Goal: Information Seeking & Learning: Learn about a topic

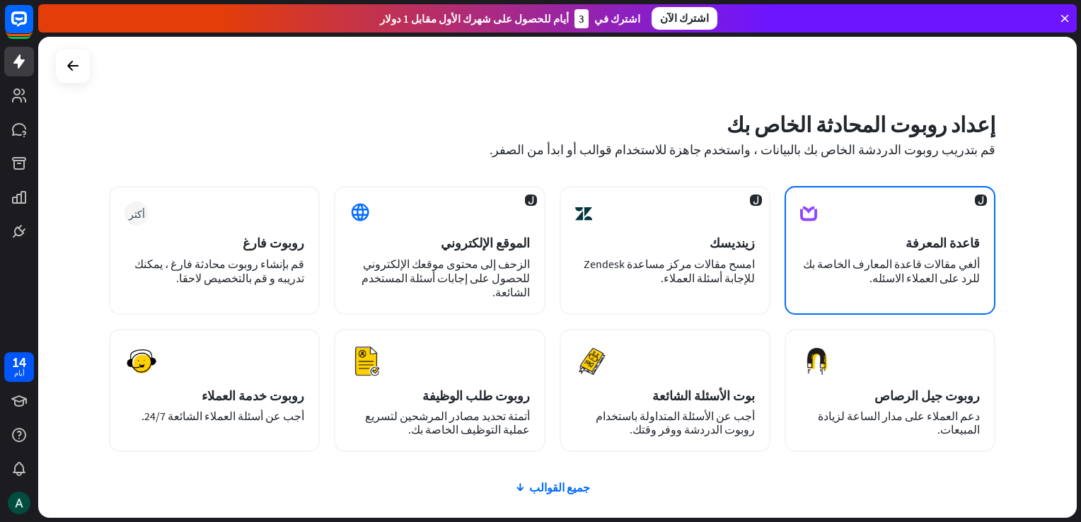
click at [829, 225] on div "ل قاعدة المعرفة ألغي مقالات قاعدة المعارف الخاصة بك للرد على العملاء الاسئله." at bounding box center [890, 250] width 211 height 129
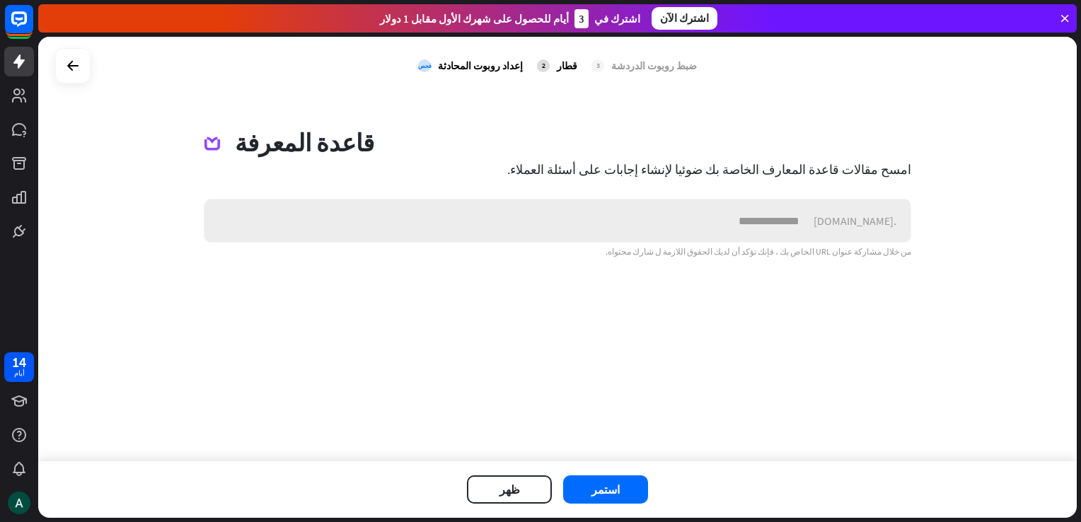
click at [713, 229] on input "text" at bounding box center [508, 221] width 609 height 42
click at [621, 66] on div "ضبط روبوت الدردشة" at bounding box center [654, 65] width 86 height 13
click at [519, 480] on button "ظهر" at bounding box center [509, 489] width 85 height 28
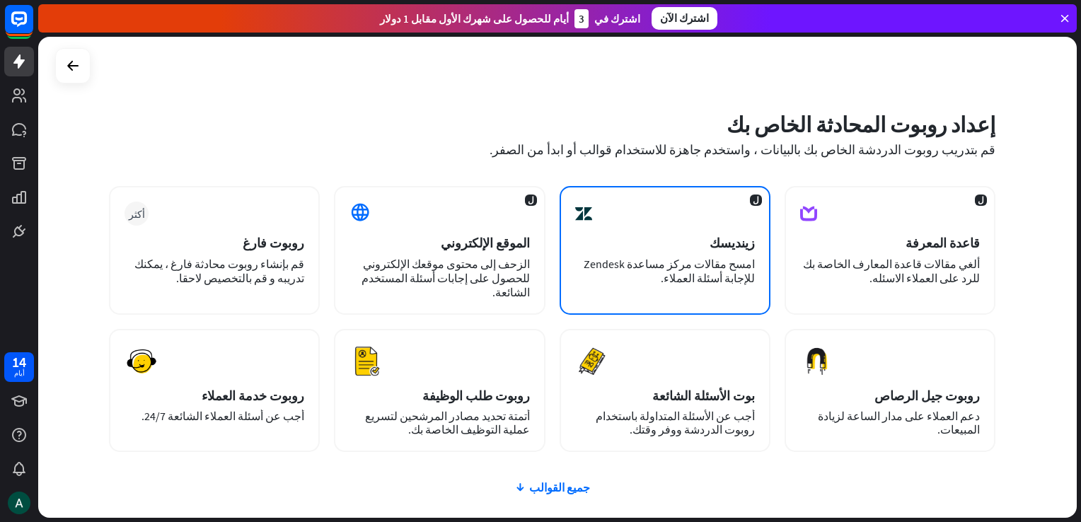
click at [609, 269] on div "امسح مقالات مركز مساعدة Zendesk للإجابة أسئلة العملاء." at bounding box center [665, 271] width 180 height 28
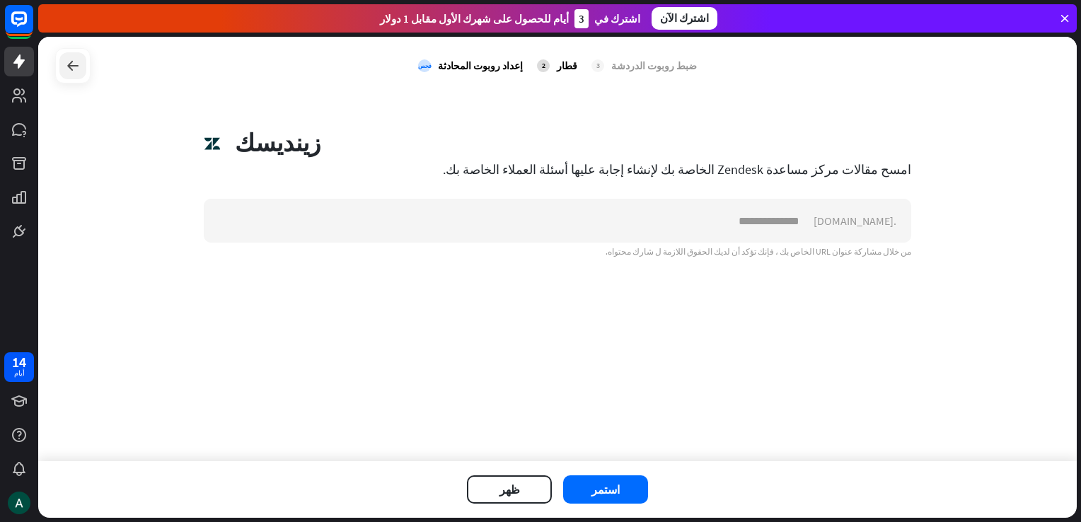
click at [69, 69] on icon at bounding box center [72, 65] width 17 height 17
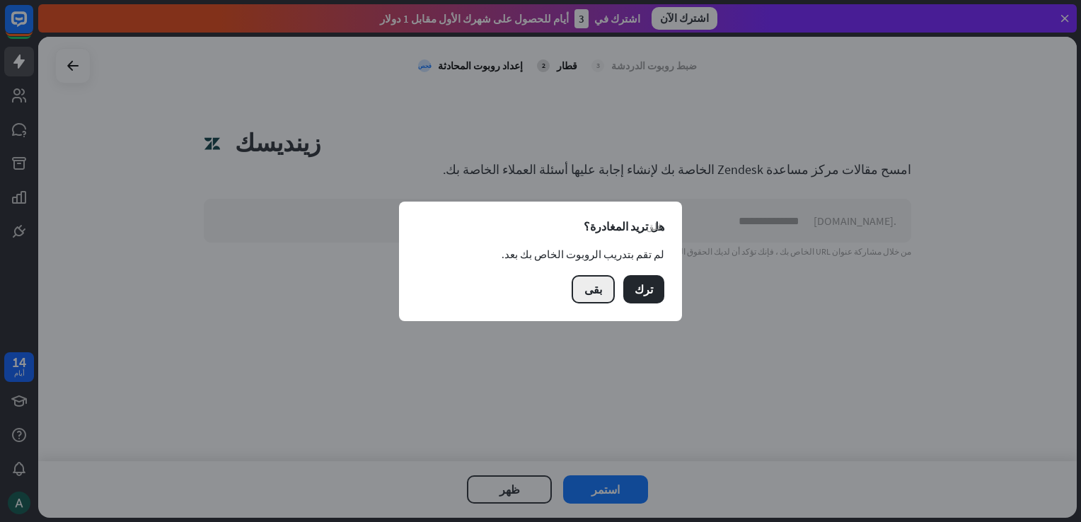
click at [602, 291] on font "بقى" at bounding box center [593, 289] width 18 height 14
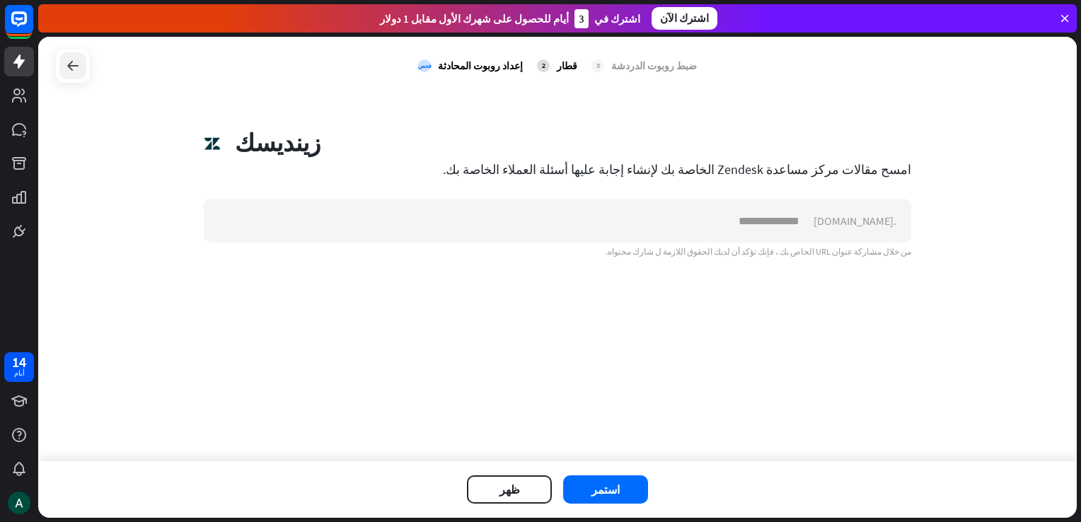
click at [82, 70] on div at bounding box center [72, 65] width 27 height 27
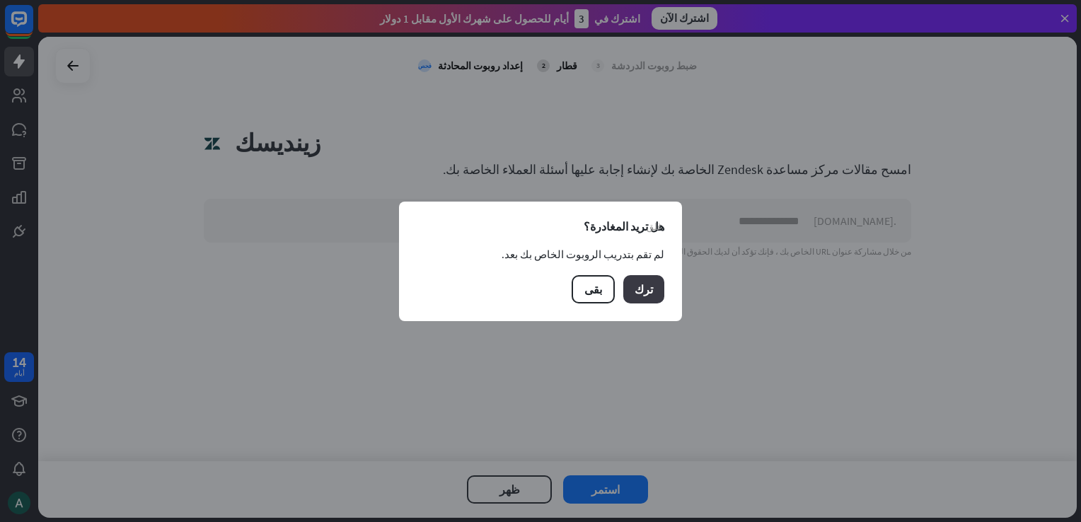
click at [635, 295] on button "ترك" at bounding box center [643, 289] width 41 height 28
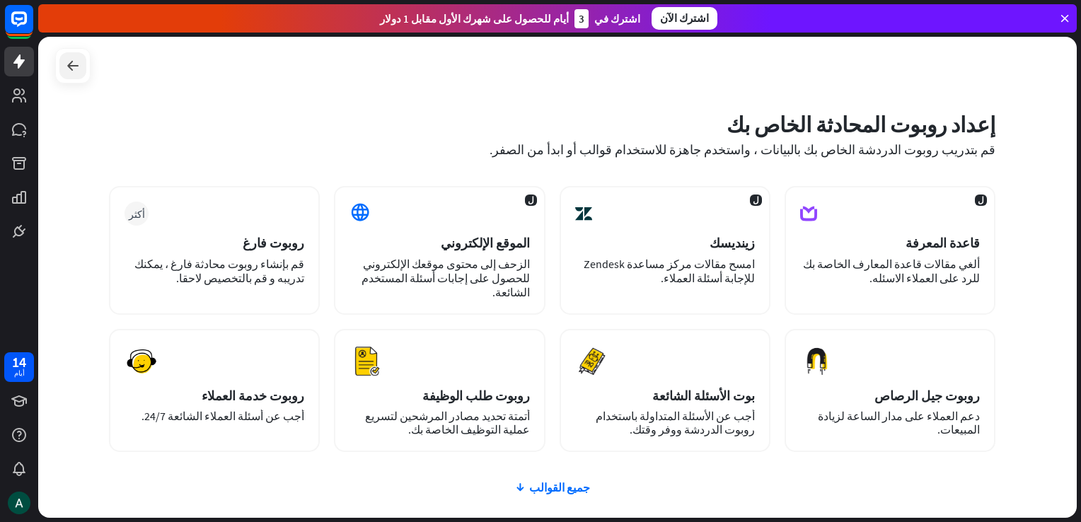
click at [71, 76] on div at bounding box center [72, 65] width 27 height 27
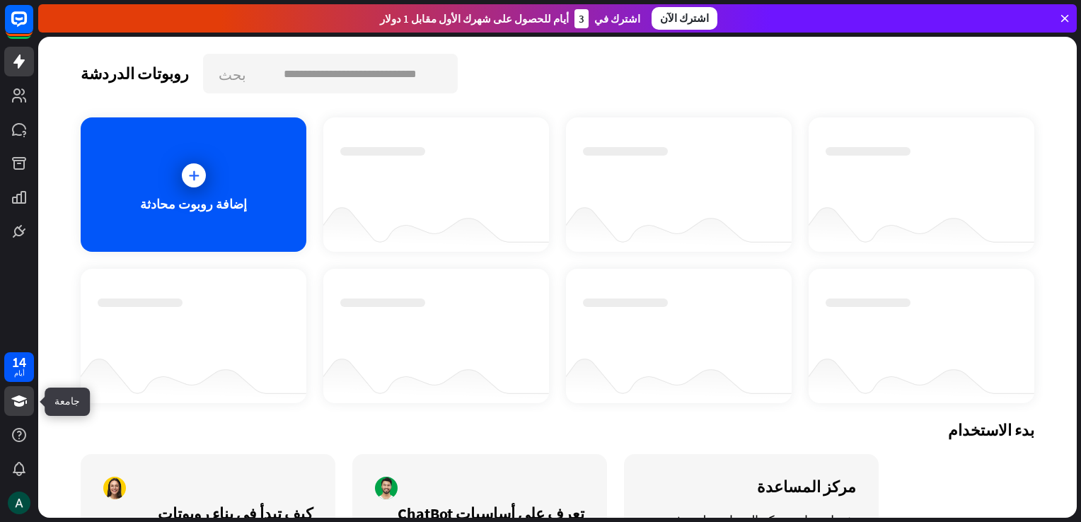
click at [18, 400] on icon at bounding box center [19, 400] width 16 height 11
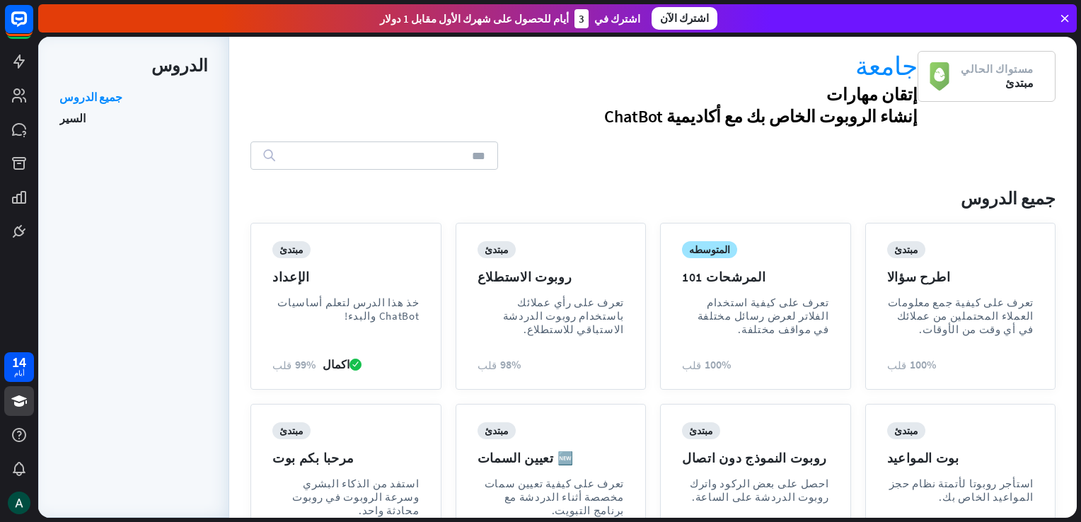
click at [386, 185] on div "menu جميع الدروس" at bounding box center [652, 198] width 805 height 28
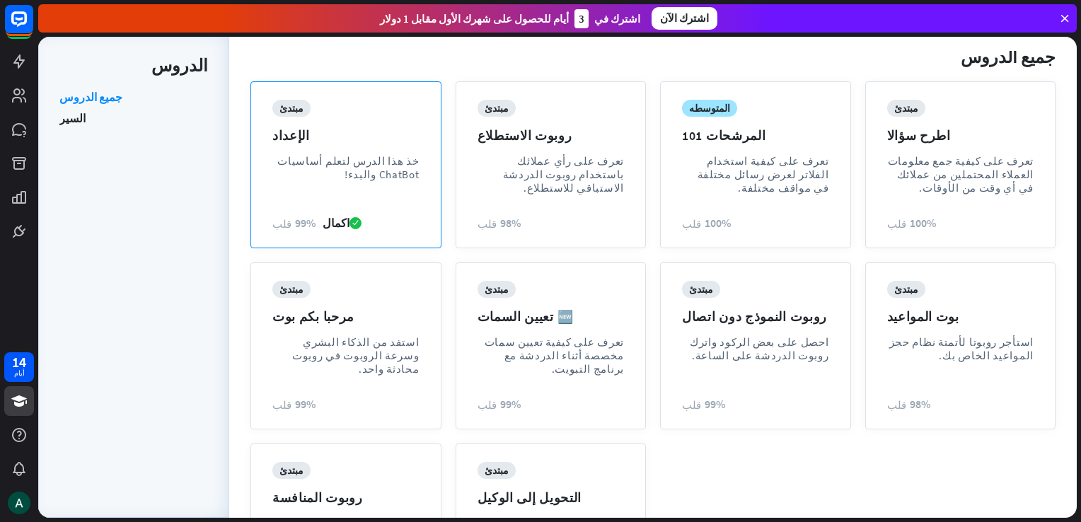
click at [387, 185] on div "مبتدئ الإعداد خذ هذا الدرس لتعلم أساسيات ChatBot والبدء!" at bounding box center [345, 151] width 147 height 103
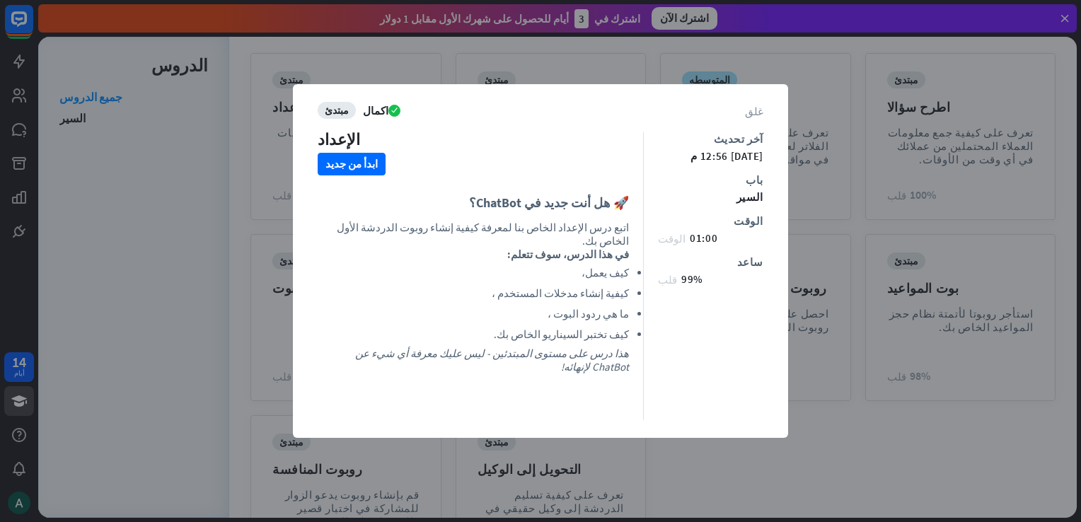
click at [756, 111] on icon "غلق" at bounding box center [754, 110] width 18 height 11
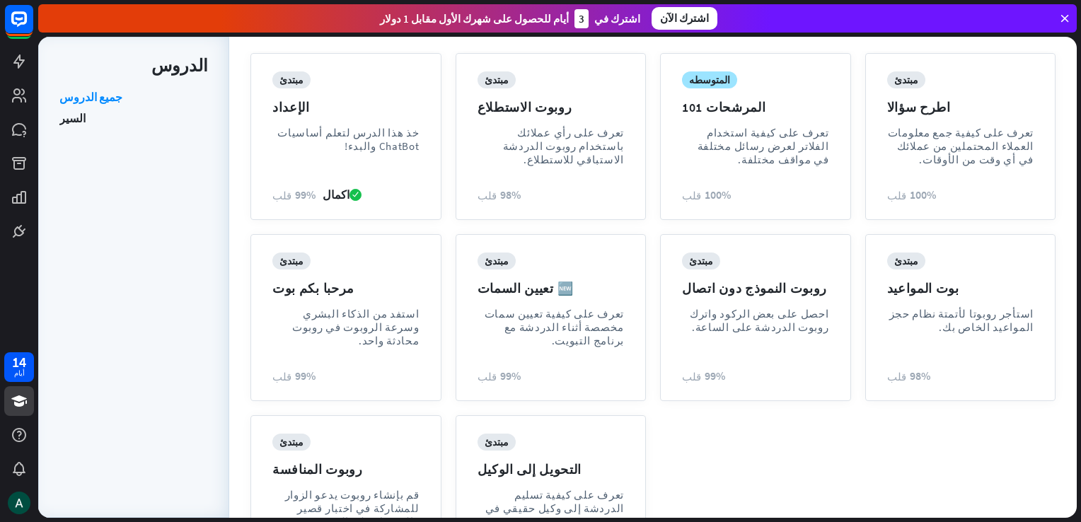
click at [758, 446] on div "مبتدئ الإعداد خذ هذا الدرس لتعلم أساسيات ChatBot والبدء! قلب 99% اكمال مبتدئ رو…" at bounding box center [652, 324] width 819 height 557
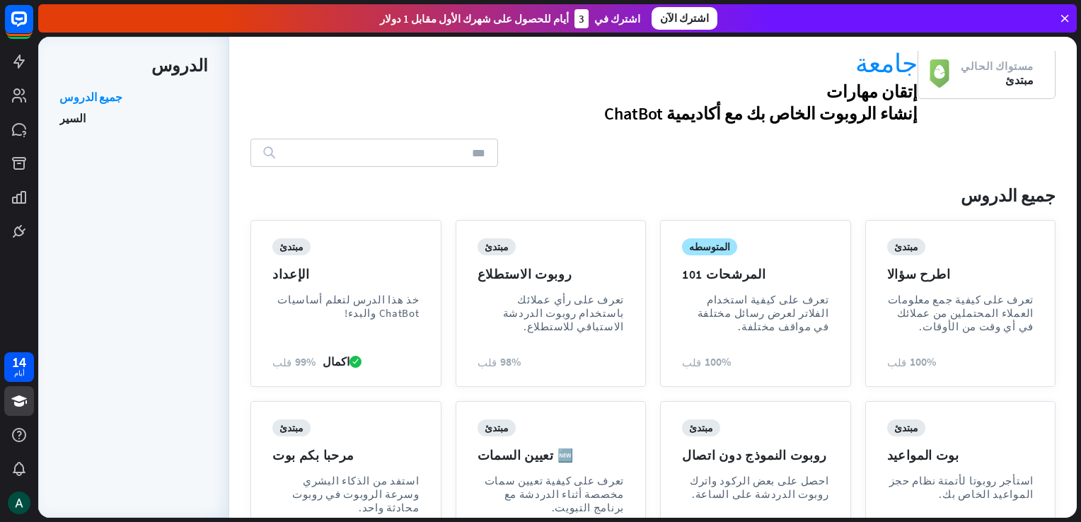
scroll to position [0, 0]
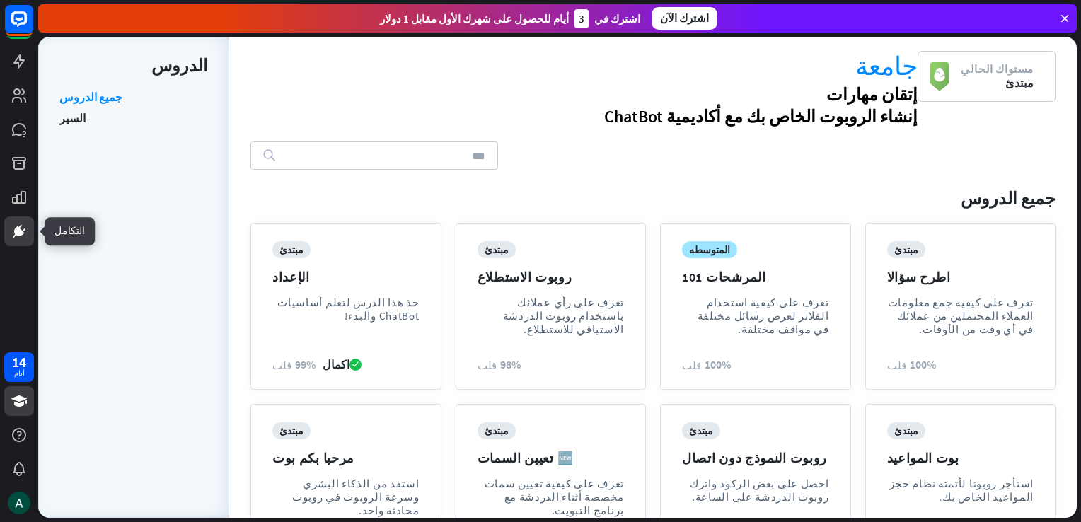
click at [25, 222] on link at bounding box center [19, 231] width 30 height 30
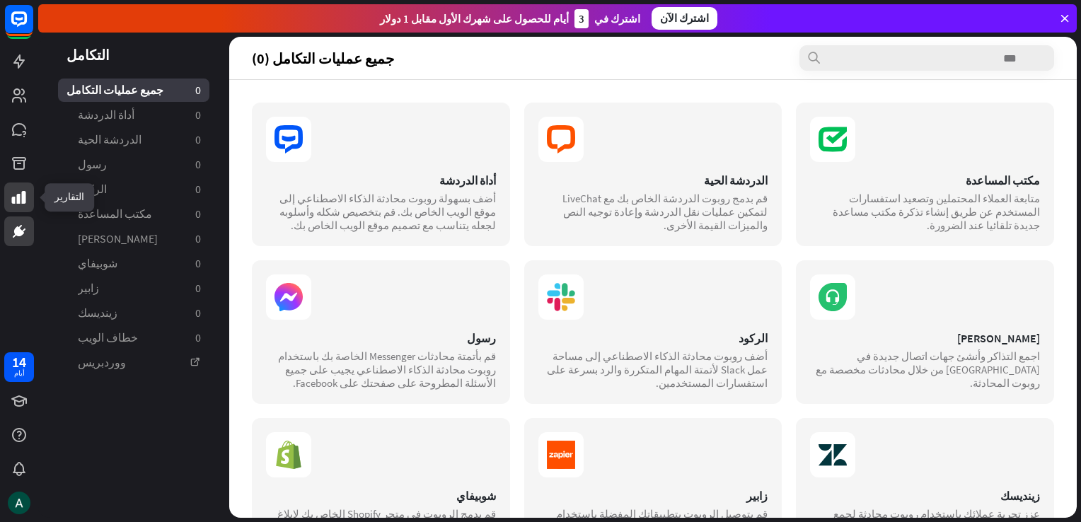
click at [21, 197] on icon at bounding box center [19, 197] width 17 height 17
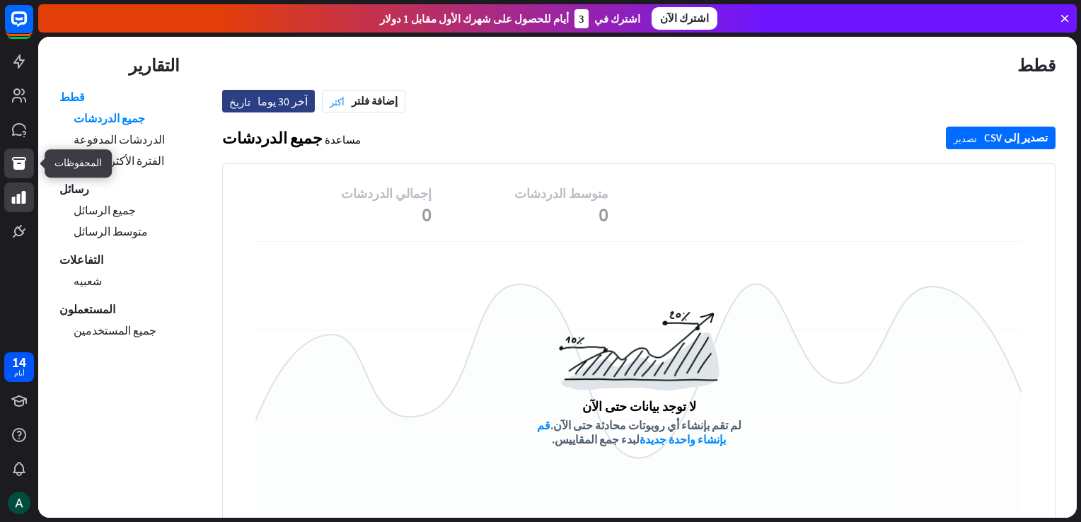
click at [21, 166] on icon at bounding box center [19, 163] width 14 height 13
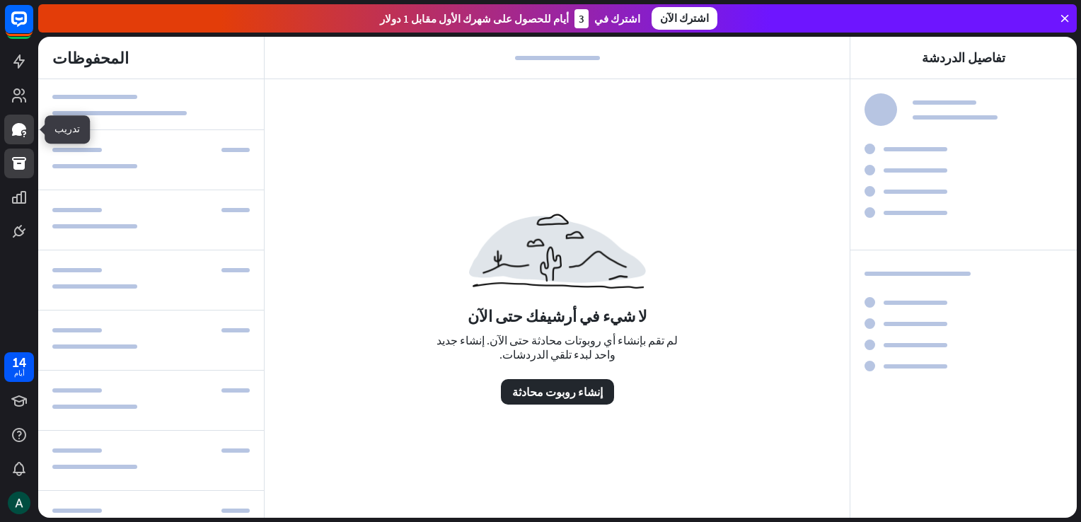
click at [18, 134] on icon at bounding box center [19, 129] width 14 height 13
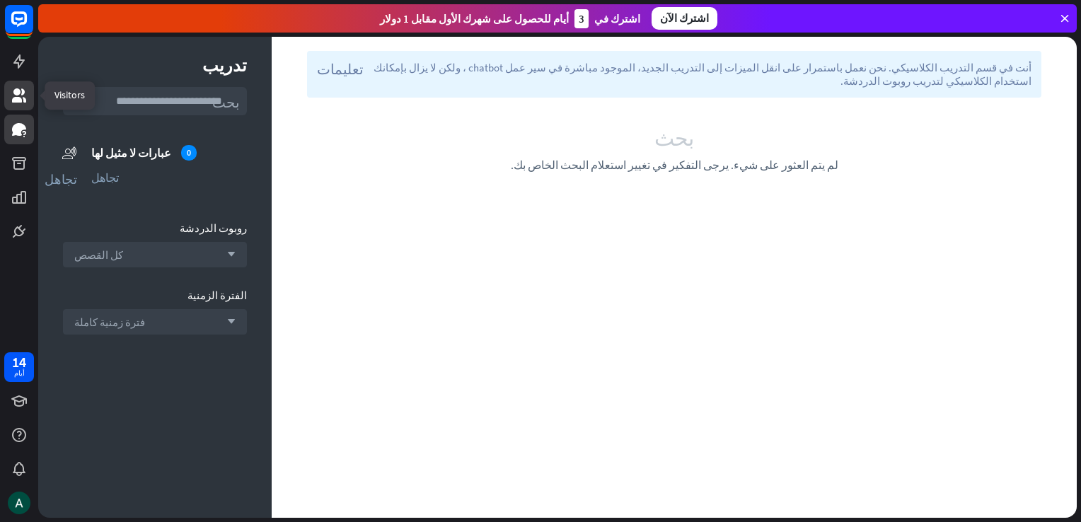
click at [16, 103] on icon at bounding box center [19, 95] width 17 height 17
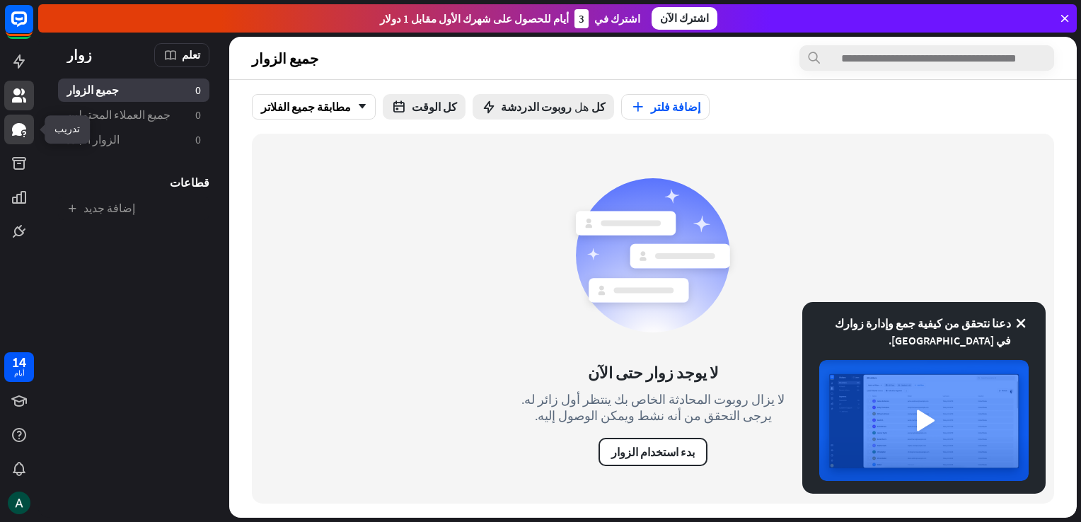
click at [21, 129] on icon at bounding box center [19, 129] width 14 height 13
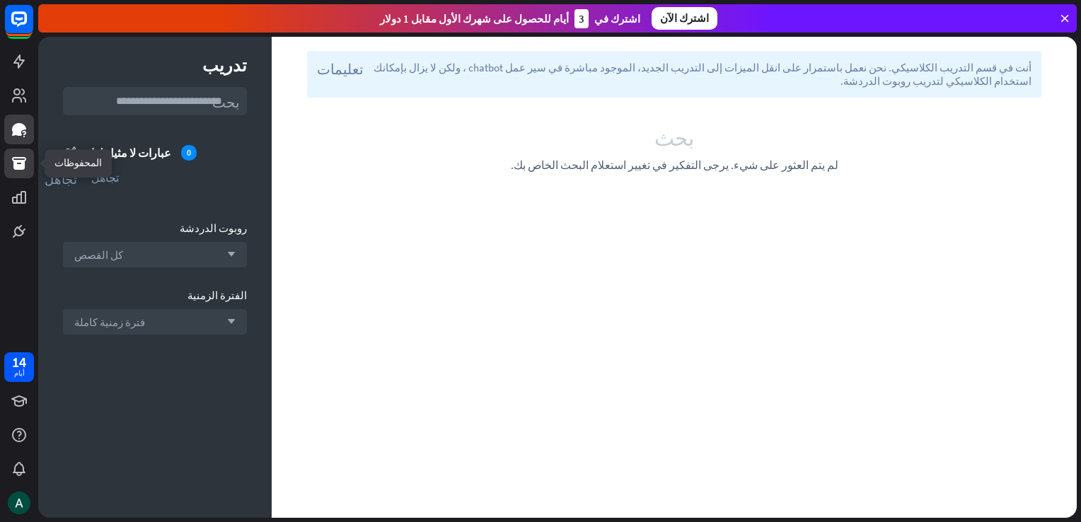
click at [23, 160] on icon at bounding box center [19, 163] width 14 height 13
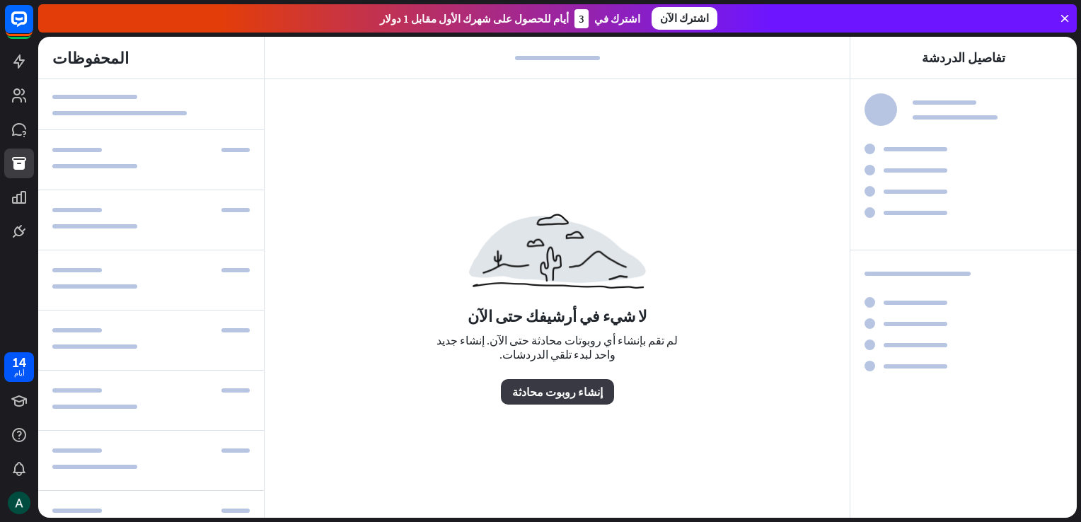
click at [538, 388] on font "إنشاء روبوت محادثة" at bounding box center [557, 392] width 91 height 14
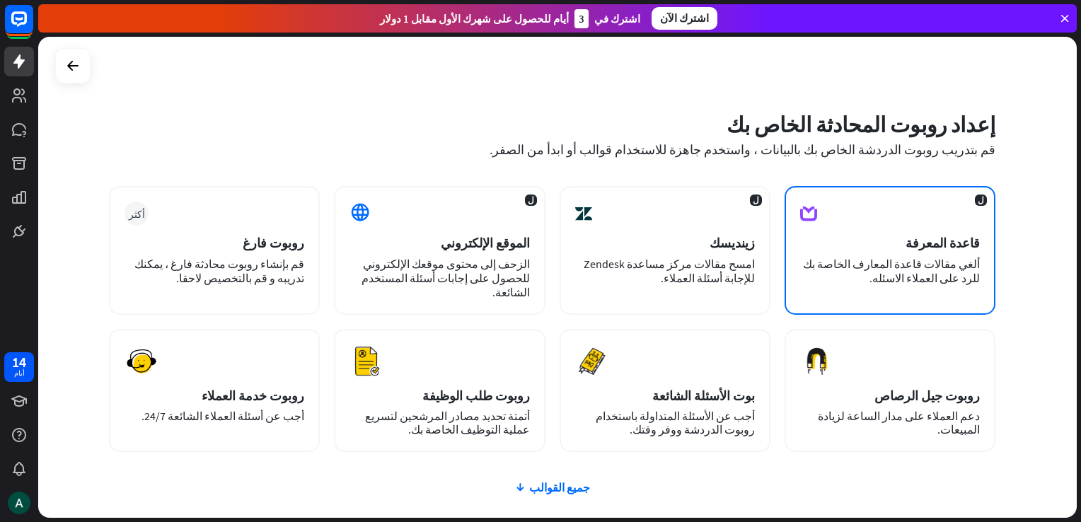
click at [818, 271] on div "ألغي مقالات قاعدة المعارف الخاصة بك للرد على العملاء الاسئله." at bounding box center [890, 271] width 180 height 28
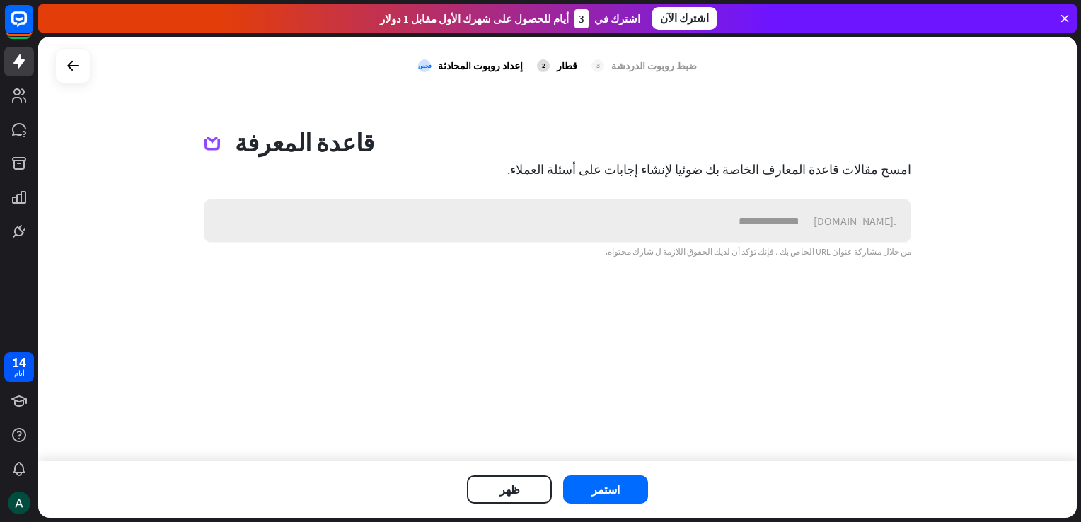
click at [786, 230] on input "text" at bounding box center [508, 221] width 609 height 42
click at [625, 493] on button "استمر" at bounding box center [605, 489] width 85 height 28
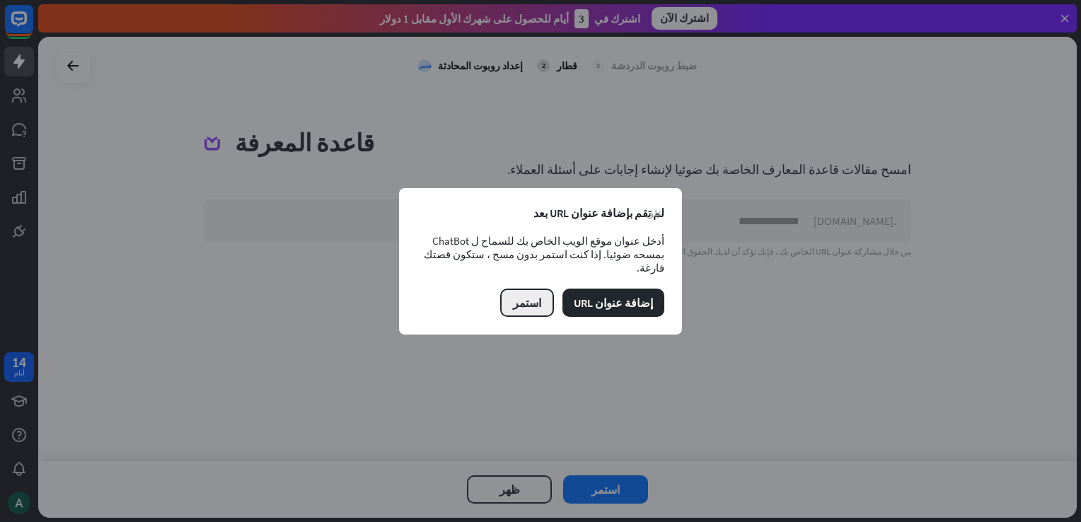
click at [539, 296] on font "استمر" at bounding box center [527, 303] width 28 height 14
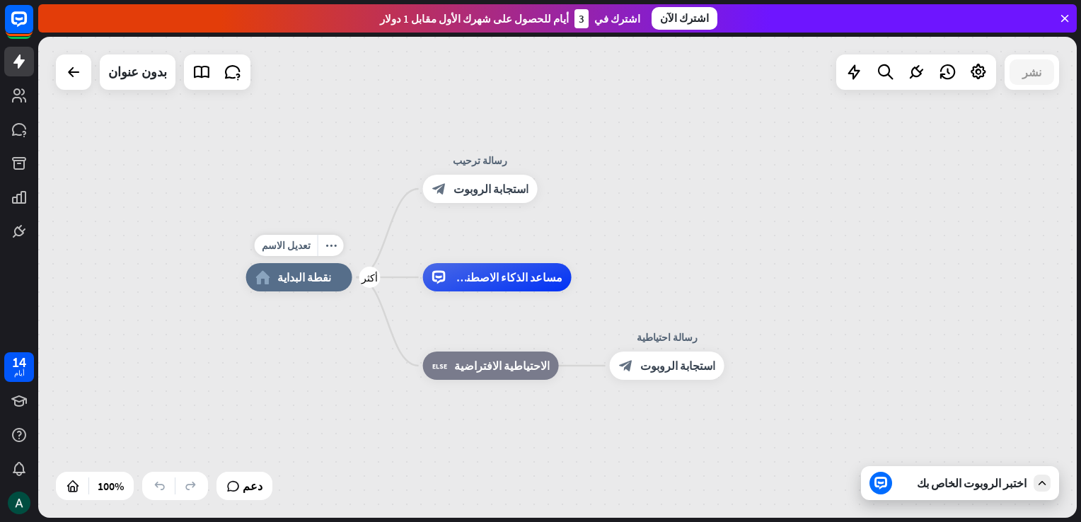
click at [322, 284] on div "home_2 نقطة البداية" at bounding box center [299, 277] width 106 height 28
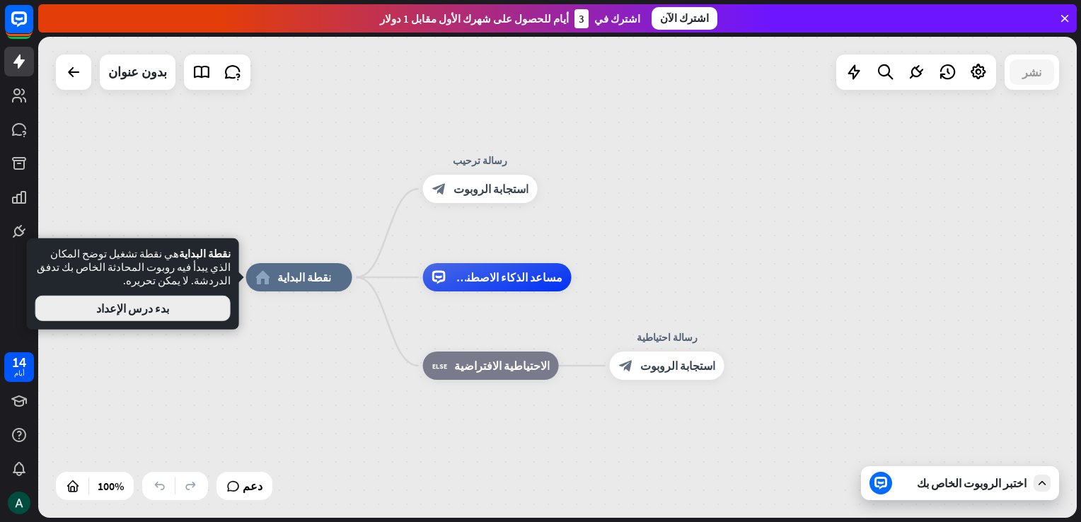
click at [184, 296] on button "بدء درس الإعداد" at bounding box center [132, 308] width 195 height 25
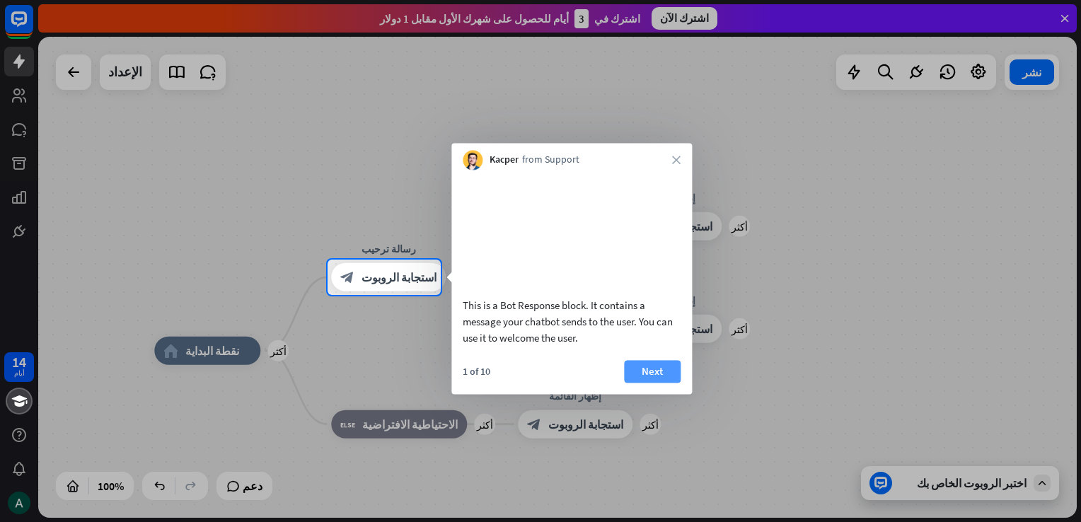
click at [638, 383] on button "Next" at bounding box center [652, 371] width 57 height 23
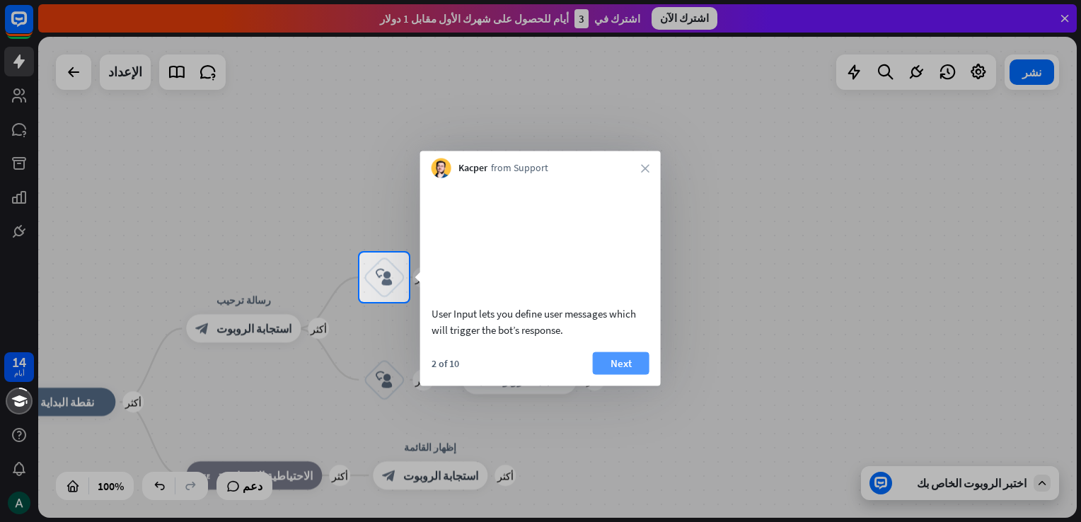
click at [639, 374] on button "Next" at bounding box center [621, 363] width 57 height 23
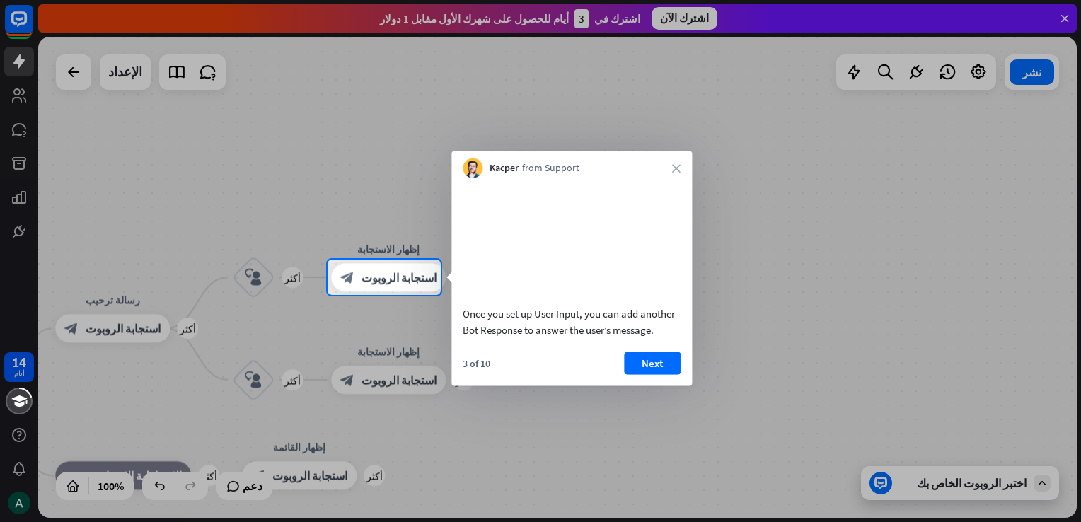
drag, startPoint x: 974, startPoint y: 72, endPoint x: 982, endPoint y: 76, distance: 8.5
click at [978, 73] on div at bounding box center [540, 130] width 1081 height 260
click at [983, 76] on div at bounding box center [540, 130] width 1081 height 260
click at [647, 373] on font "Next" at bounding box center [652, 363] width 21 height 20
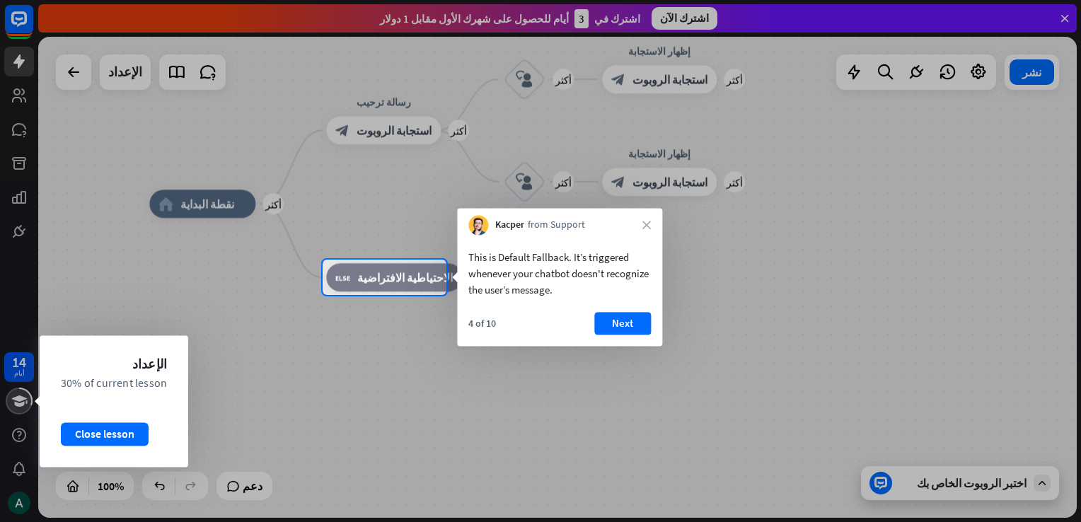
click at [18, 405] on icon at bounding box center [19, 400] width 16 height 11
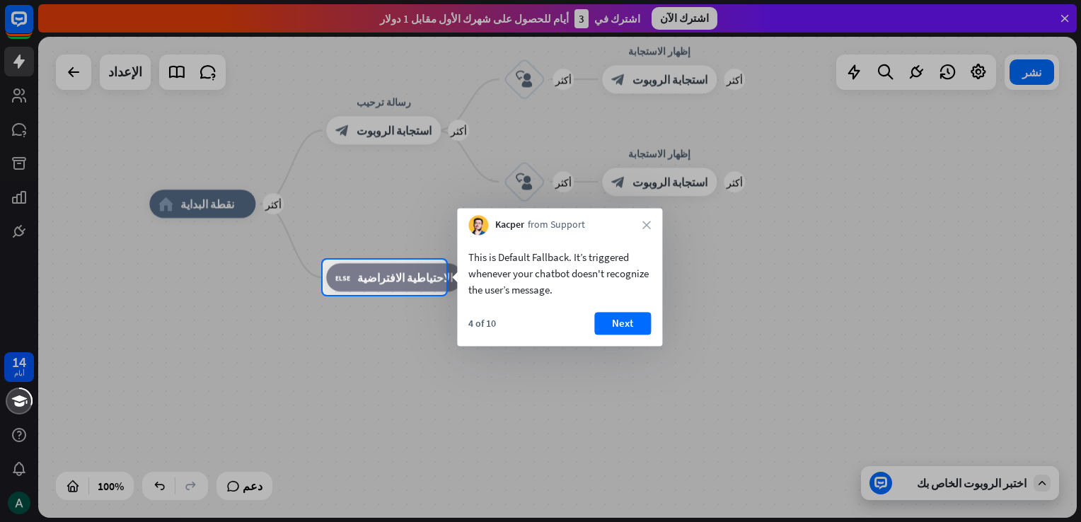
click at [14, 231] on div at bounding box center [540, 130] width 1081 height 260
click at [649, 225] on icon "close" at bounding box center [646, 225] width 8 height 8
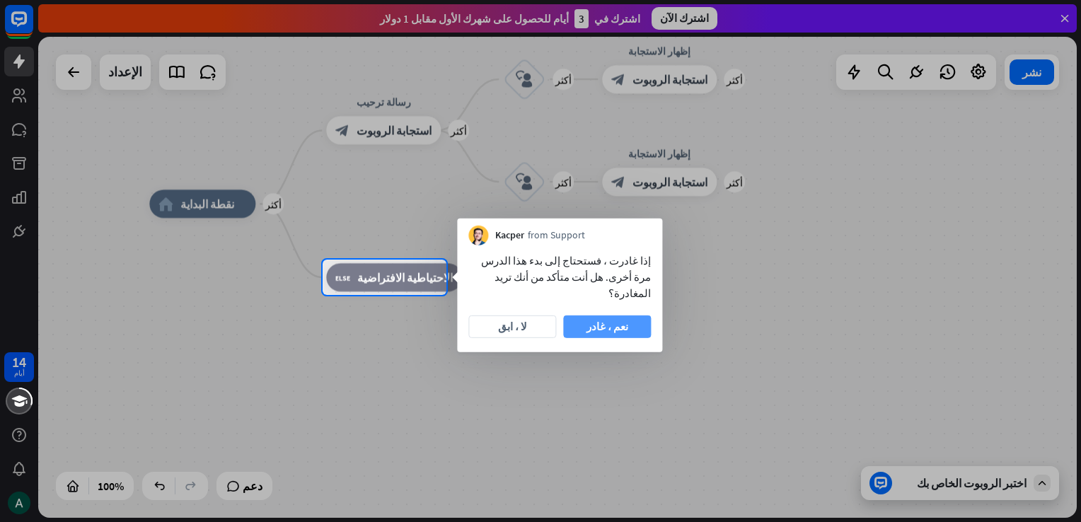
click at [603, 317] on font "نعم ، غادر" at bounding box center [607, 327] width 42 height 20
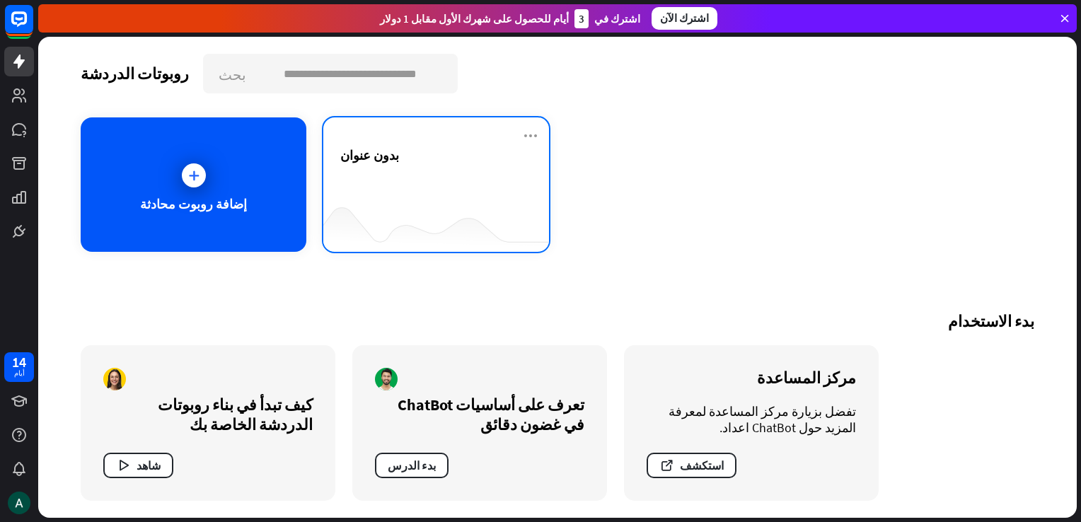
click at [369, 206] on div at bounding box center [436, 224] width 226 height 54
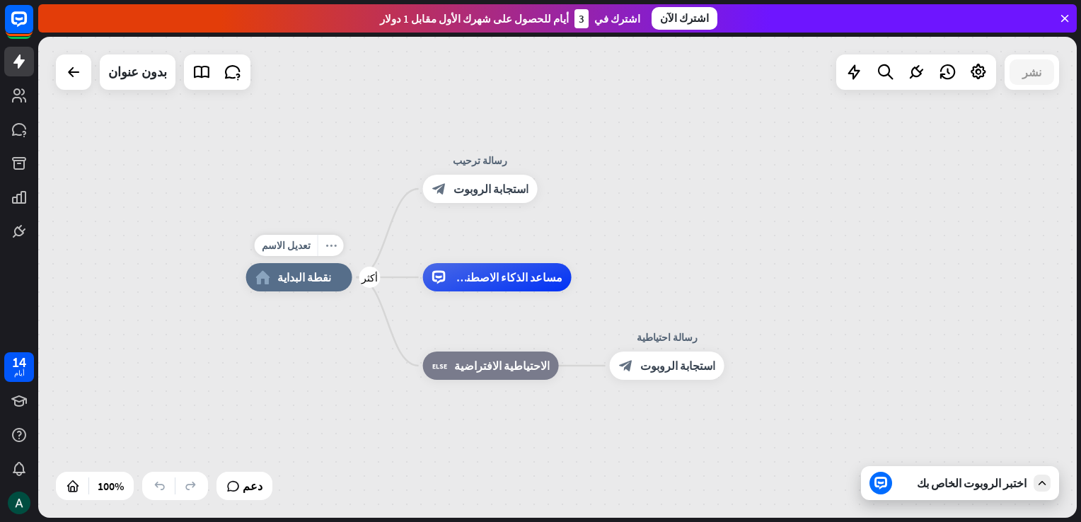
click at [325, 250] on icon "more_horiz" at bounding box center [330, 246] width 11 height 11
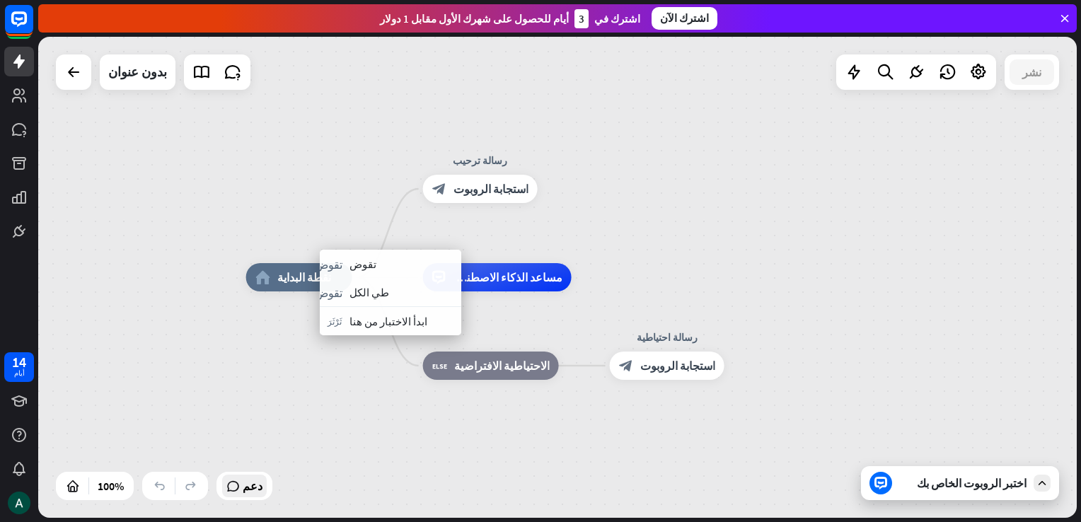
click at [249, 492] on span "دعم" at bounding box center [253, 486] width 20 height 23
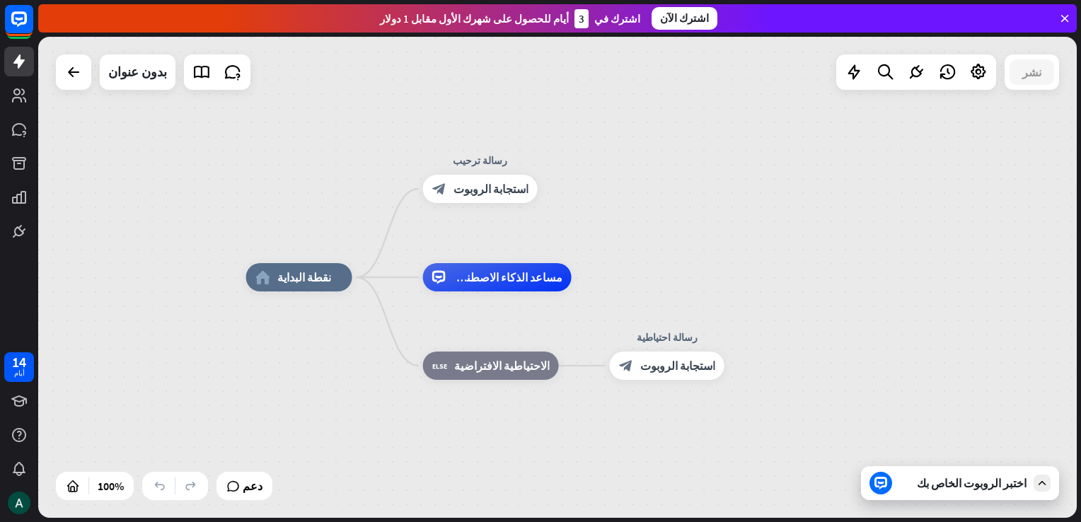
click at [712, 250] on div "home_2 نقطة البداية رسالة ترحيب block_bot_response استجابة الروبوت مساعد الذكاء…" at bounding box center [557, 277] width 1039 height 481
click at [671, 366] on span "استجابة الروبوت" at bounding box center [677, 366] width 75 height 14
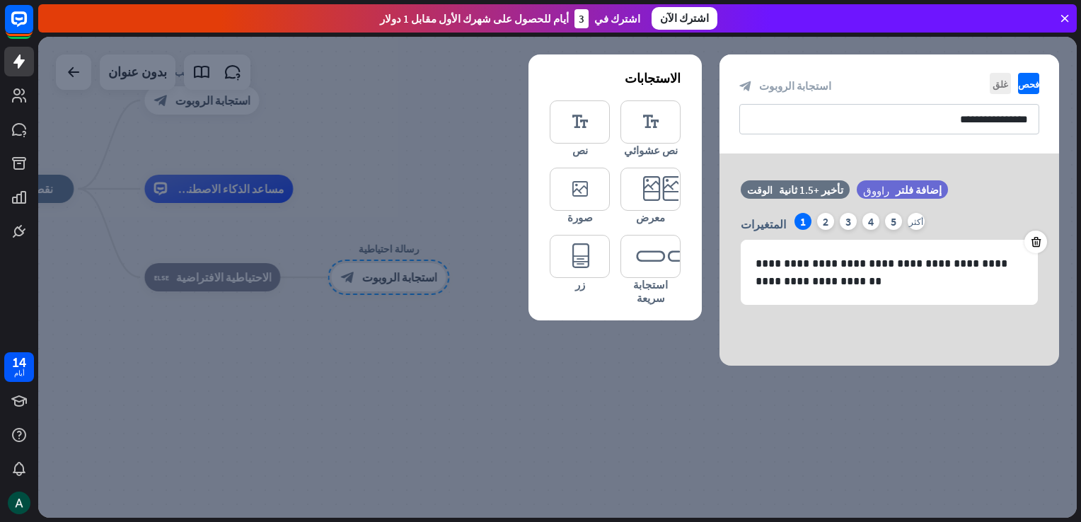
click at [1064, 12] on icon at bounding box center [1064, 18] width 13 height 13
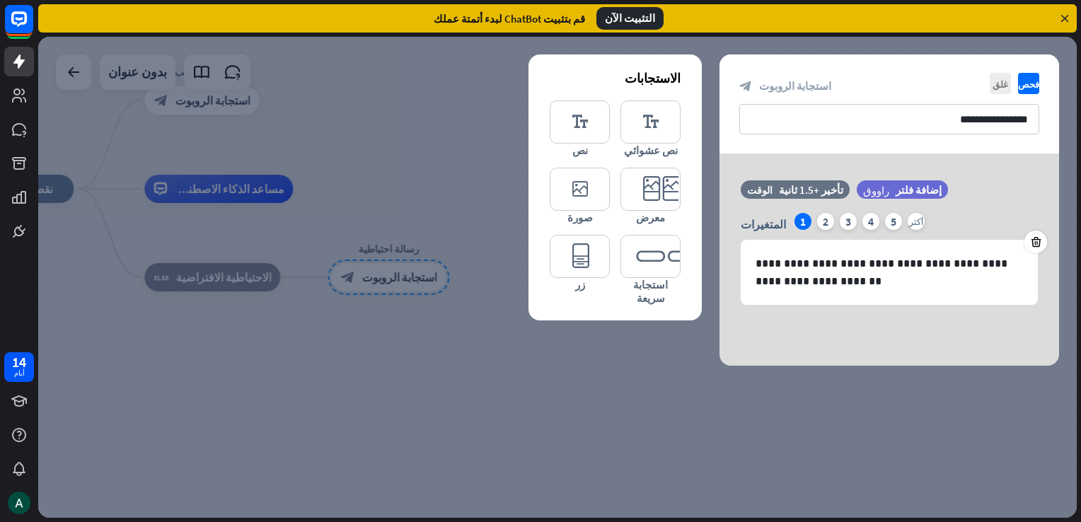
click at [1064, 12] on icon at bounding box center [1064, 18] width 13 height 13
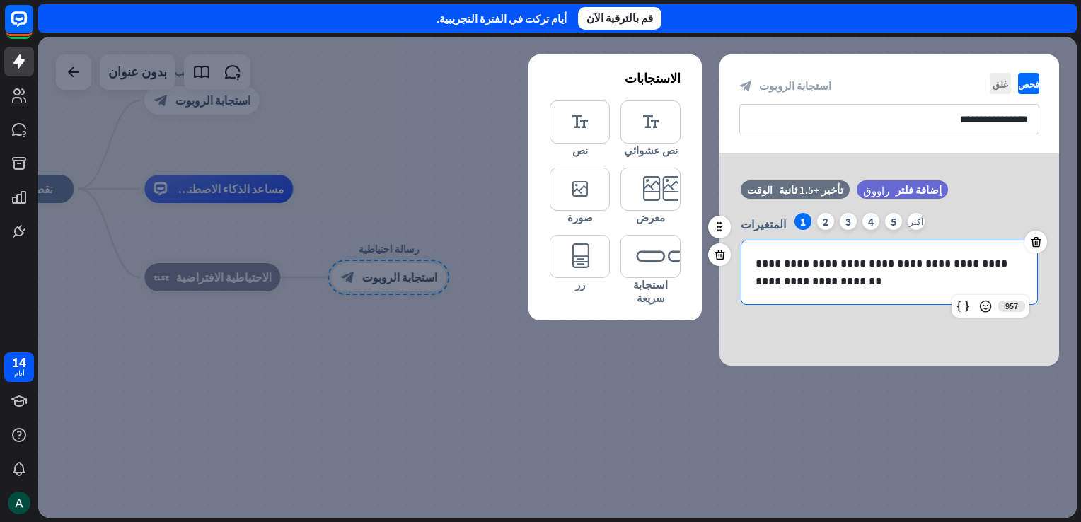
click at [954, 265] on p "**********" at bounding box center [889, 272] width 267 height 35
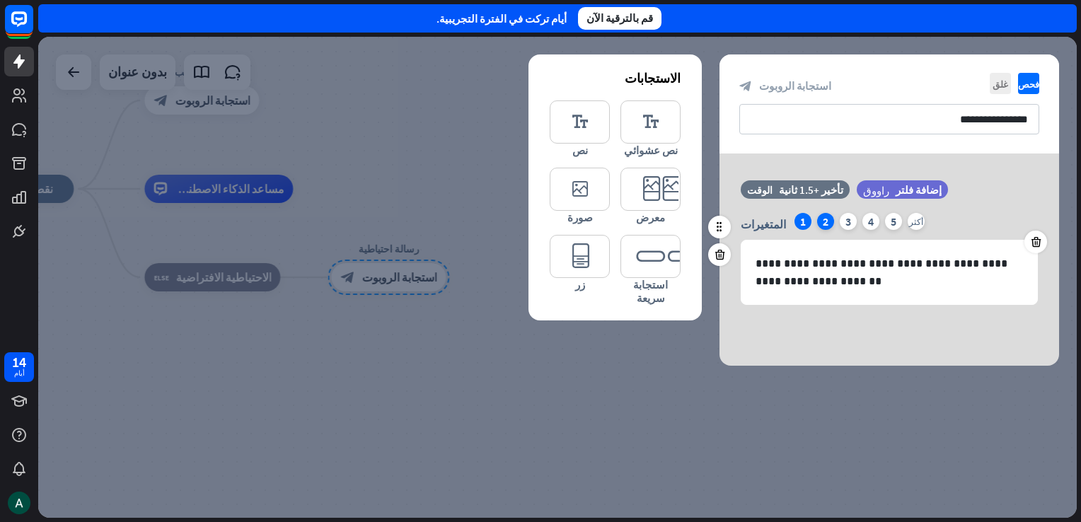
click at [817, 221] on div "2" at bounding box center [825, 221] width 17 height 17
click at [794, 222] on div "1" at bounding box center [802, 221] width 17 height 17
click at [720, 231] on icon at bounding box center [719, 227] width 13 height 13
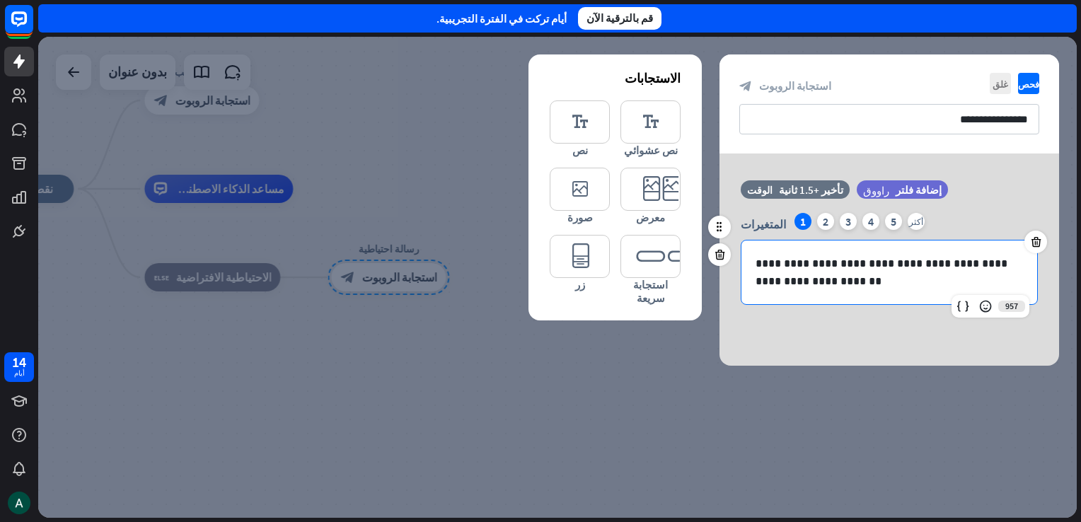
click at [792, 267] on p "**********" at bounding box center [889, 272] width 267 height 35
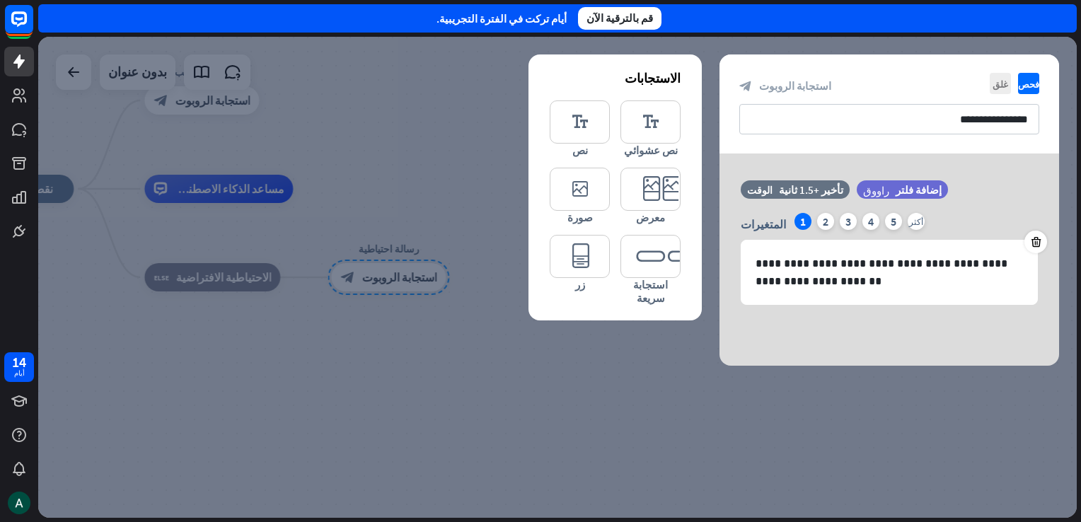
click at [162, 457] on div at bounding box center [557, 277] width 1039 height 481
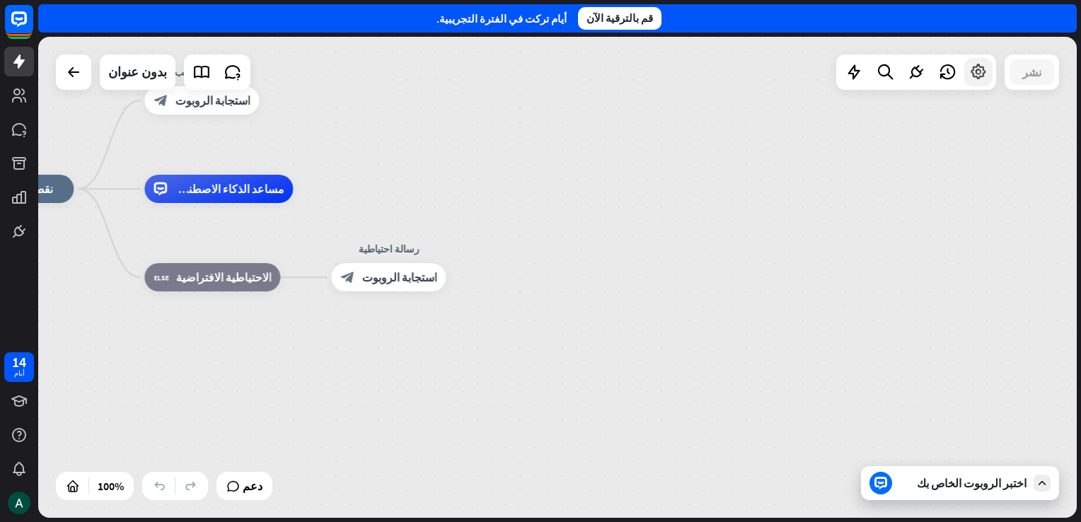
click at [976, 81] on icon at bounding box center [978, 72] width 18 height 18
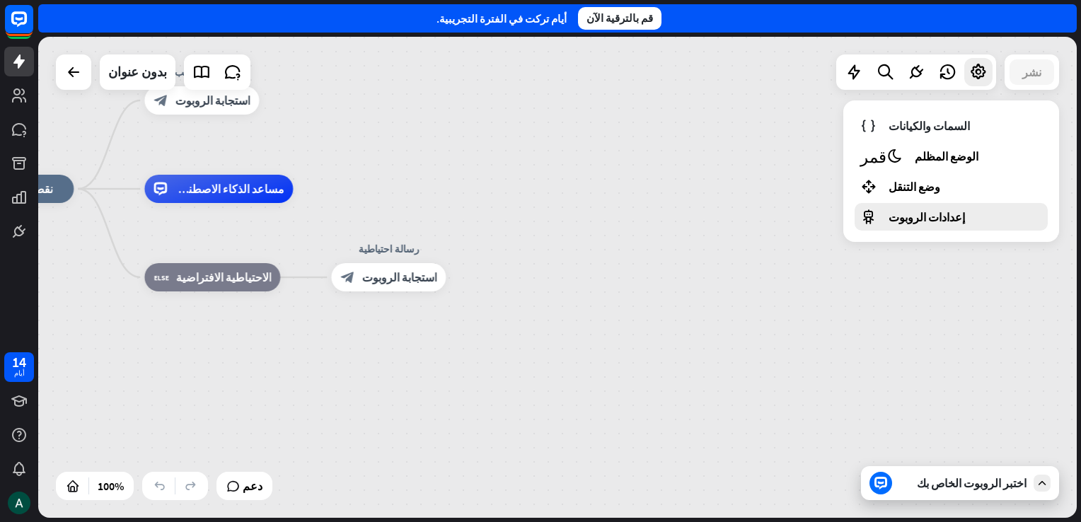
click at [954, 214] on div "إعدادات الروبوت" at bounding box center [951, 217] width 193 height 28
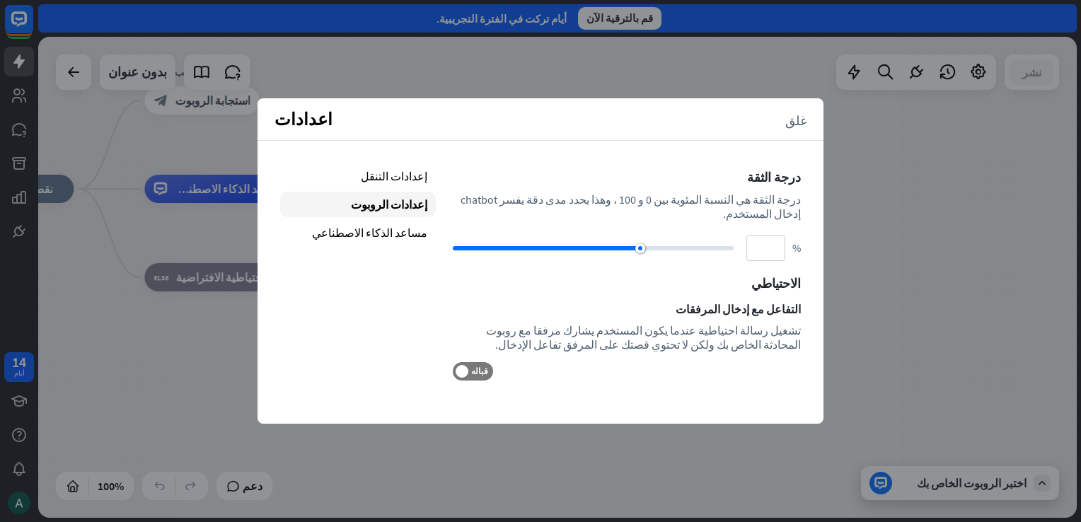
click at [855, 337] on div "home_2 نقطة البداية رسالة ترحيب block_bot_response استجابة الروبوت مساعد الذكاء…" at bounding box center [486, 429] width 1039 height 481
click at [792, 123] on icon "غلق" at bounding box center [795, 119] width 21 height 13
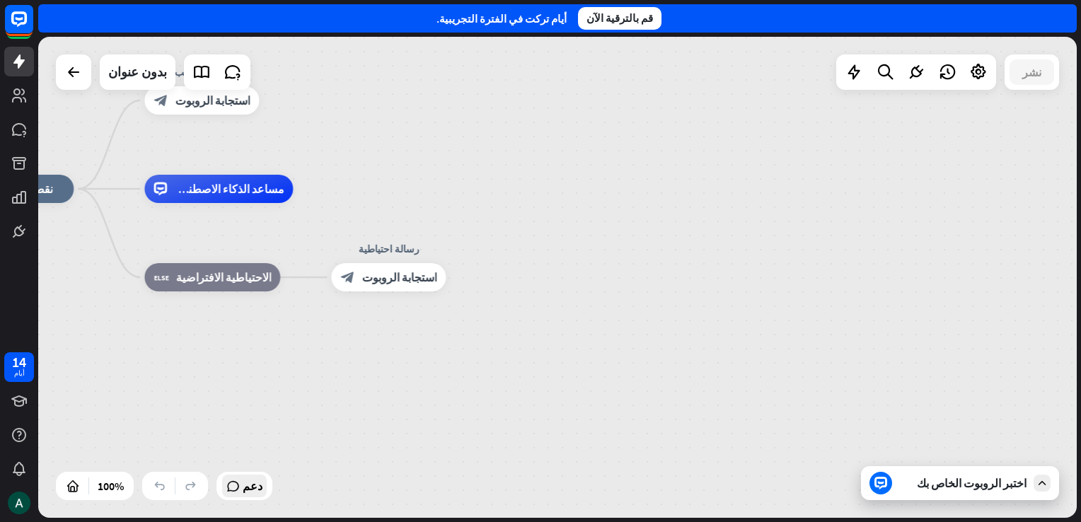
click at [248, 488] on span "دعم" at bounding box center [253, 486] width 20 height 23
click at [355, 465] on div "home_2 نقطة البداية رسالة ترحيب block_bot_response استجابة الروبوت مساعد الذكاء…" at bounding box center [486, 429] width 1039 height 481
click at [254, 496] on span "دعم" at bounding box center [253, 486] width 20 height 23
click at [60, 191] on div "home_2 نقطة البداية" at bounding box center [20, 189] width 106 height 28
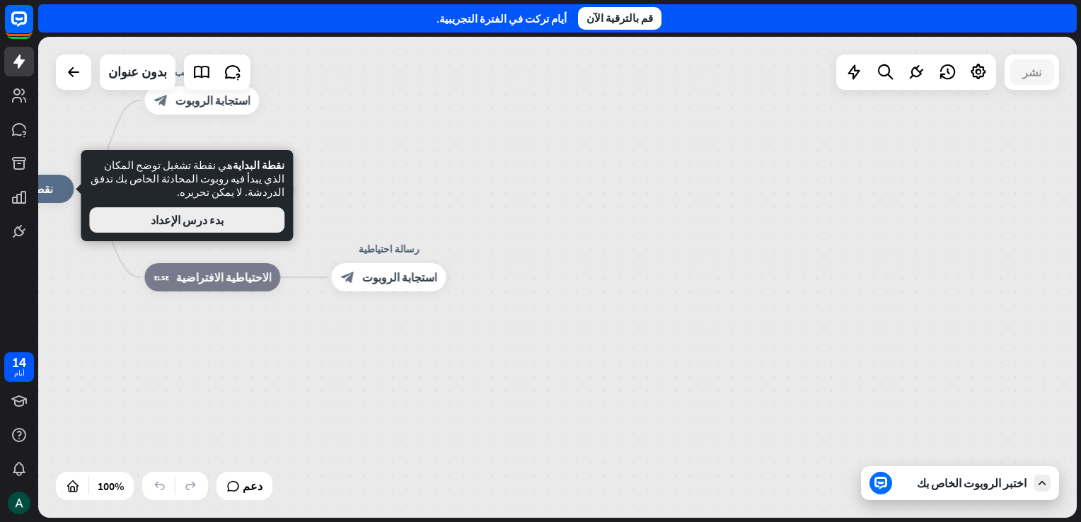
click at [130, 207] on button "بدء درس الإعداد" at bounding box center [186, 219] width 195 height 25
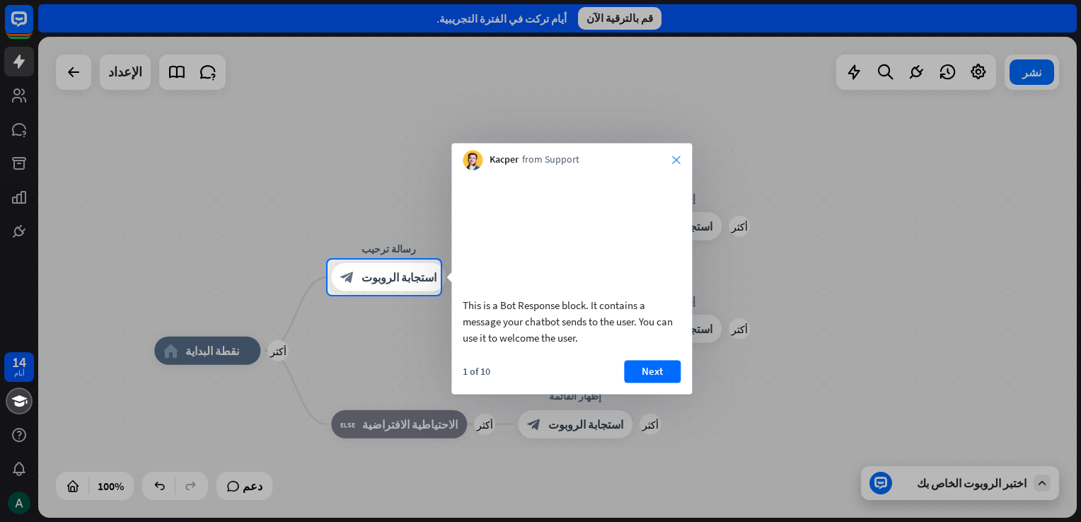
click at [676, 161] on icon "close" at bounding box center [676, 160] width 8 height 8
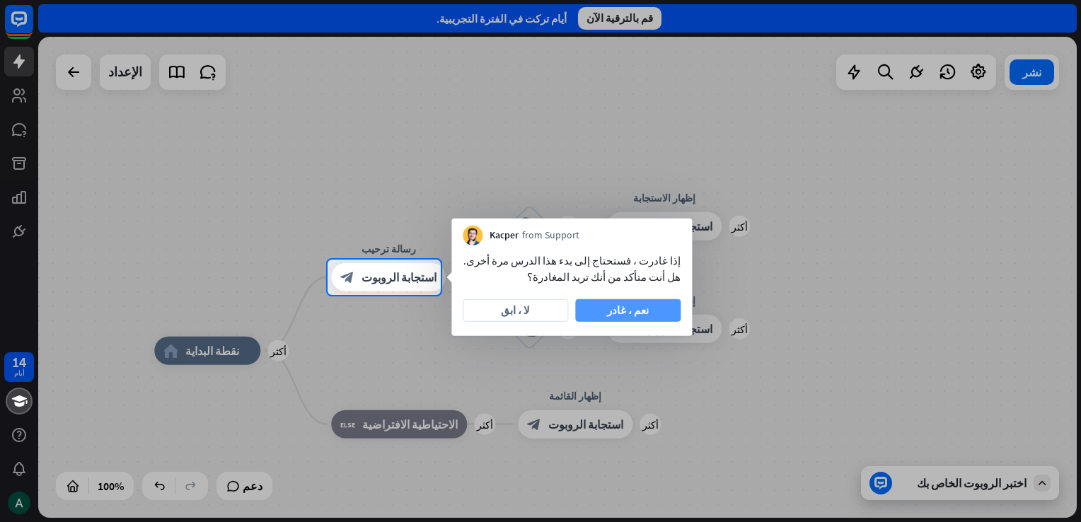
click at [647, 310] on button "نعم ، غادر" at bounding box center [627, 310] width 105 height 23
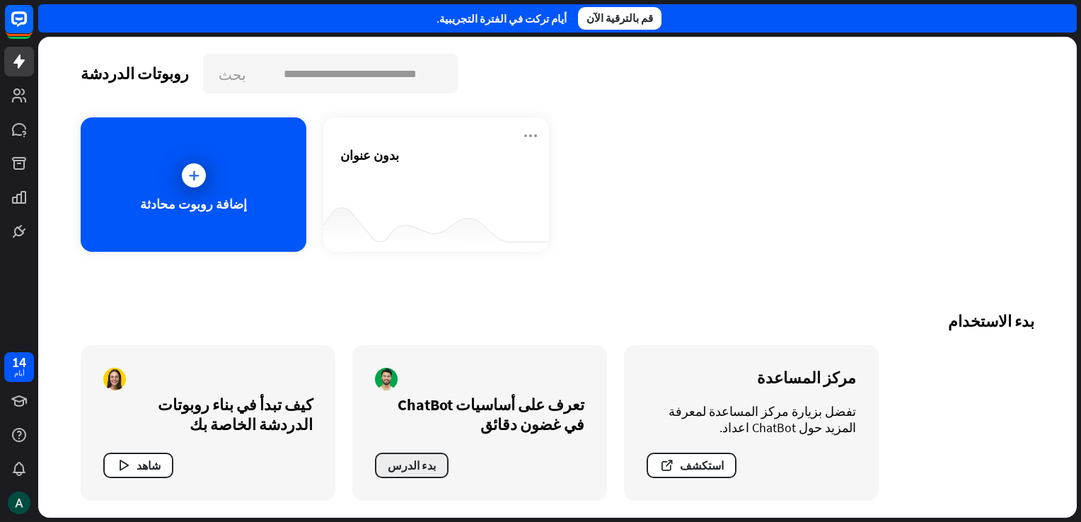
click at [423, 459] on font "بدء الدرس" at bounding box center [412, 465] width 48 height 14
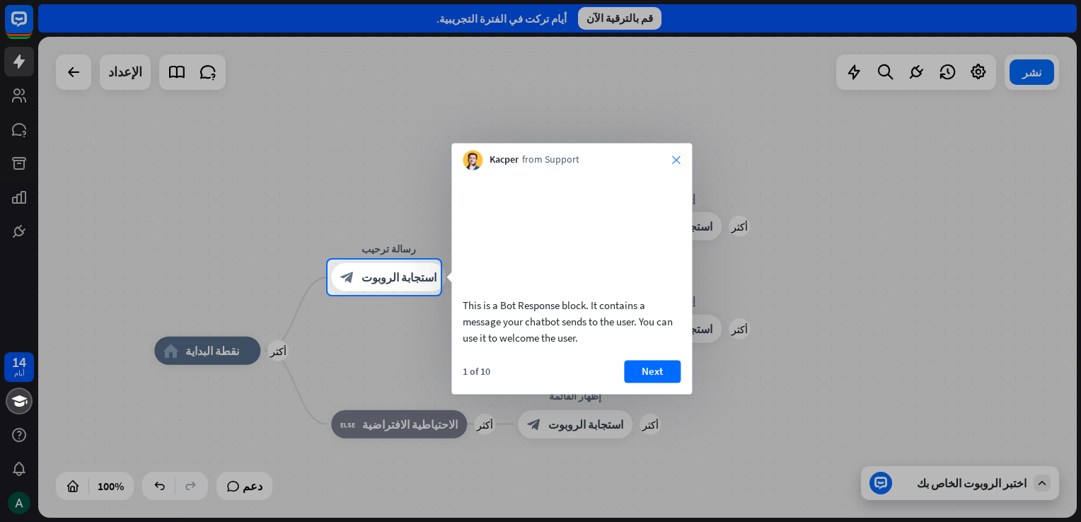
click at [673, 157] on icon "close" at bounding box center [676, 160] width 8 height 8
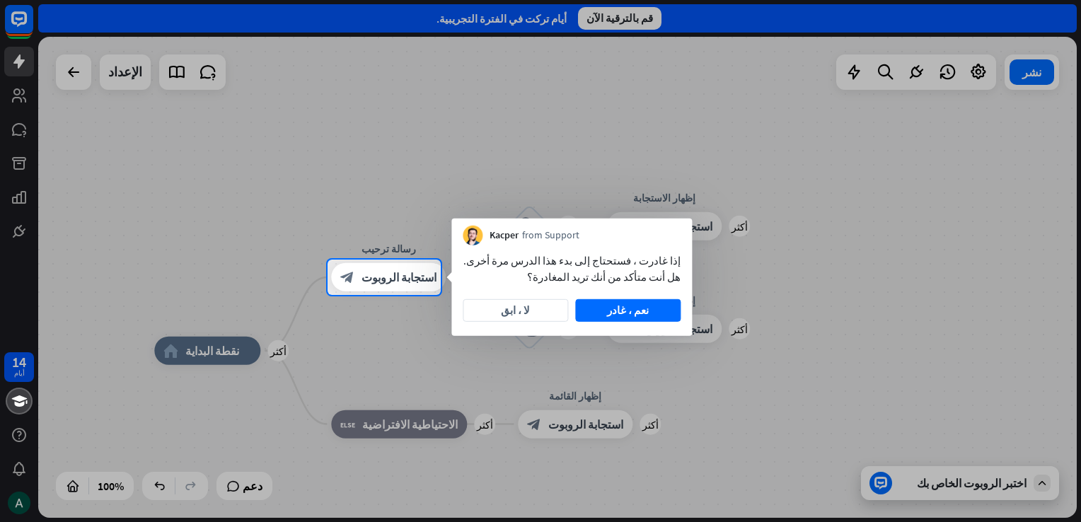
click at [68, 83] on div at bounding box center [540, 130] width 1081 height 260
drag, startPoint x: 67, startPoint y: 75, endPoint x: 119, endPoint y: 163, distance: 102.4
click at [68, 77] on div at bounding box center [540, 130] width 1081 height 260
click at [494, 310] on button "لا ، ابق" at bounding box center [515, 310] width 105 height 23
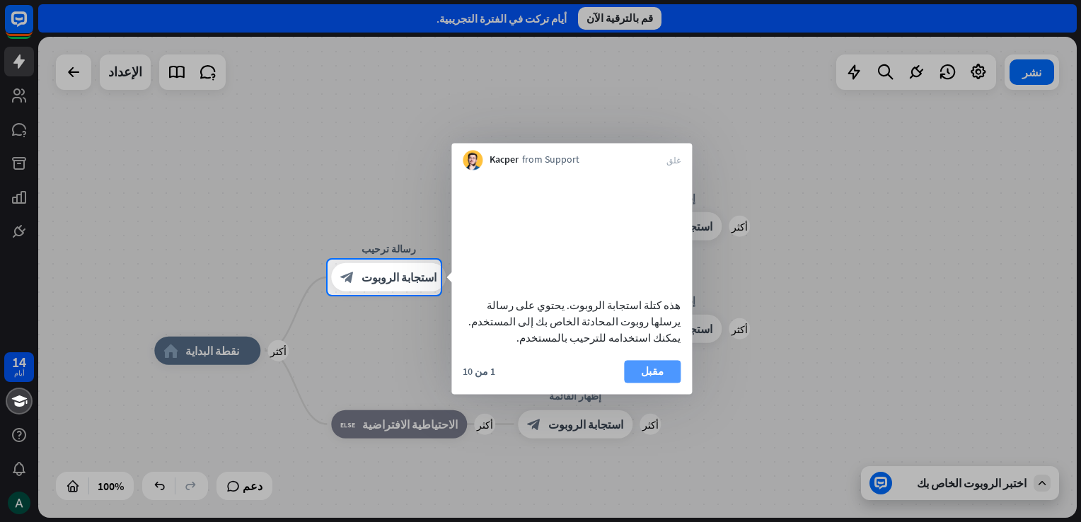
click at [640, 383] on button "مقبل" at bounding box center [652, 371] width 57 height 23
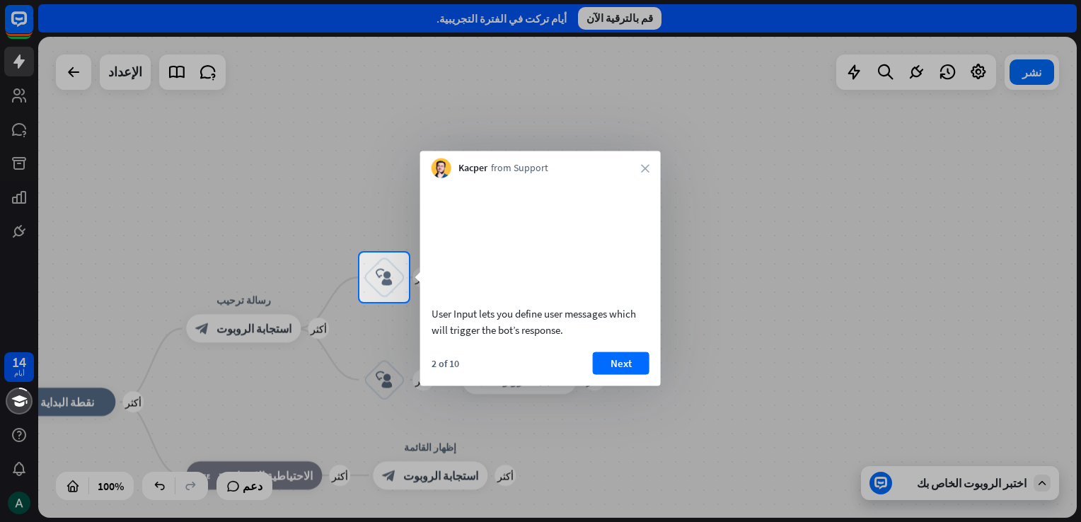
click at [635, 174] on div "Kacper from Support close" at bounding box center [540, 164] width 241 height 27
click at [643, 168] on icon "close" at bounding box center [645, 168] width 8 height 8
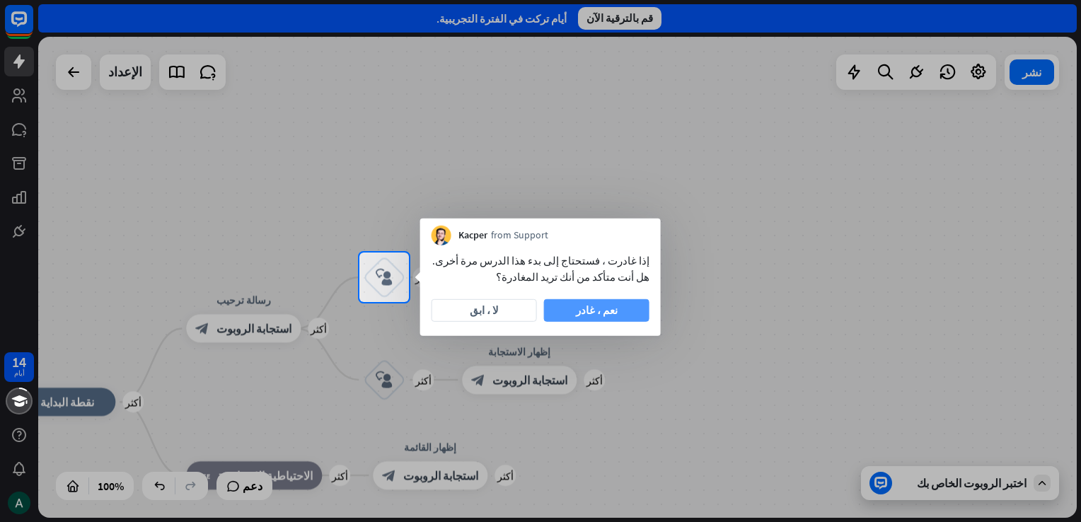
click at [603, 307] on font "نعم ، غادر" at bounding box center [597, 311] width 42 height 20
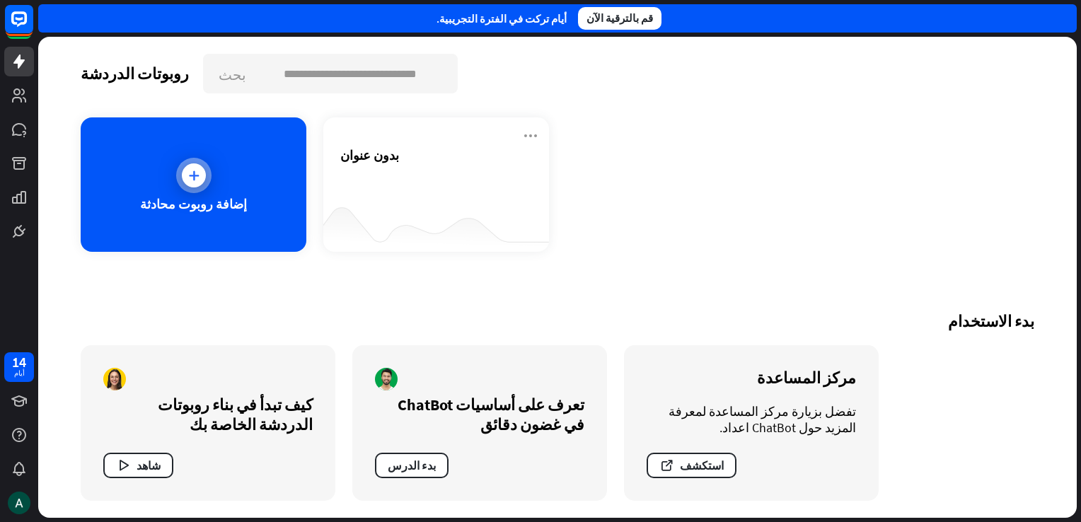
click at [257, 211] on div "إضافة روبوت محادثة" at bounding box center [194, 184] width 226 height 134
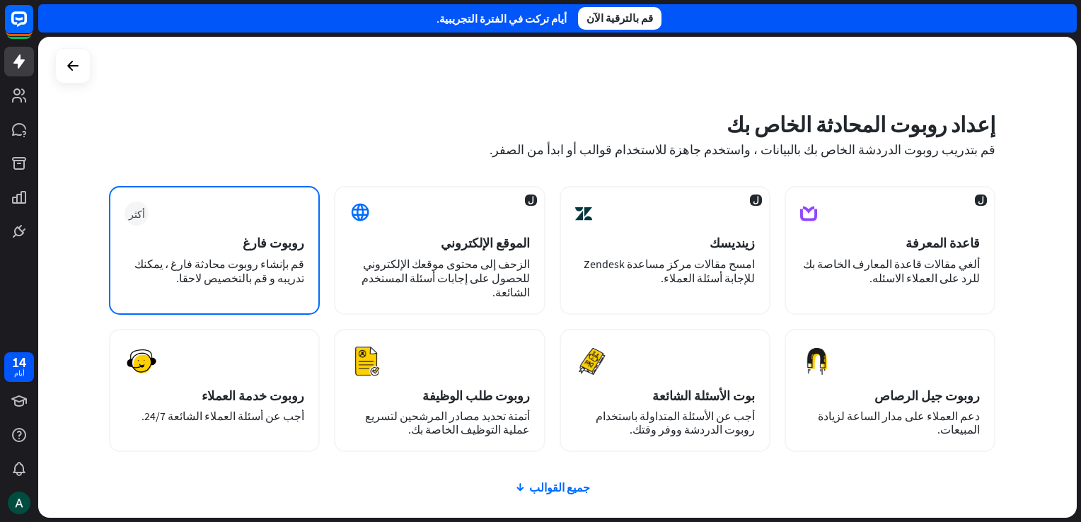
click at [284, 233] on div "أكثر روبوت فارغ قم بإنشاء روبوت محادثة فارغ ، يمكنك تدريبه و قم بالتخصيص لاحقا." at bounding box center [214, 250] width 211 height 129
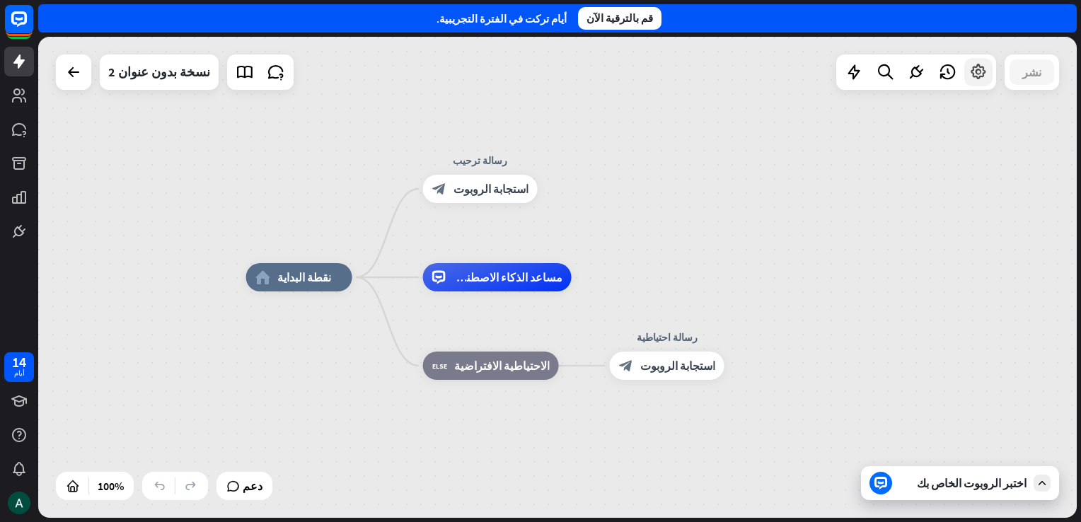
click at [985, 83] on div at bounding box center [978, 72] width 28 height 28
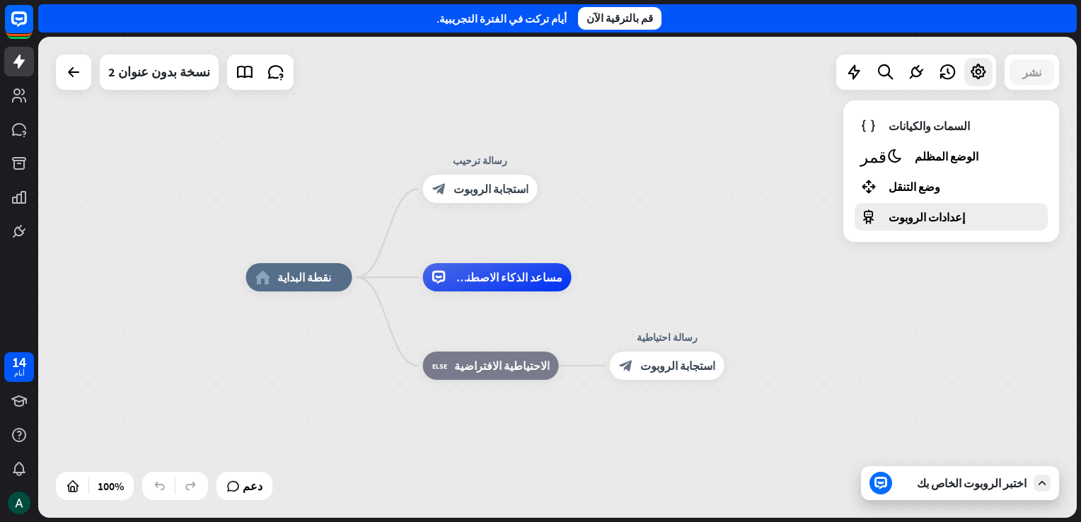
click at [965, 210] on div "إعدادات الروبوت" at bounding box center [951, 217] width 193 height 28
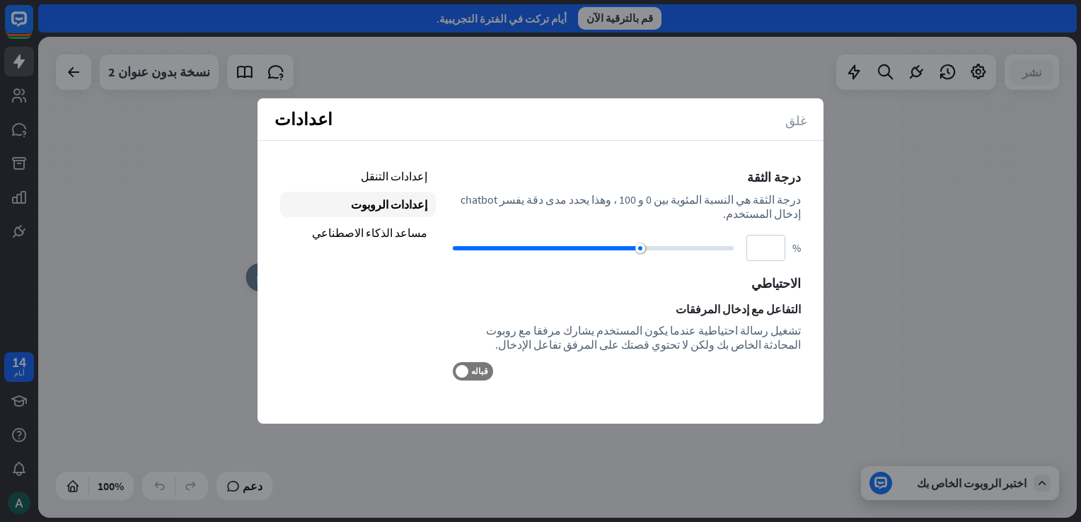
click at [797, 122] on icon "غلق" at bounding box center [795, 119] width 21 height 13
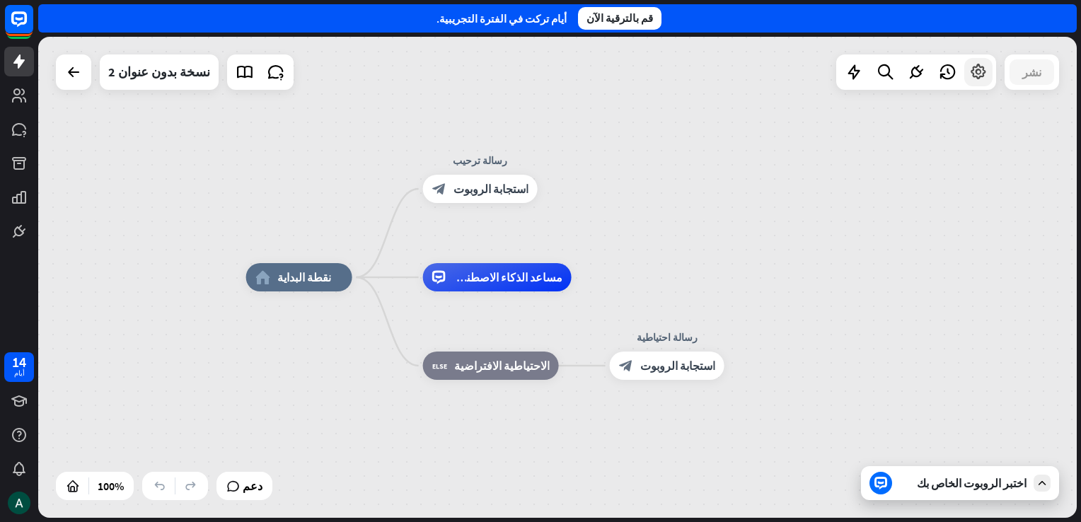
click at [979, 82] on div at bounding box center [978, 72] width 28 height 28
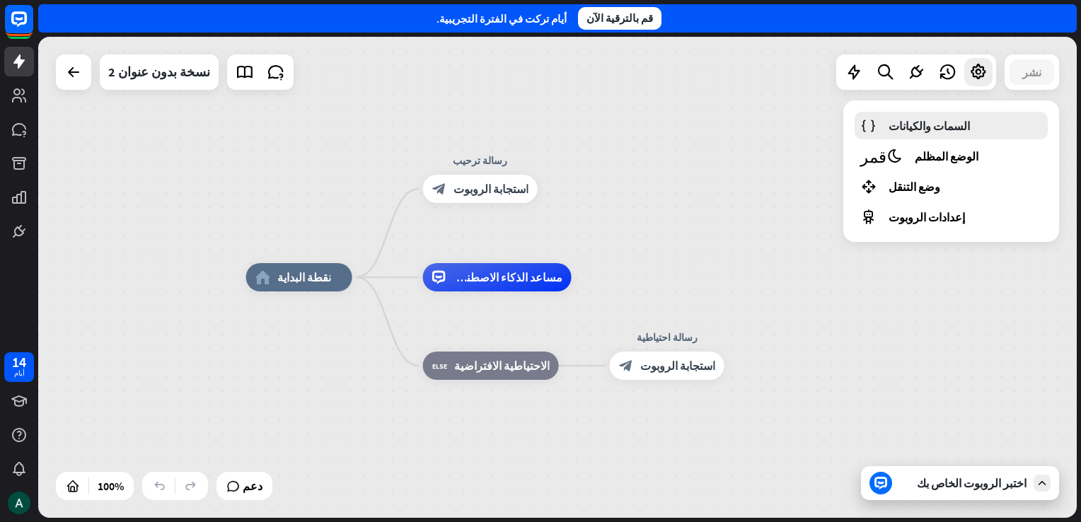
click at [971, 117] on link "السمات والكيانات" at bounding box center [951, 126] width 193 height 28
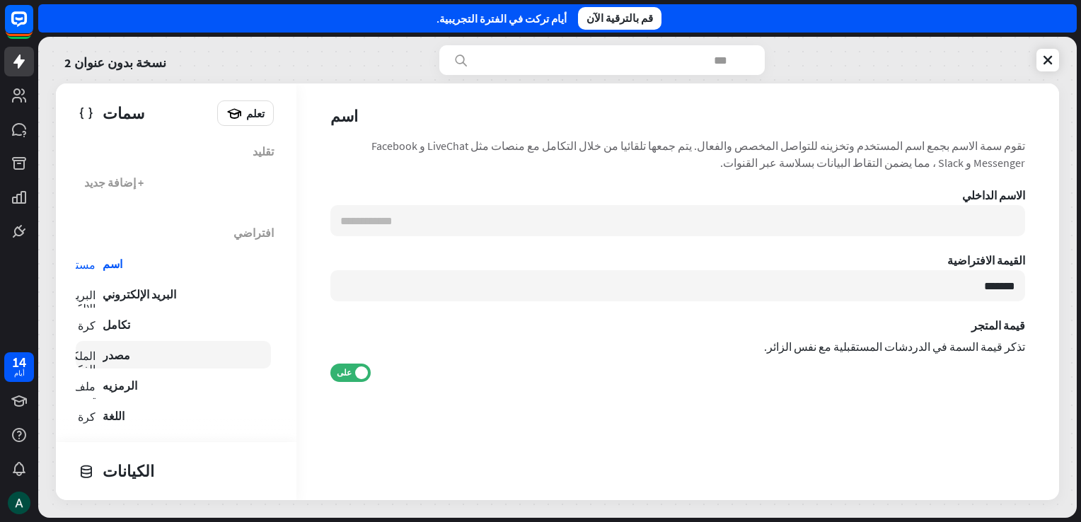
click at [170, 359] on link "الملكية الفكرية مصدر" at bounding box center [173, 355] width 195 height 28
type input "**********"
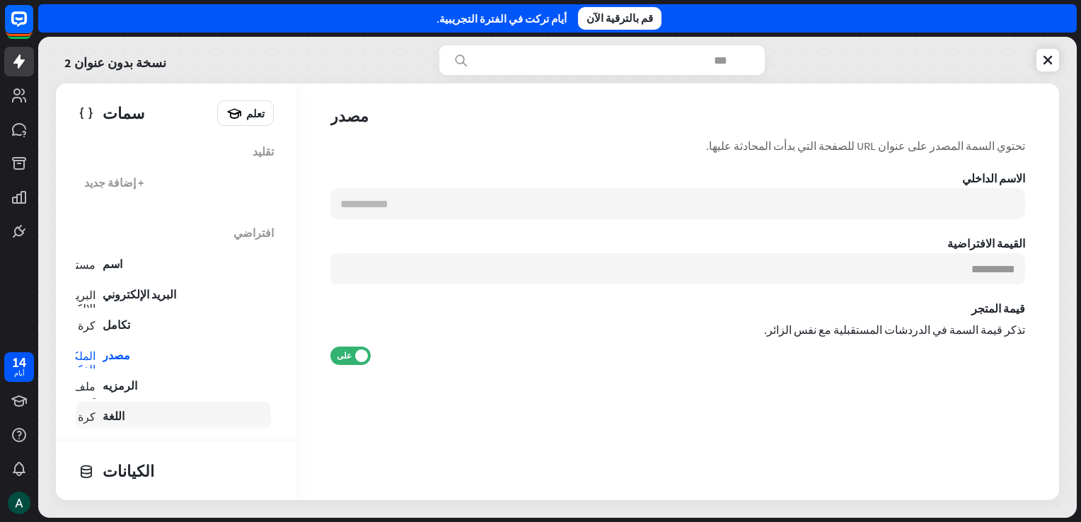
click at [158, 411] on link "كرة اللغة" at bounding box center [173, 416] width 195 height 28
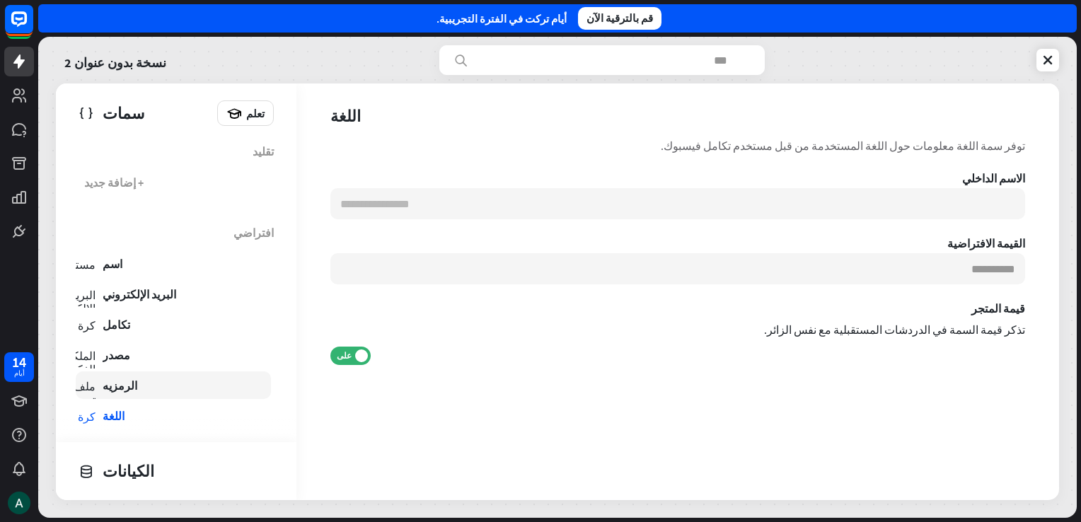
click at [152, 386] on link "ملف تعريف الرمزيه" at bounding box center [173, 385] width 195 height 28
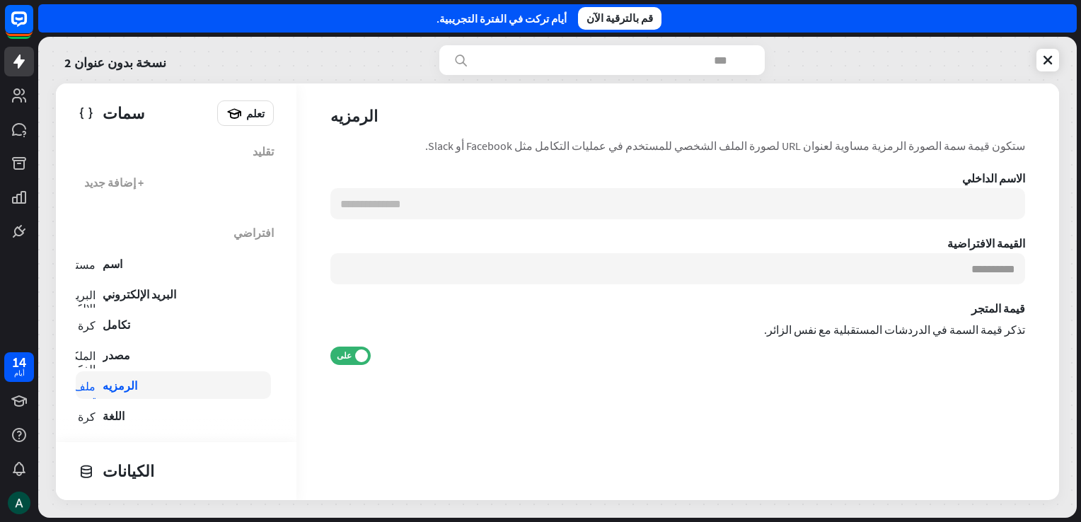
click at [152, 386] on link "ملف تعريف الرمزيه" at bounding box center [173, 385] width 195 height 28
click at [144, 352] on link "الملكية الفكرية مصدر" at bounding box center [173, 355] width 195 height 28
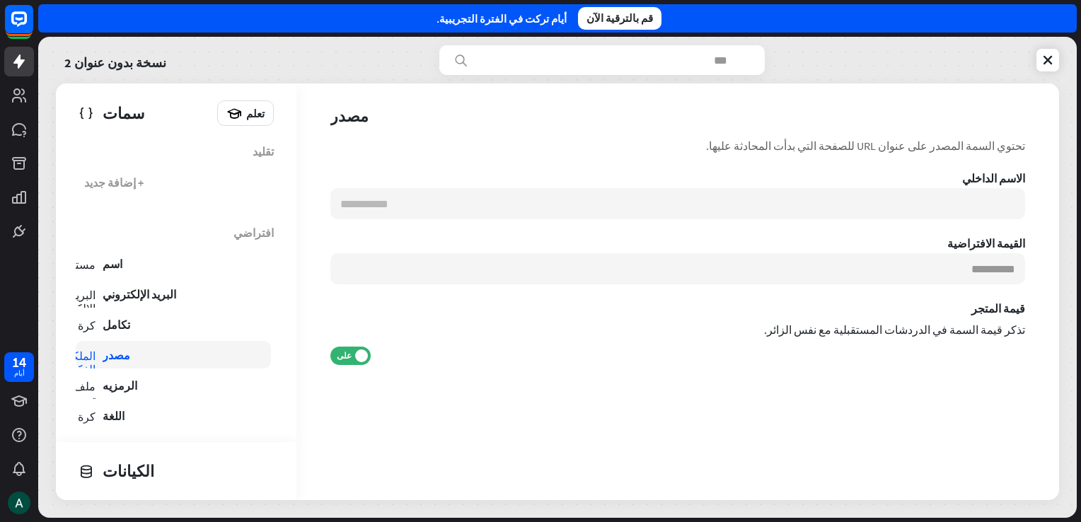
click at [144, 352] on link "الملكية الفكرية مصدر" at bounding box center [173, 355] width 195 height 28
click at [158, 383] on link "ملف تعريف الرمزيه" at bounding box center [173, 385] width 195 height 28
type input "**********"
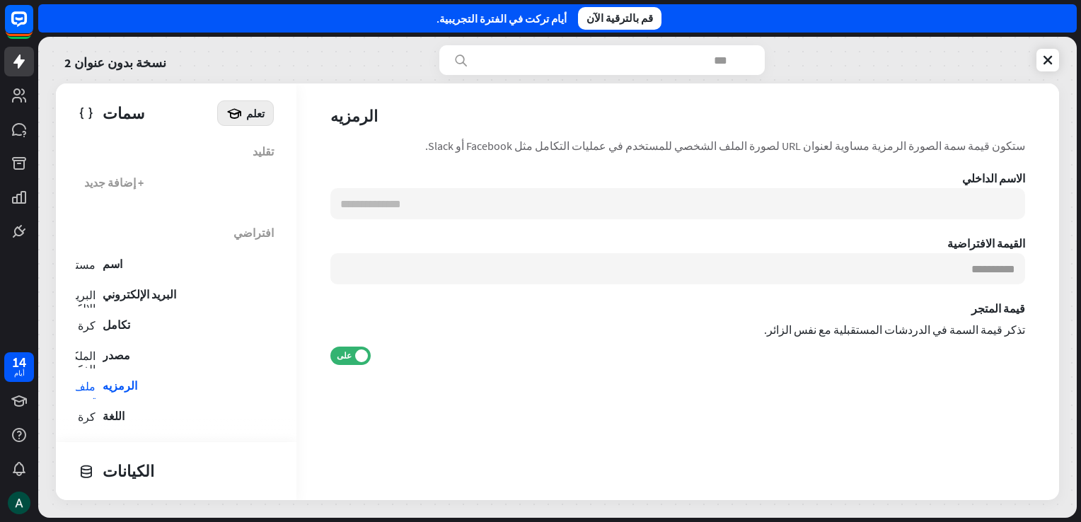
click at [236, 112] on icon at bounding box center [234, 113] width 16 height 16
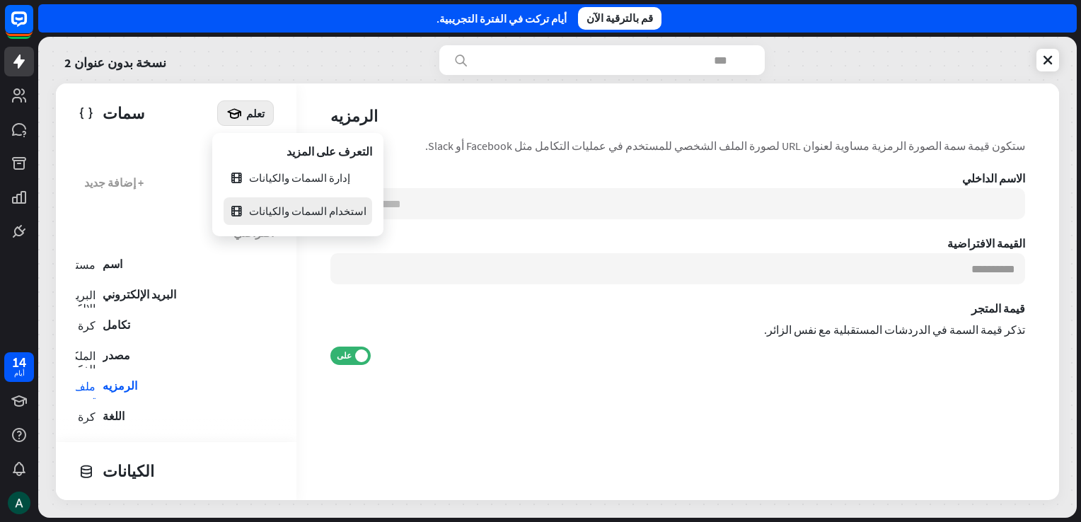
click at [266, 201] on div "استخدام السمات والكيانات" at bounding box center [297, 211] width 137 height 28
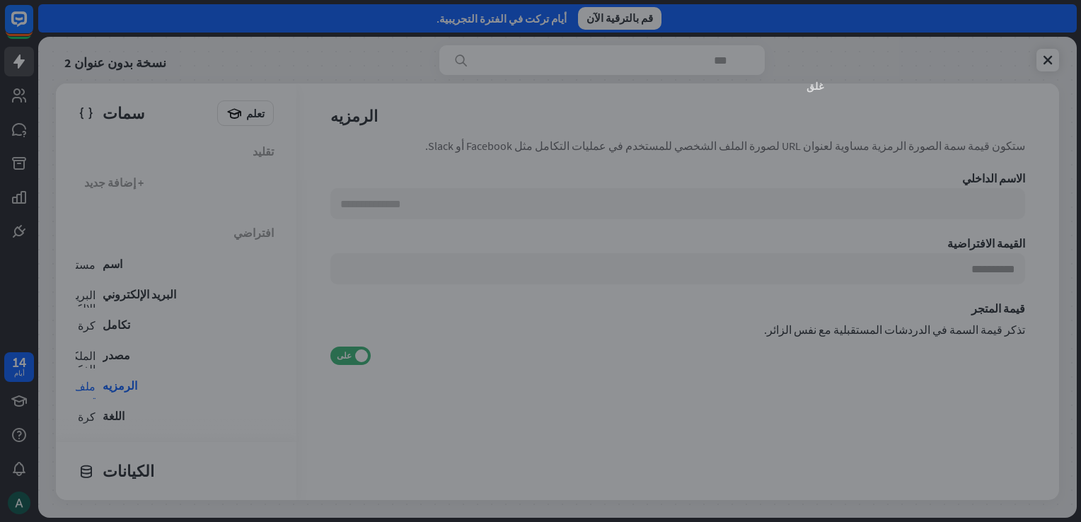
click at [809, 86] on icon "غلق" at bounding box center [815, 86] width 17 height 10
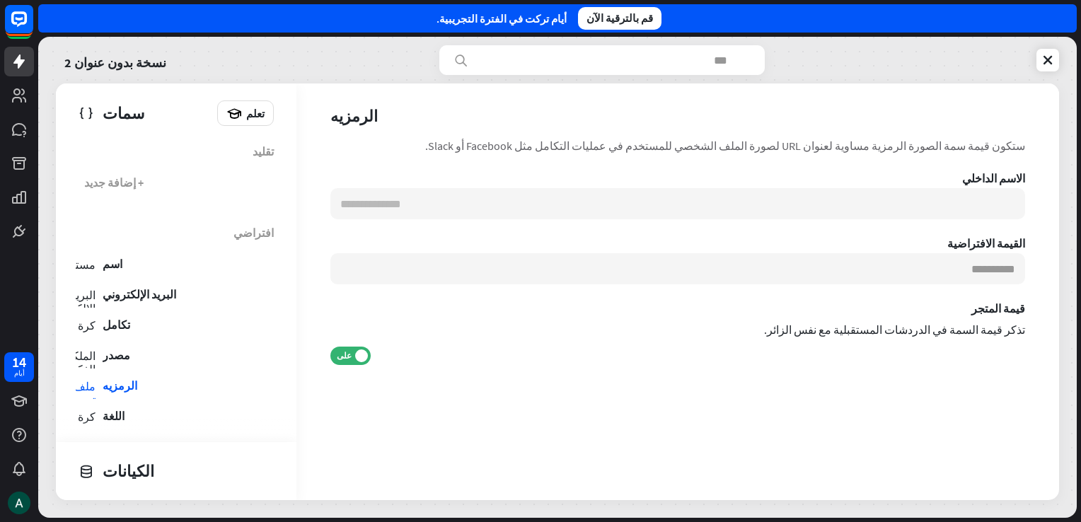
click at [86, 120] on icon at bounding box center [87, 113] width 16 height 16
click at [96, 115] on div "سمات" at bounding box center [145, 113] width 132 height 24
click at [108, 178] on div "+ إضافة جديد" at bounding box center [113, 182] width 59 height 14
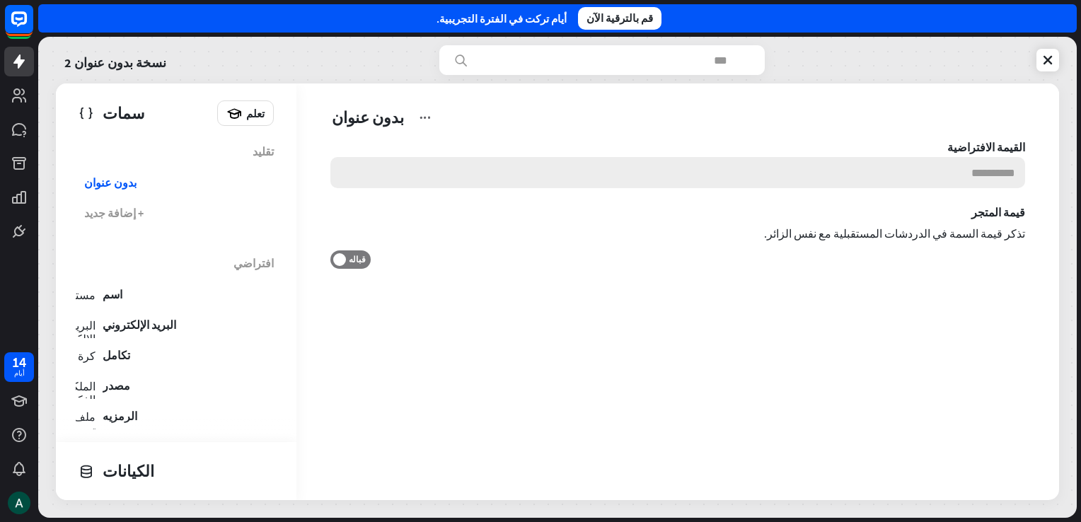
click at [399, 163] on input at bounding box center [677, 172] width 695 height 31
click at [1047, 59] on icon at bounding box center [1048, 60] width 14 height 14
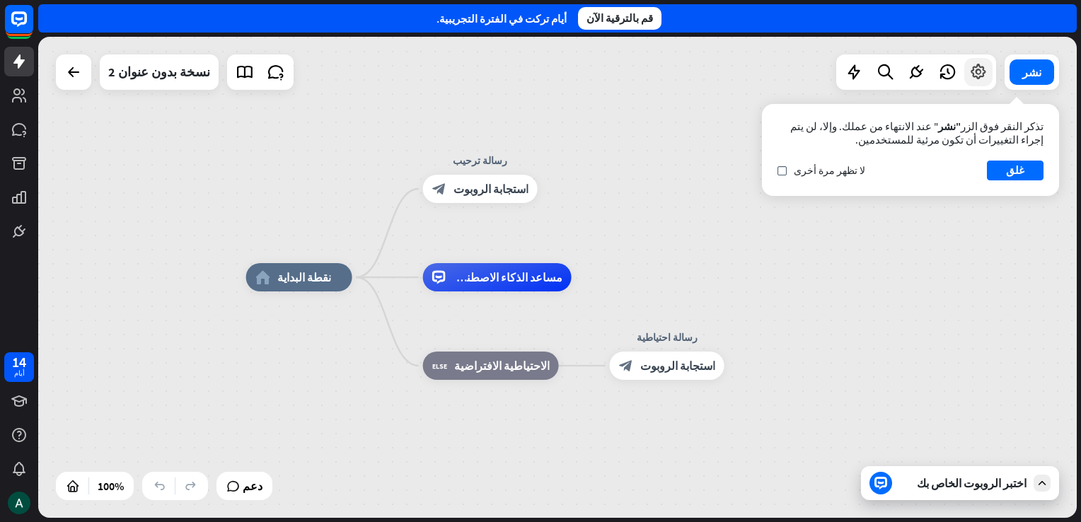
click at [985, 83] on div at bounding box center [978, 72] width 28 height 28
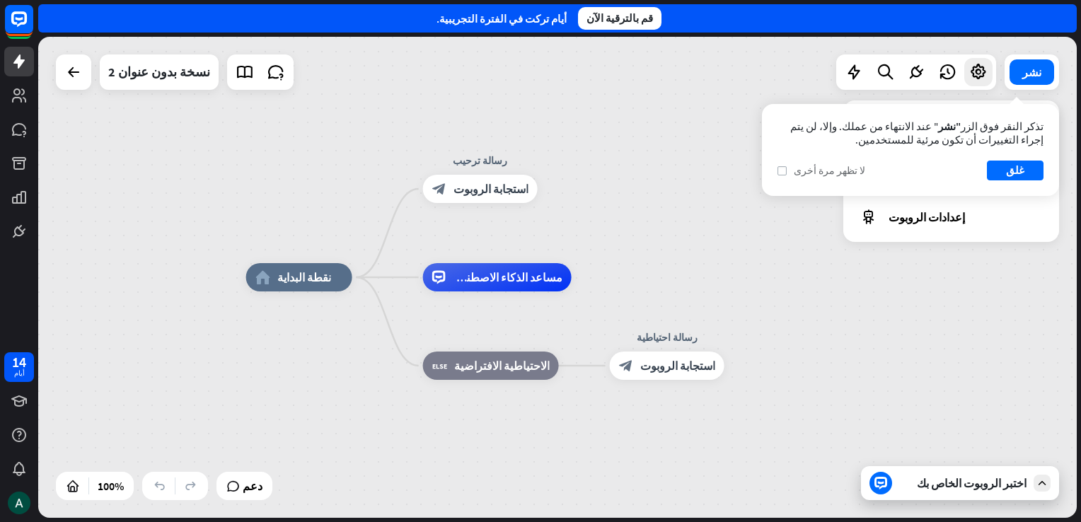
click at [786, 168] on icon "فحص" at bounding box center [782, 171] width 15 height 6
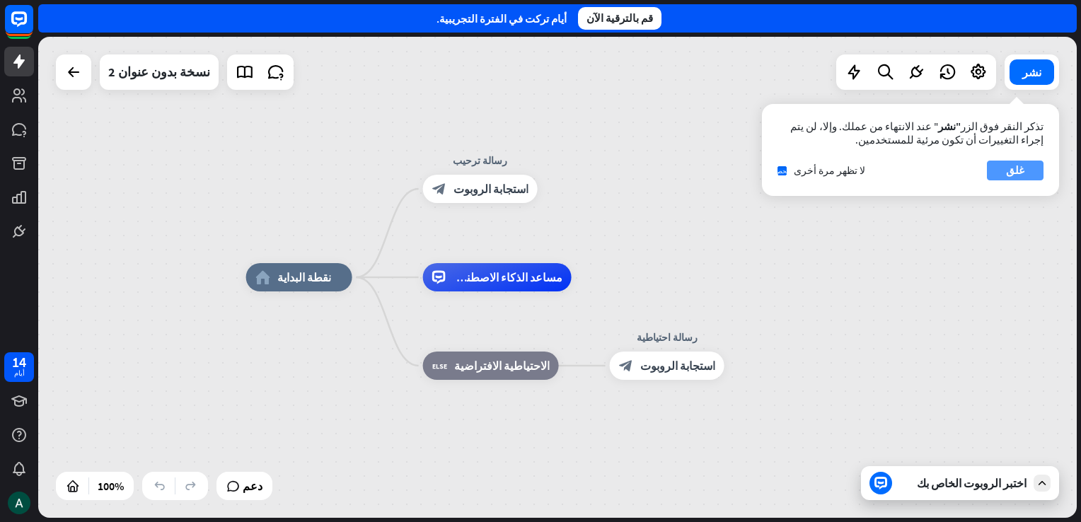
click at [1009, 165] on font "غلق" at bounding box center [1015, 171] width 18 height 20
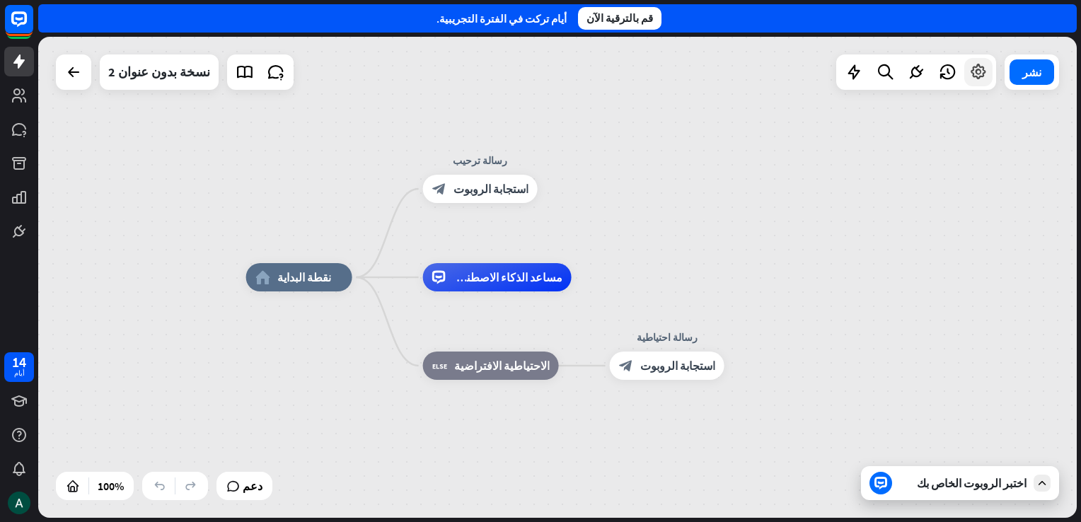
click at [979, 76] on icon at bounding box center [978, 72] width 18 height 18
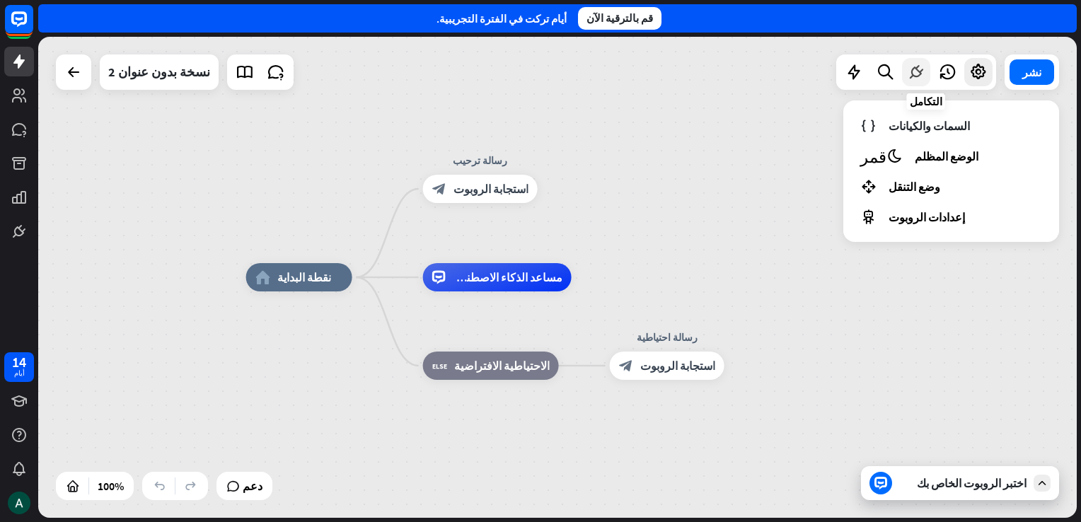
click at [925, 71] on icon at bounding box center [916, 72] width 18 height 18
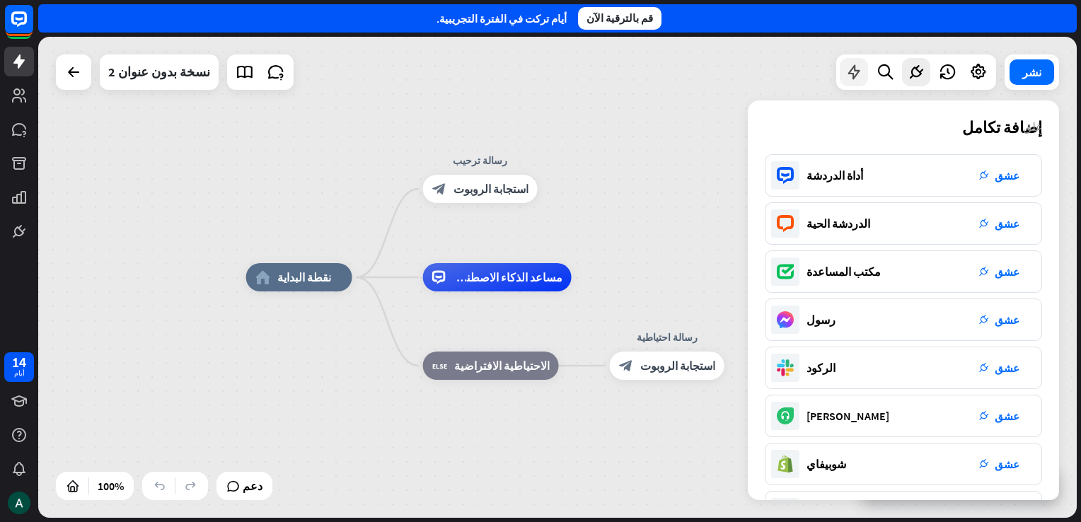
click at [863, 74] on icon at bounding box center [854, 72] width 18 height 18
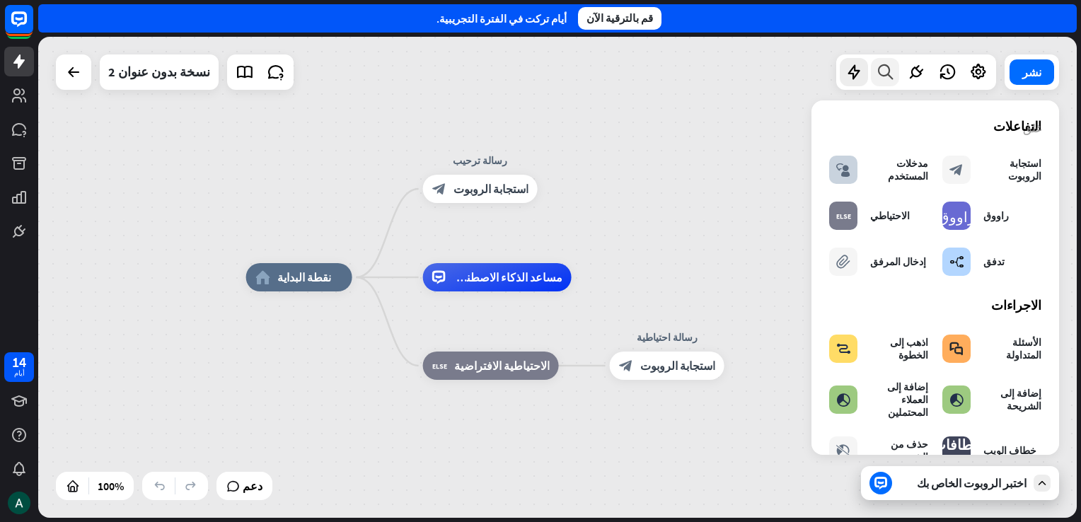
click at [884, 74] on icon at bounding box center [885, 72] width 19 height 18
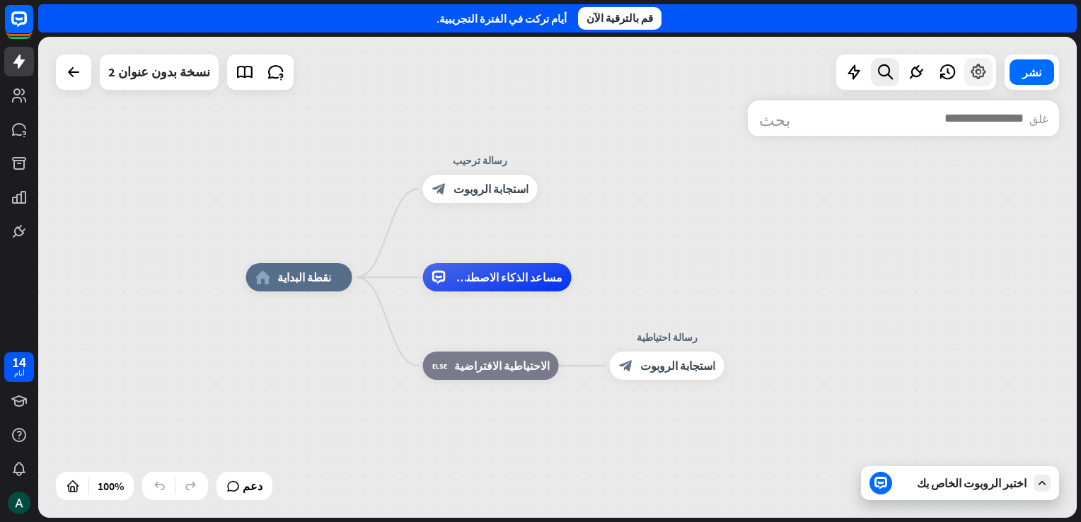
click at [978, 74] on icon at bounding box center [978, 72] width 18 height 18
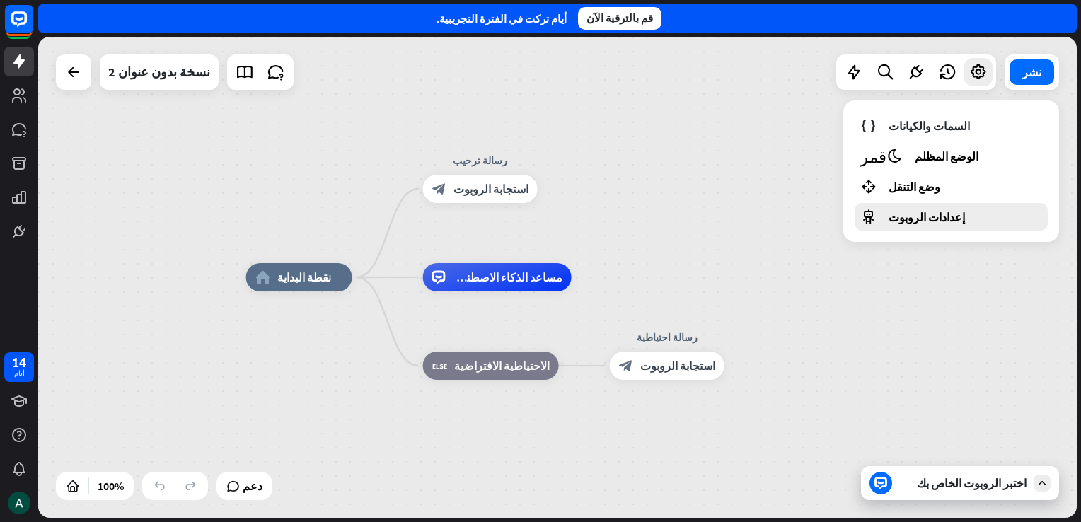
click at [962, 211] on div "إعدادات الروبوت" at bounding box center [951, 217] width 193 height 28
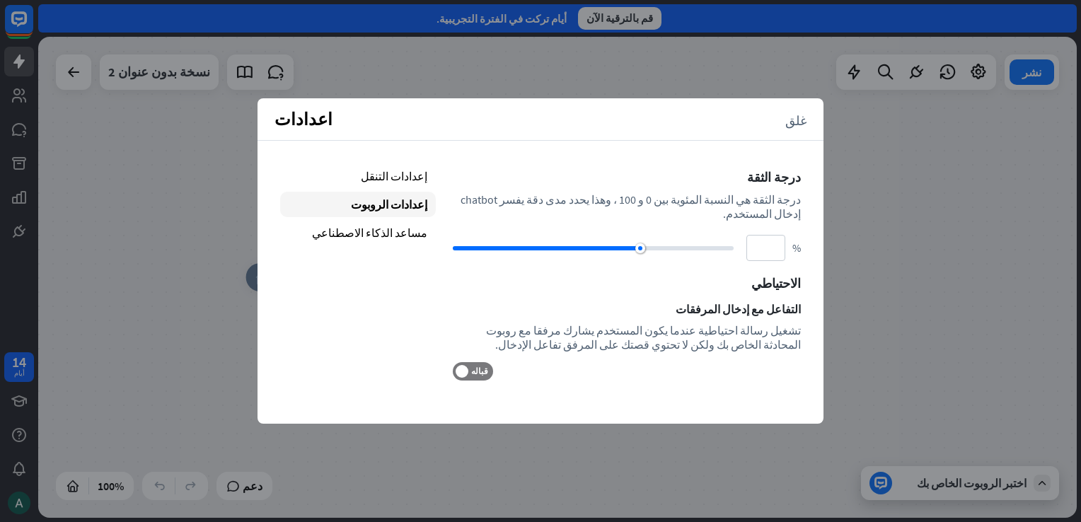
click at [861, 174] on div "home_2 نقطة البداية رسالة ترحيب block_bot_response استجابة الروبوت مساعد الذكاء…" at bounding box center [557, 277] width 1039 height 481
click at [797, 121] on icon "غلق" at bounding box center [795, 119] width 21 height 13
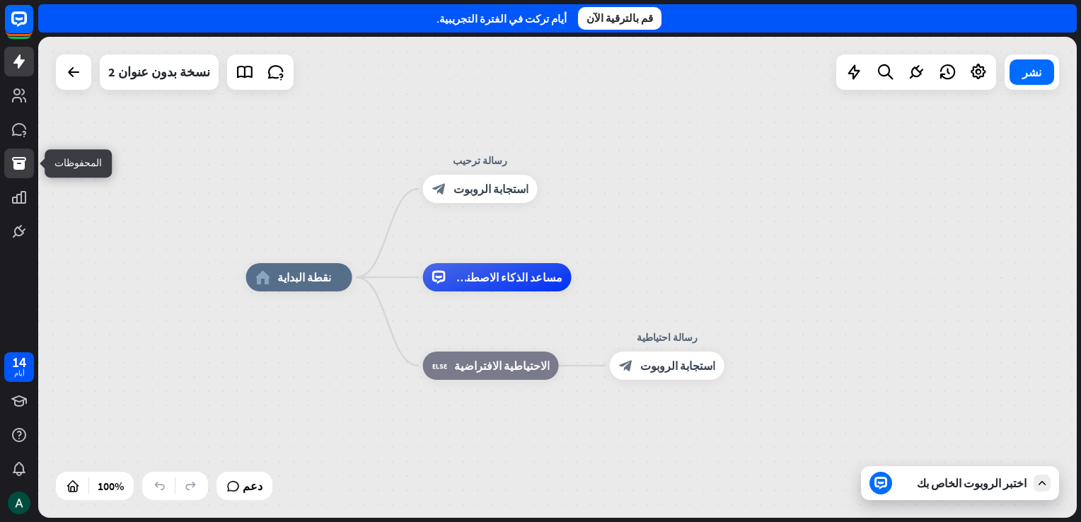
click at [20, 171] on icon at bounding box center [19, 163] width 17 height 17
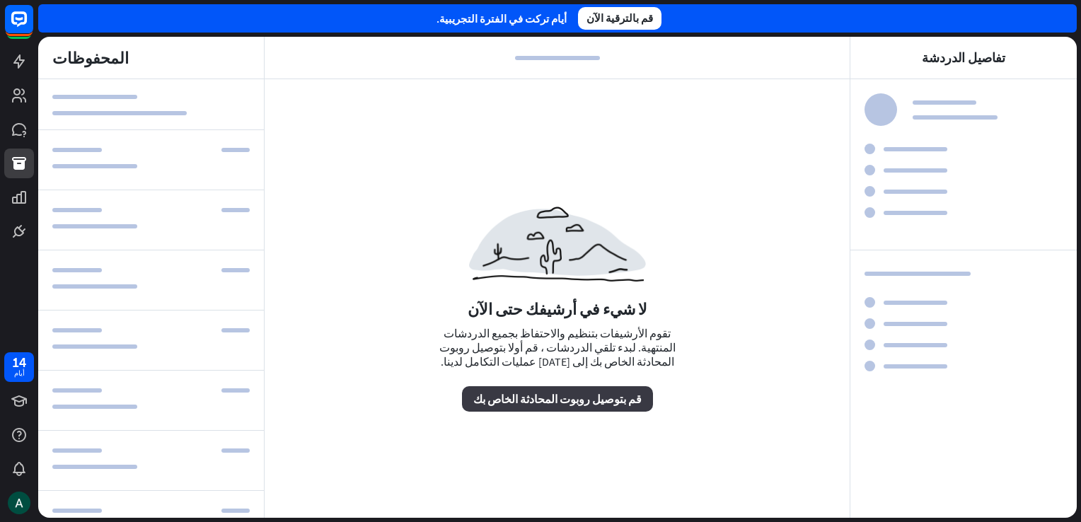
click at [519, 400] on font "قم بتوصيل روبوت المحادثة الخاص بك" at bounding box center [557, 399] width 168 height 14
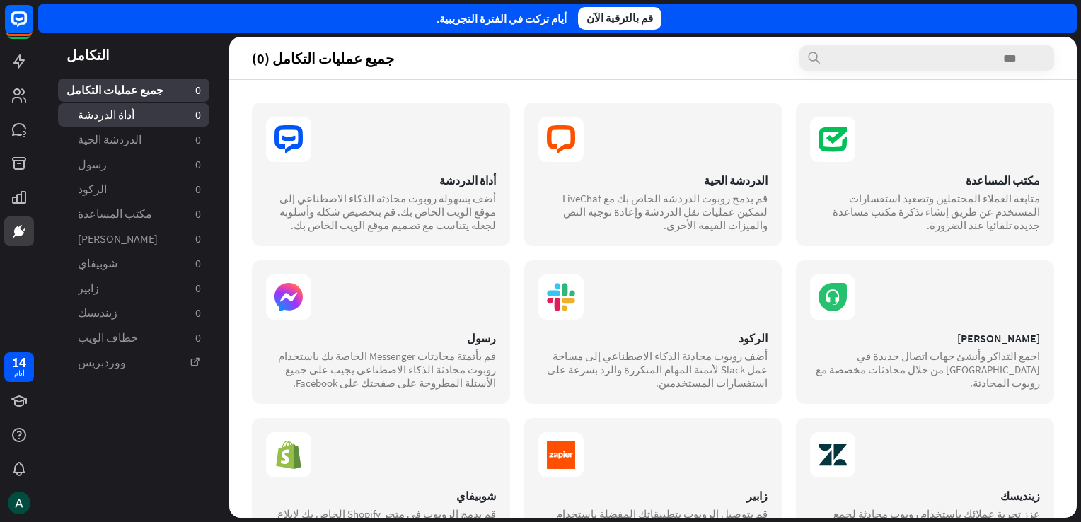
click at [153, 123] on link "أداة الدردشة 0" at bounding box center [133, 114] width 151 height 23
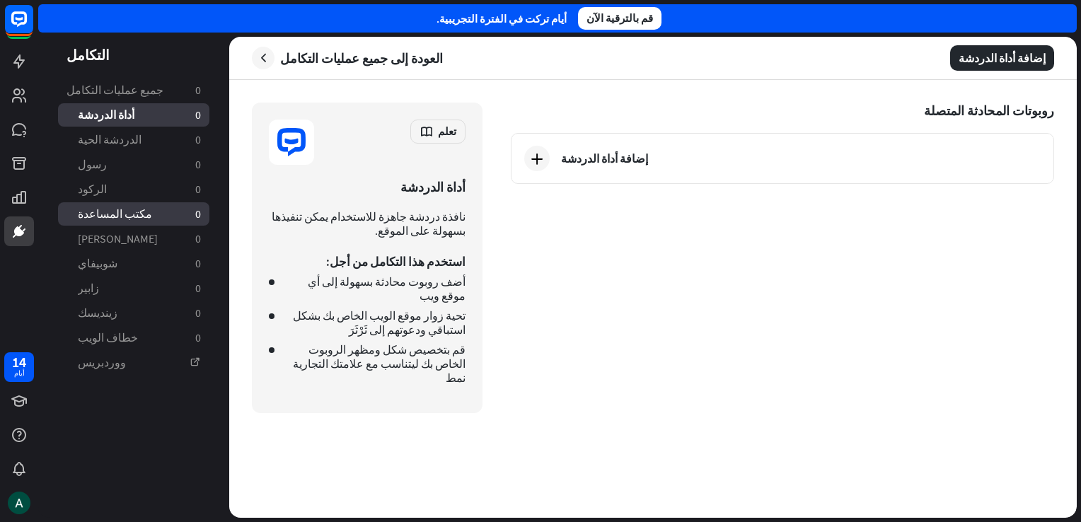
click at [145, 214] on link "مكتب المساعدة 0" at bounding box center [133, 213] width 151 height 23
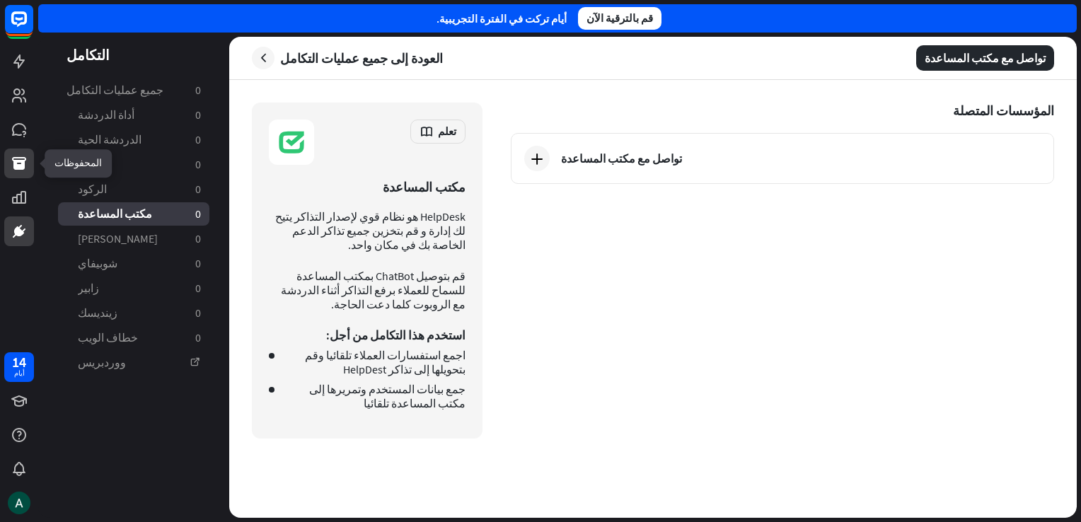
click at [24, 168] on icon at bounding box center [19, 163] width 17 height 17
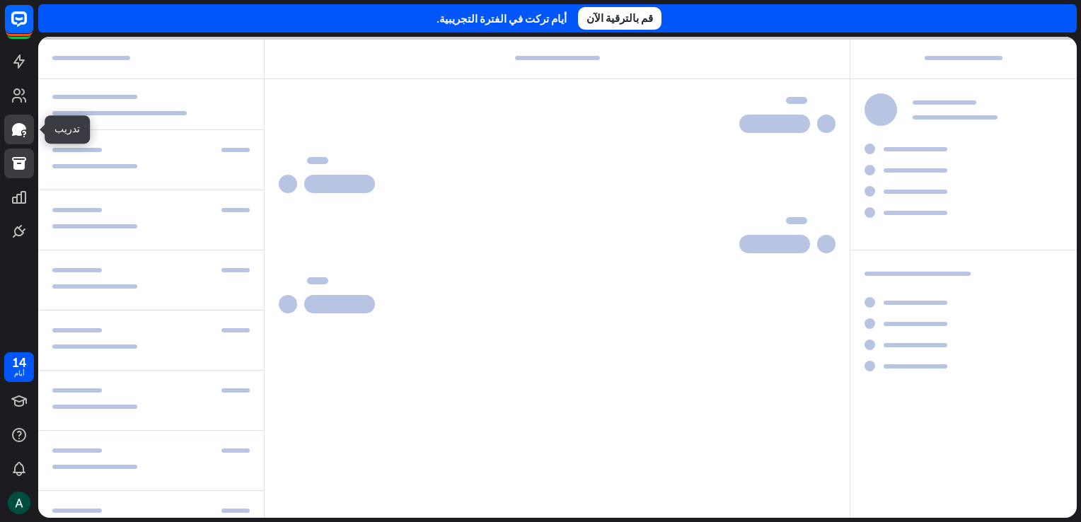
click at [21, 132] on icon at bounding box center [19, 129] width 17 height 17
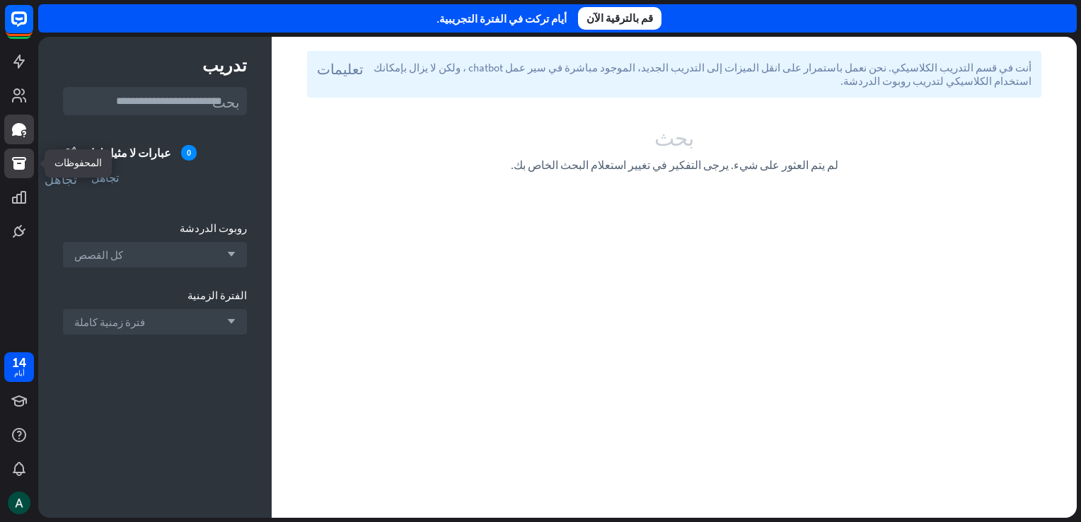
click at [23, 162] on icon at bounding box center [19, 163] width 14 height 13
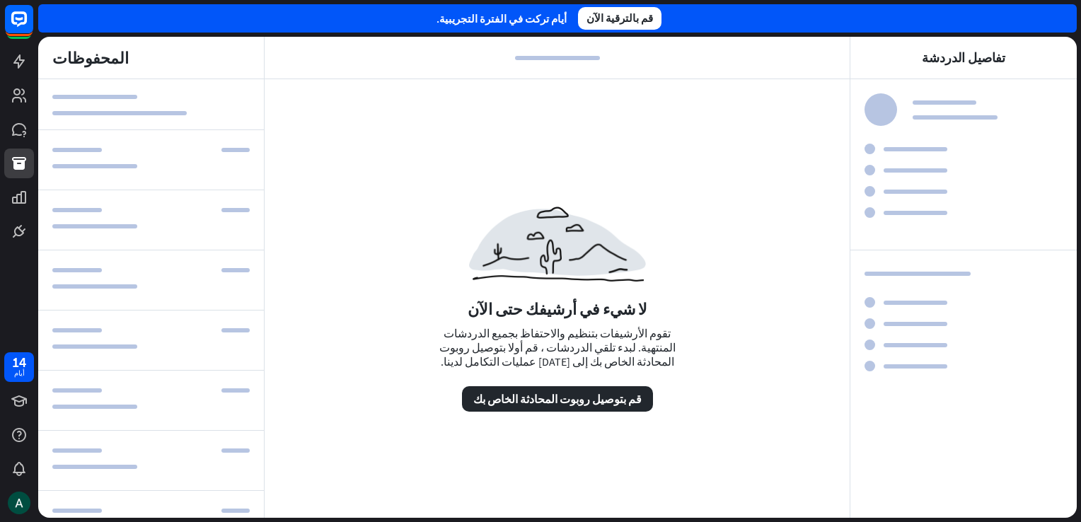
click at [160, 223] on div at bounding box center [151, 220] width 226 height 60
click at [11, 199] on icon at bounding box center [19, 197] width 17 height 17
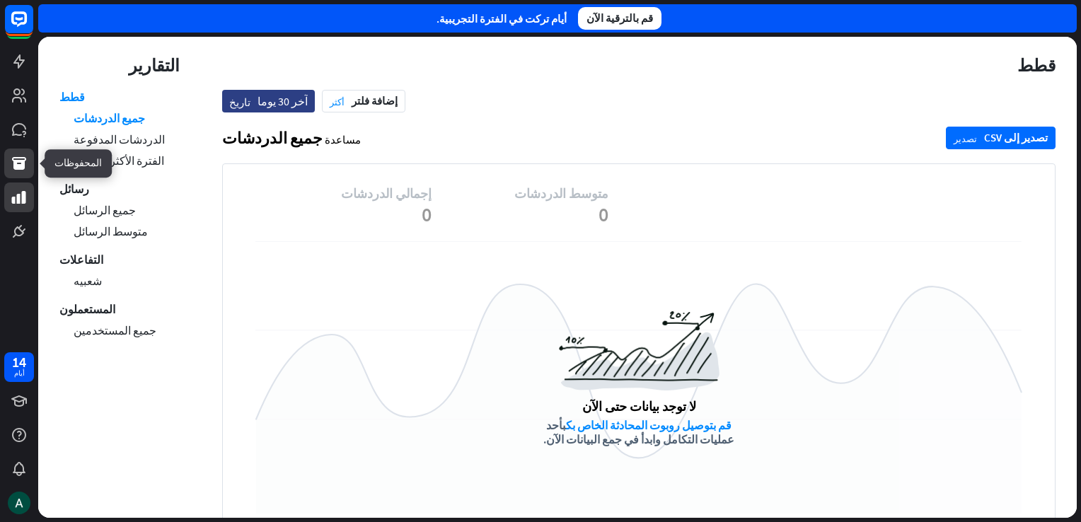
click at [15, 170] on icon at bounding box center [19, 163] width 17 height 17
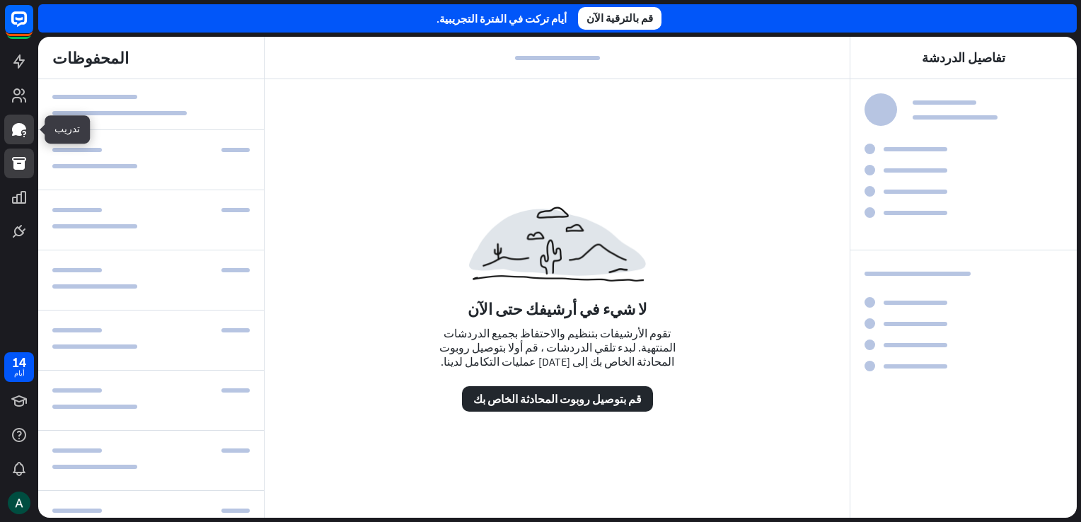
click at [14, 134] on icon at bounding box center [19, 129] width 14 height 13
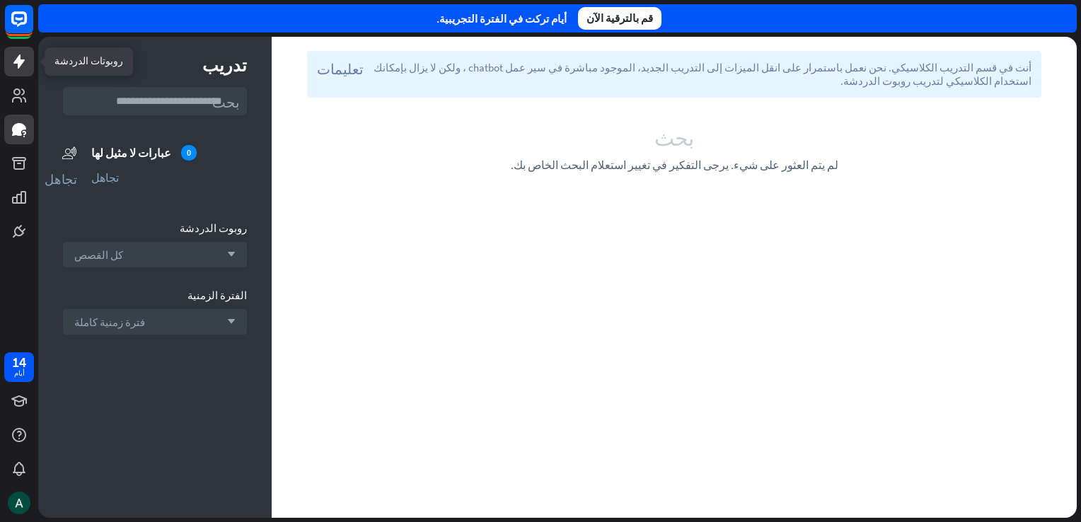
click at [11, 68] on icon at bounding box center [19, 61] width 17 height 17
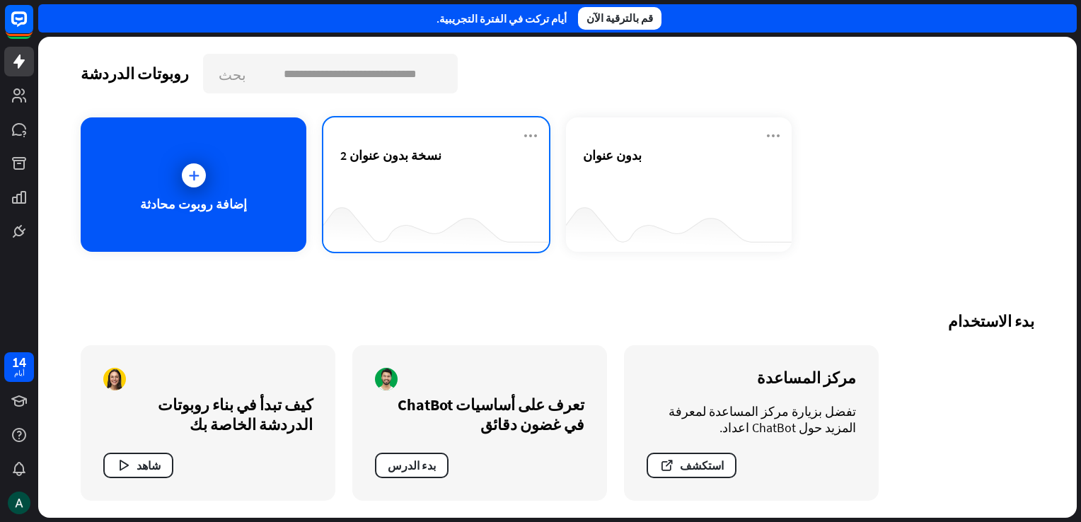
click at [400, 184] on div "نسخة بدون عنوان 2" at bounding box center [436, 172] width 192 height 50
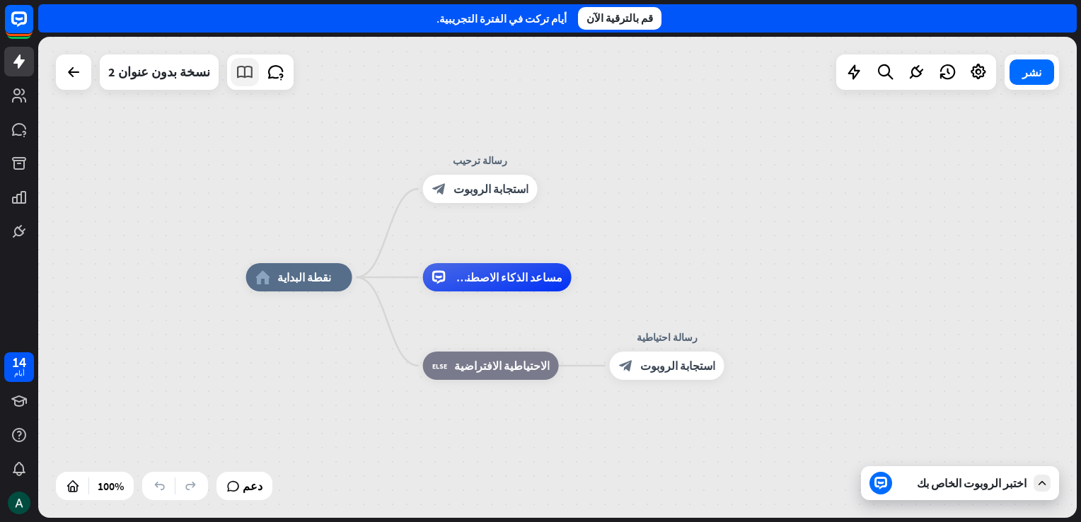
click at [236, 76] on icon at bounding box center [245, 72] width 18 height 18
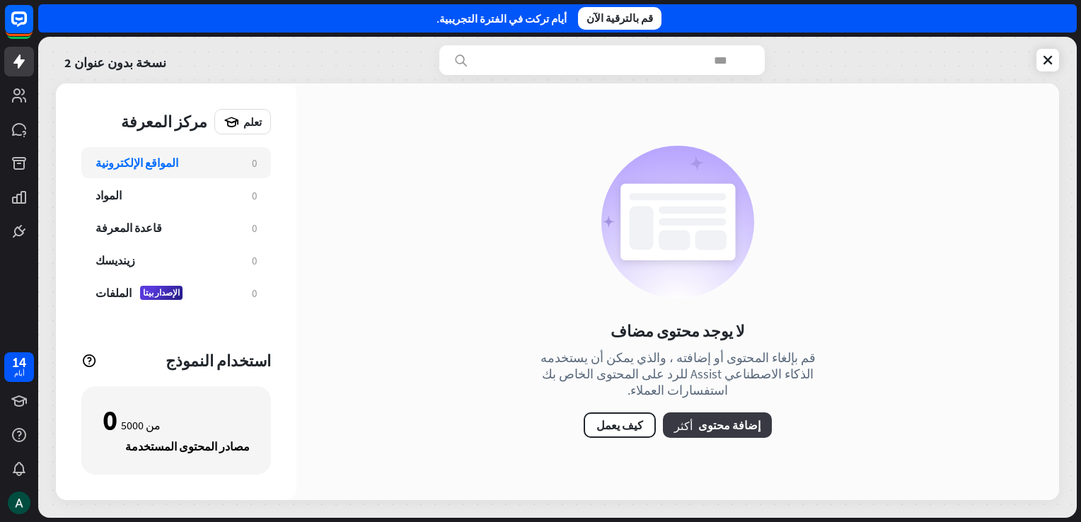
click at [693, 417] on button "أكثر إضافة محتوى" at bounding box center [717, 424] width 109 height 25
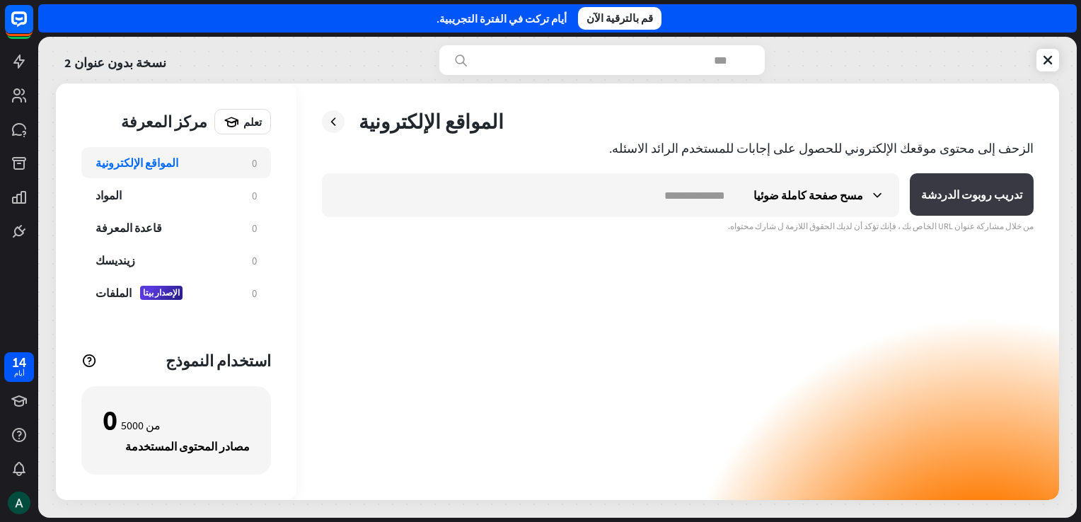
click at [975, 191] on font "تدريب روبوت الدردشة" at bounding box center [971, 194] width 101 height 14
click at [886, 196] on div "مسح صفحة كاملة ضوئيا" at bounding box center [818, 195] width 159 height 42
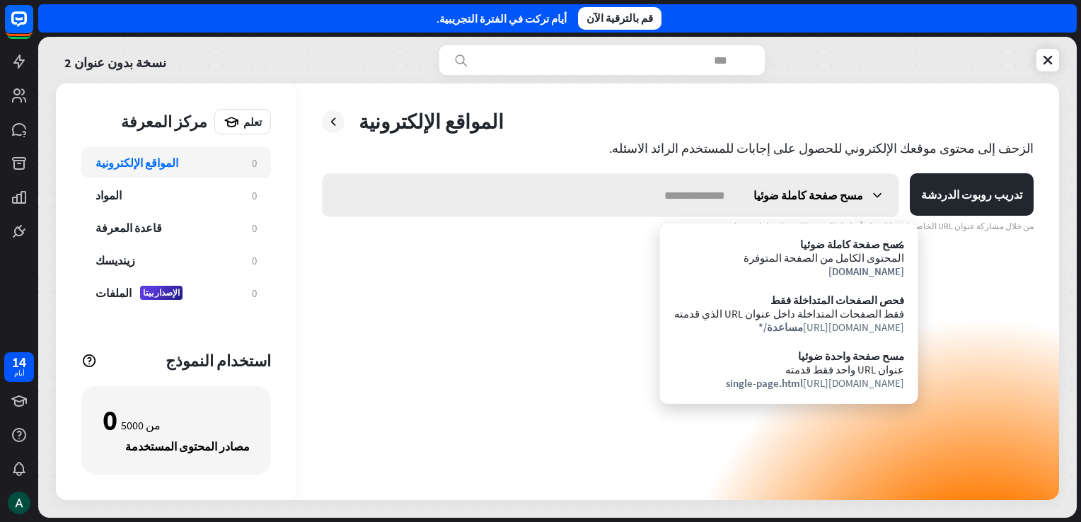
click at [886, 196] on div "مسح صفحة كاملة ضوئيا" at bounding box center [818, 195] width 159 height 42
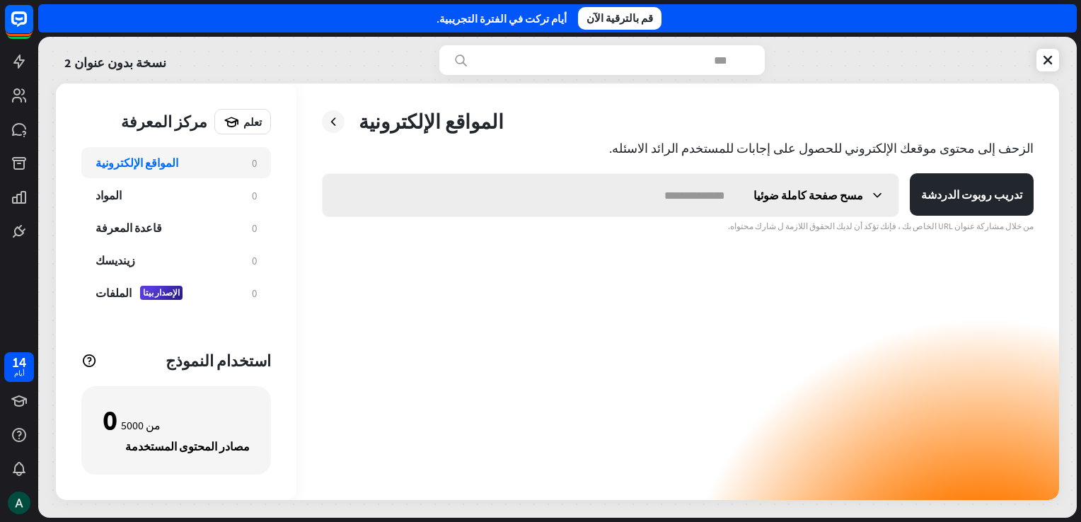
click at [886, 196] on div "مسح صفحة كاملة ضوئيا" at bounding box center [818, 195] width 159 height 42
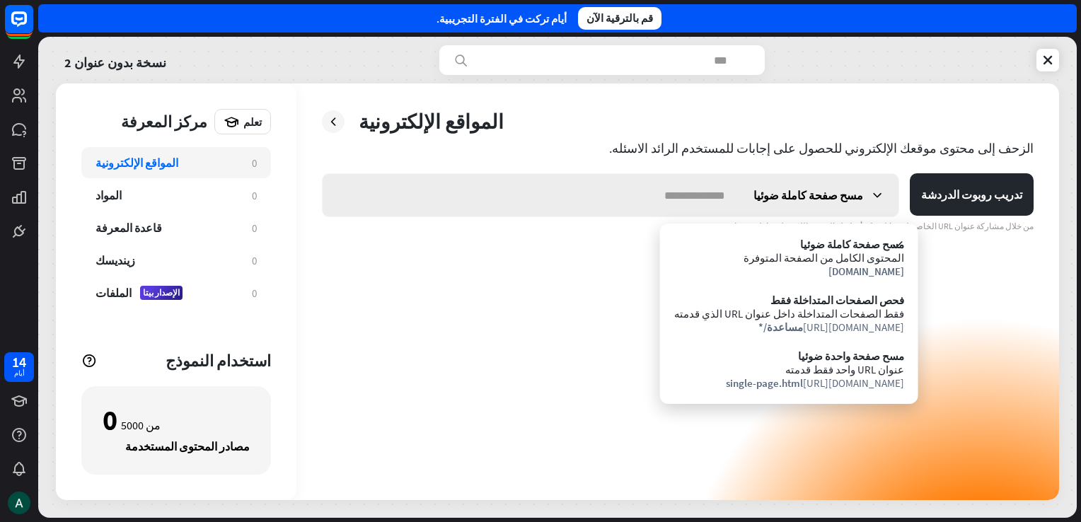
click at [886, 196] on div "مسح صفحة كاملة ضوئيا" at bounding box center [818, 195] width 159 height 42
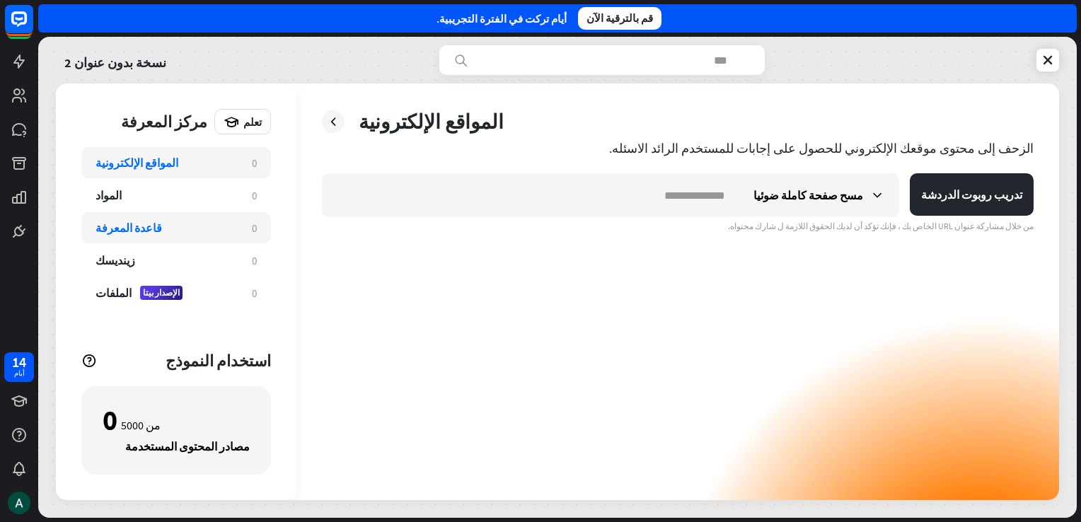
click at [172, 232] on div "قاعدة المعرفة" at bounding box center [167, 228] width 142 height 14
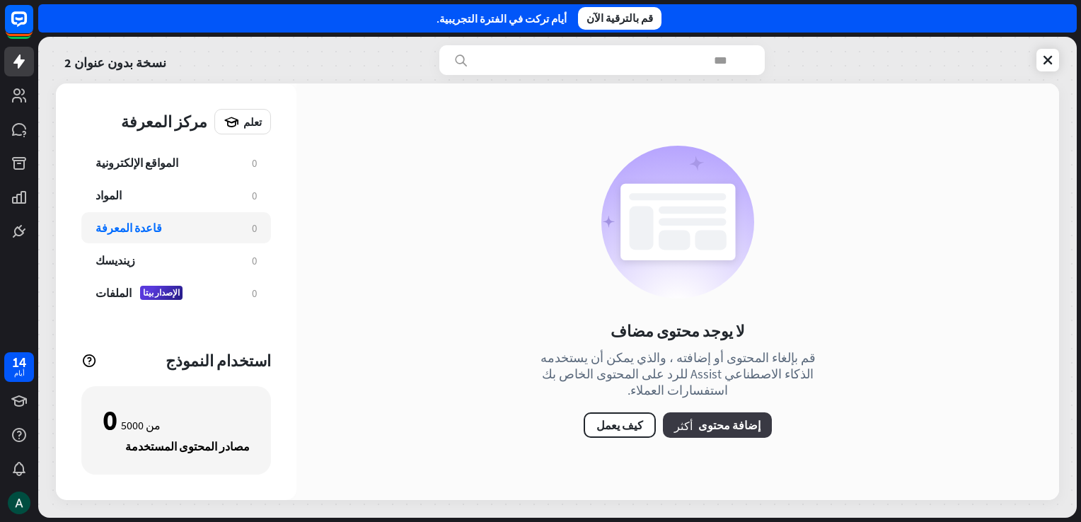
click at [708, 418] on font "إضافة محتوى" at bounding box center [729, 425] width 62 height 14
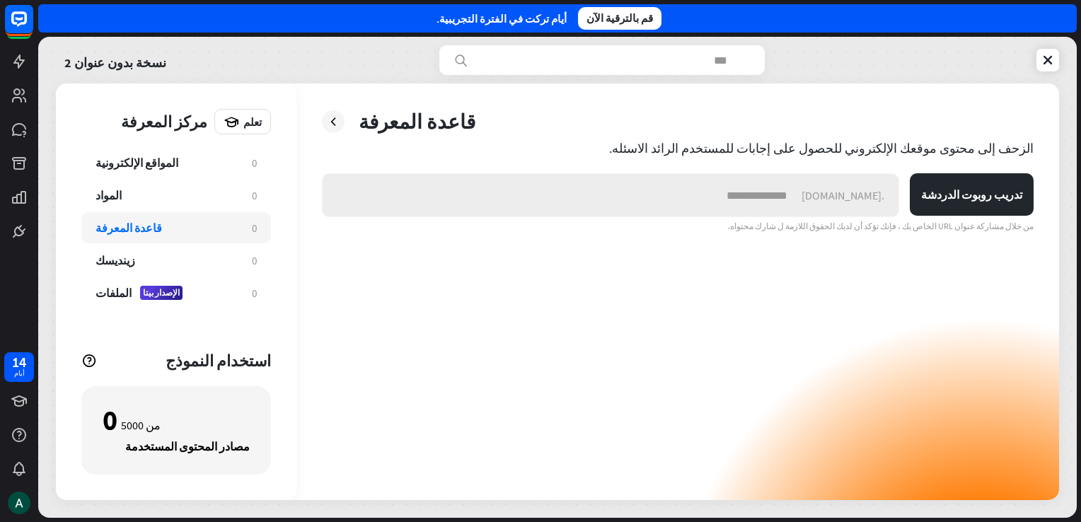
click at [802, 194] on input "text" at bounding box center [562, 195] width 479 height 42
click at [219, 197] on div "المواد" at bounding box center [167, 195] width 142 height 14
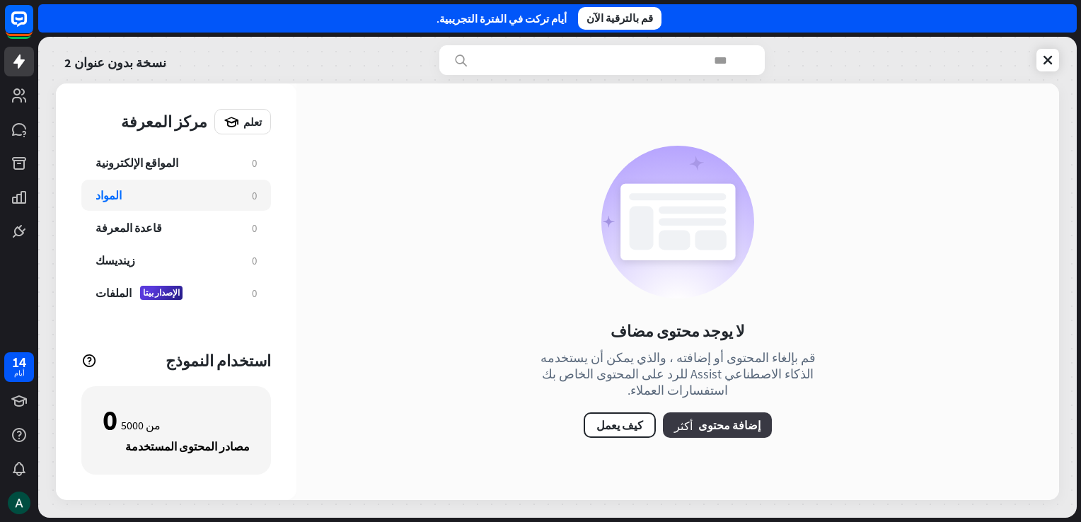
click at [710, 412] on button "أكثر إضافة محتوى" at bounding box center [717, 424] width 109 height 25
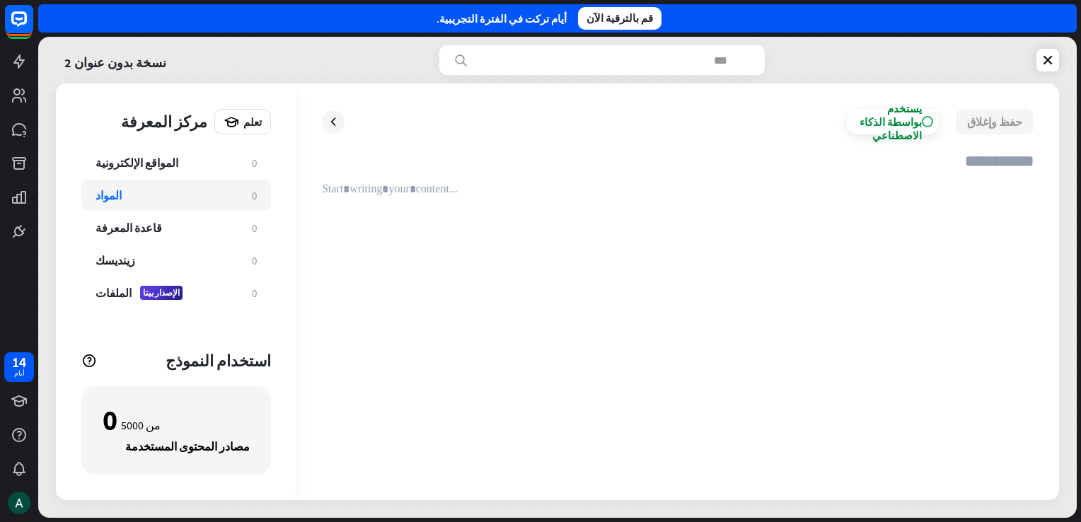
click at [922, 125] on div "يستخدم بواسطة الذكاء الاصطناعي" at bounding box center [889, 122] width 65 height 40
click at [931, 125] on label "قباله" at bounding box center [922, 121] width 23 height 11
click at [991, 168] on input "text" at bounding box center [678, 166] width 712 height 31
click at [137, 256] on div "زينديسك" at bounding box center [167, 260] width 142 height 14
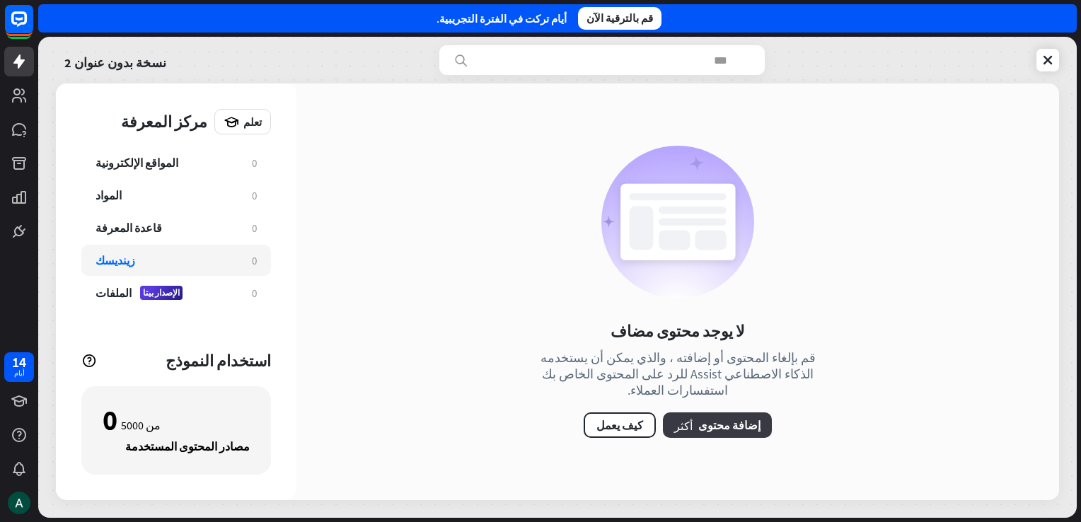
click at [688, 420] on icon "أكثر" at bounding box center [683, 425] width 18 height 11
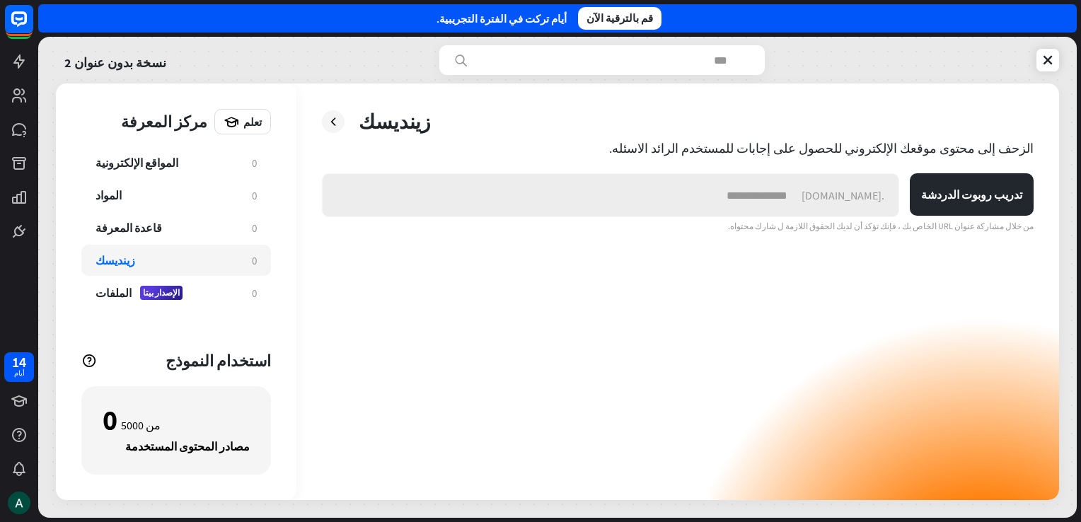
click at [741, 190] on input "text" at bounding box center [562, 195] width 479 height 42
click at [201, 162] on div "المواقع الإلكترونية" at bounding box center [167, 163] width 142 height 14
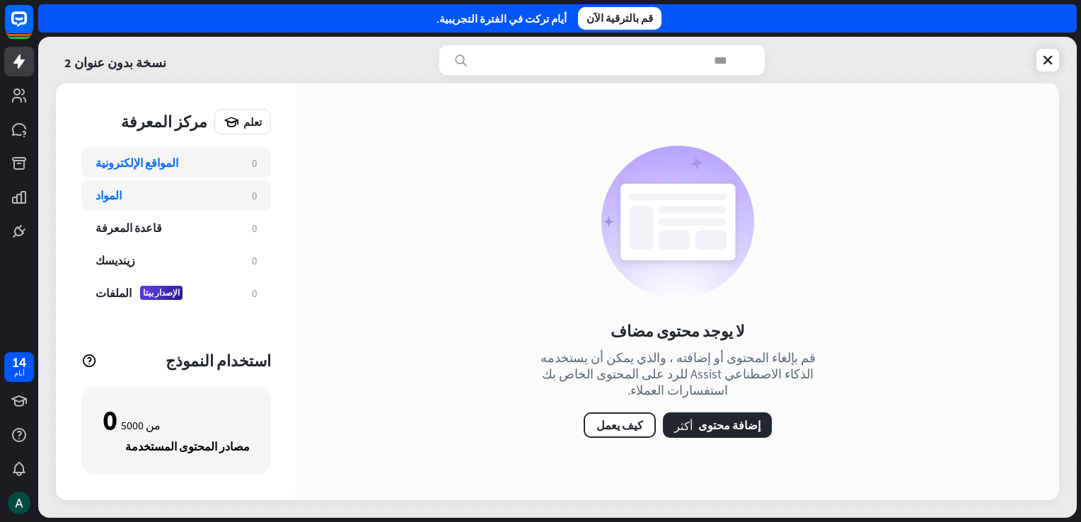
click at [209, 192] on div "المواد" at bounding box center [167, 195] width 142 height 14
click at [20, 105] on link at bounding box center [19, 96] width 30 height 30
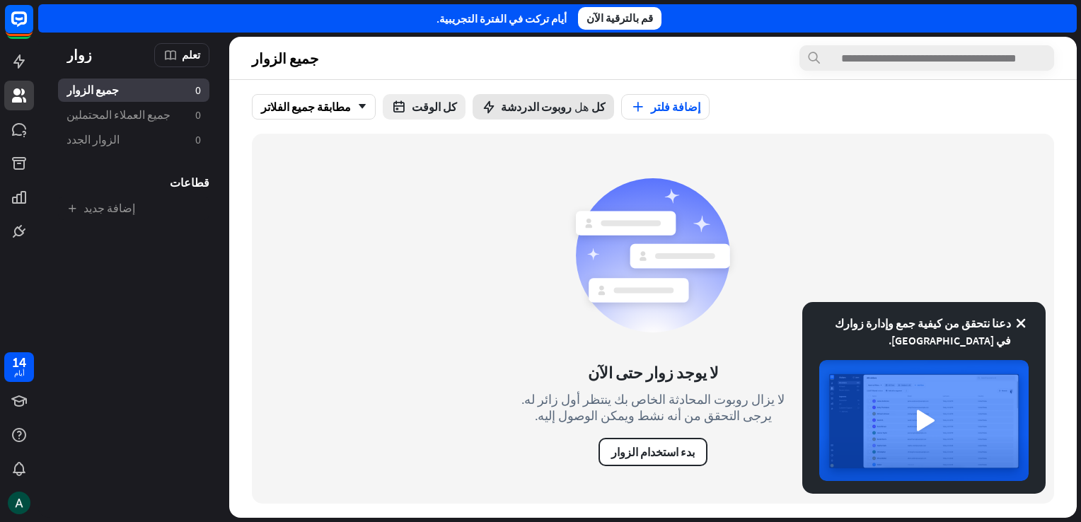
click at [515, 109] on span "روبوت الدردشة" at bounding box center [536, 107] width 71 height 14
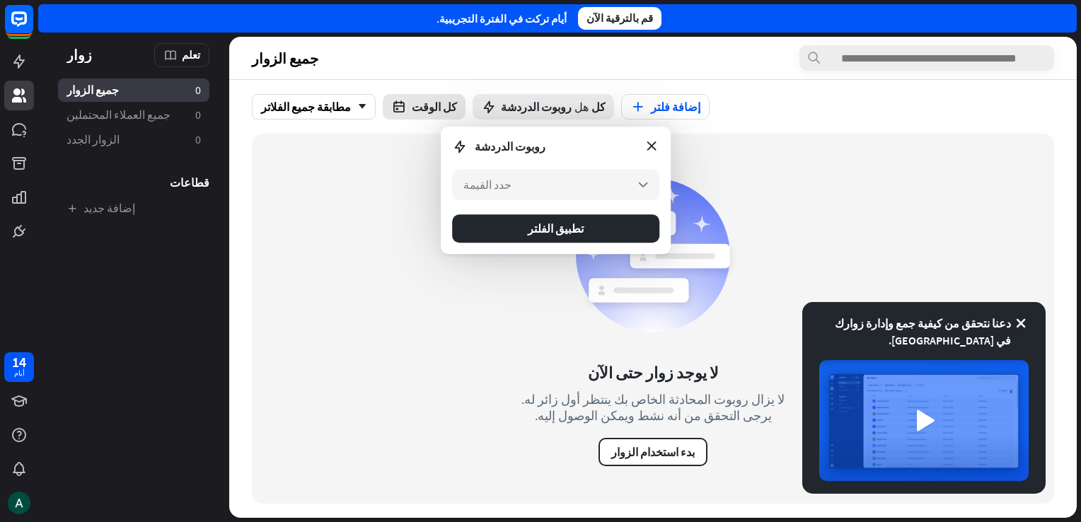
click at [412, 102] on font "كل الوقت" at bounding box center [434, 107] width 45 height 14
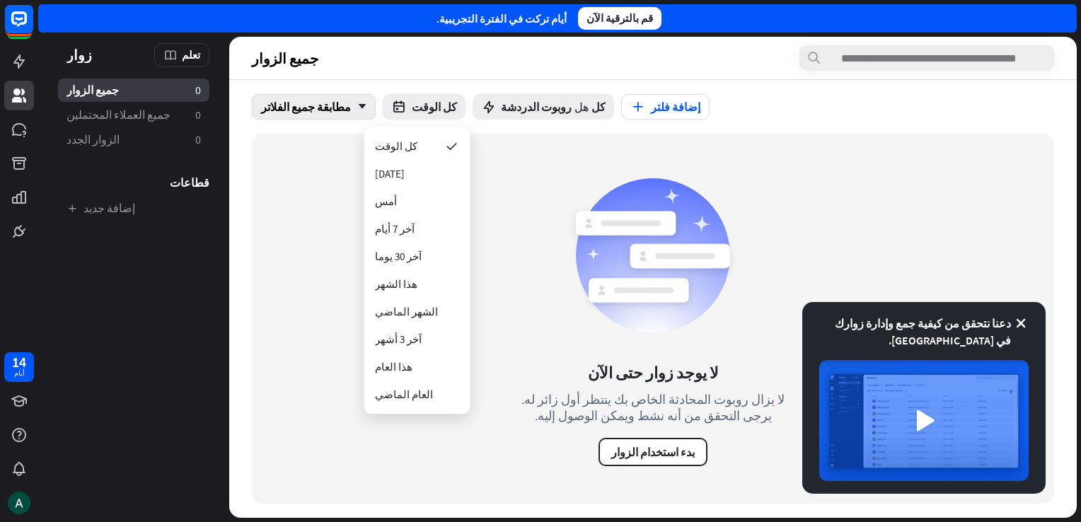
click at [314, 108] on font "مطابقة جميع الفلاتر" at bounding box center [306, 107] width 90 height 14
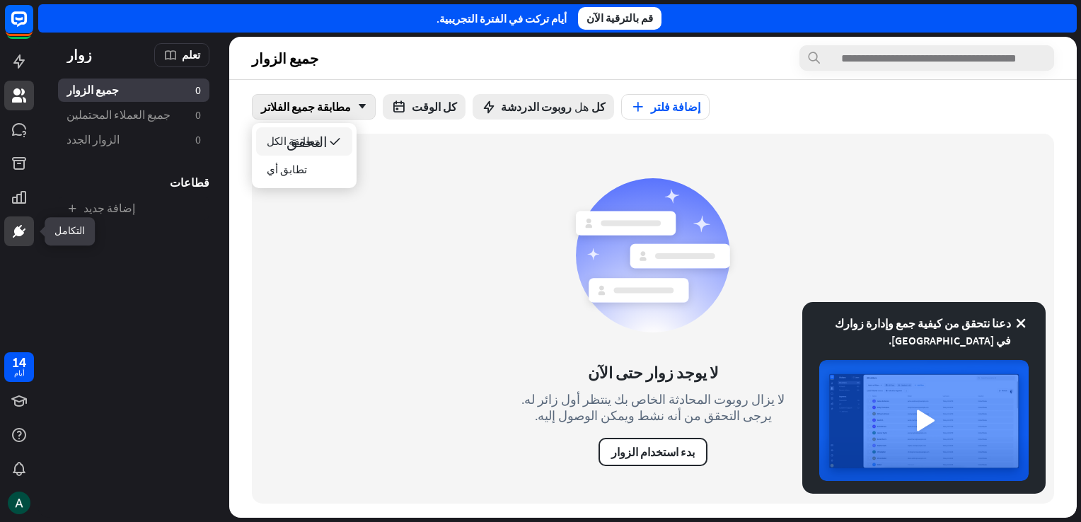
click at [11, 225] on icon at bounding box center [19, 231] width 17 height 17
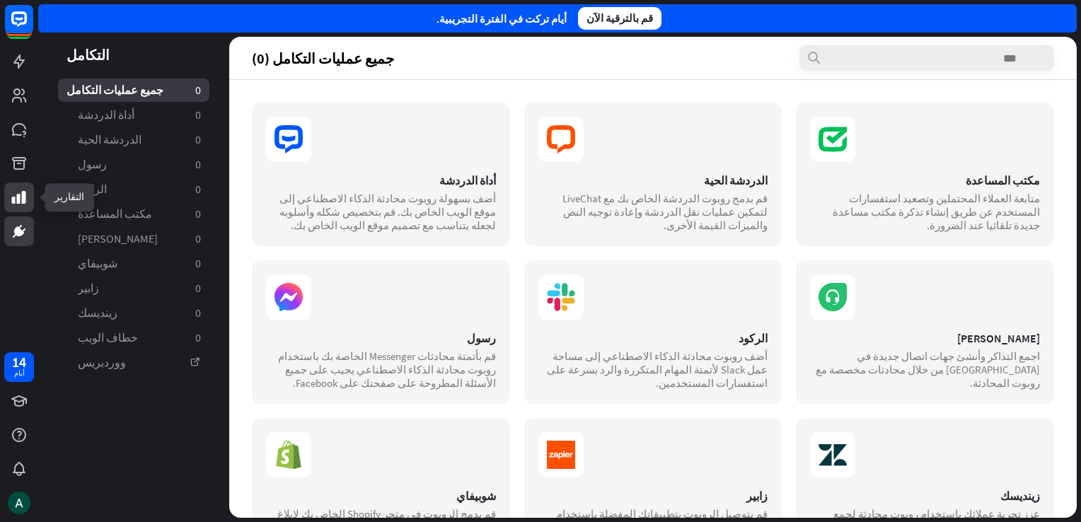
click at [26, 199] on icon at bounding box center [19, 197] width 17 height 17
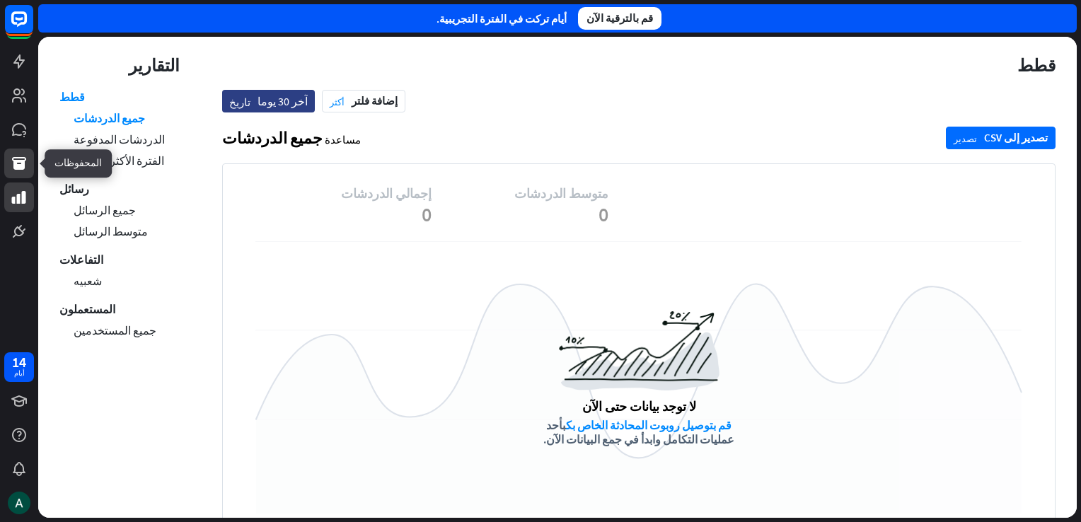
click at [23, 166] on icon at bounding box center [19, 163] width 14 height 13
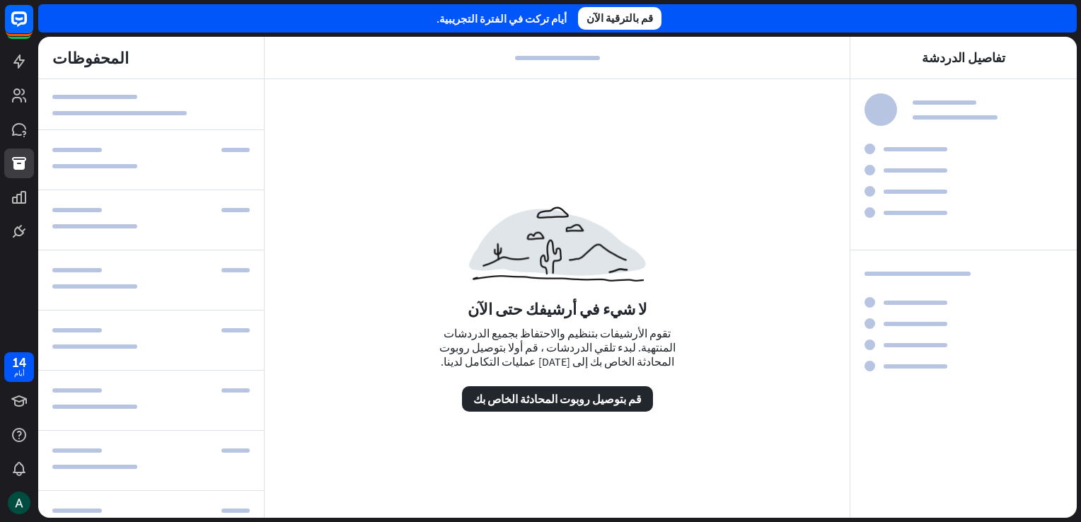
click at [165, 245] on div at bounding box center [151, 220] width 226 height 60
click at [14, 70] on link at bounding box center [19, 62] width 30 height 30
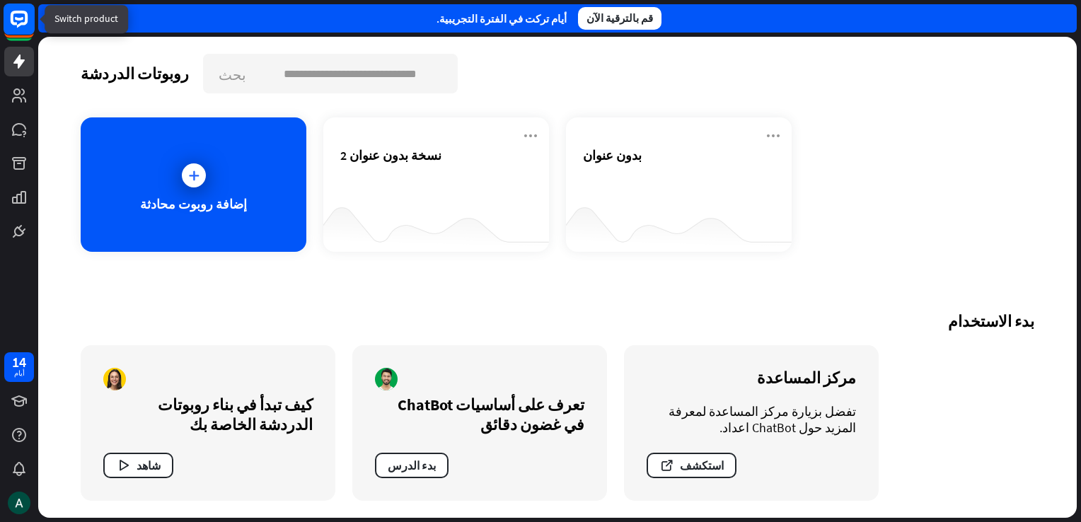
click at [19, 18] on icon at bounding box center [19, 19] width 8 height 4
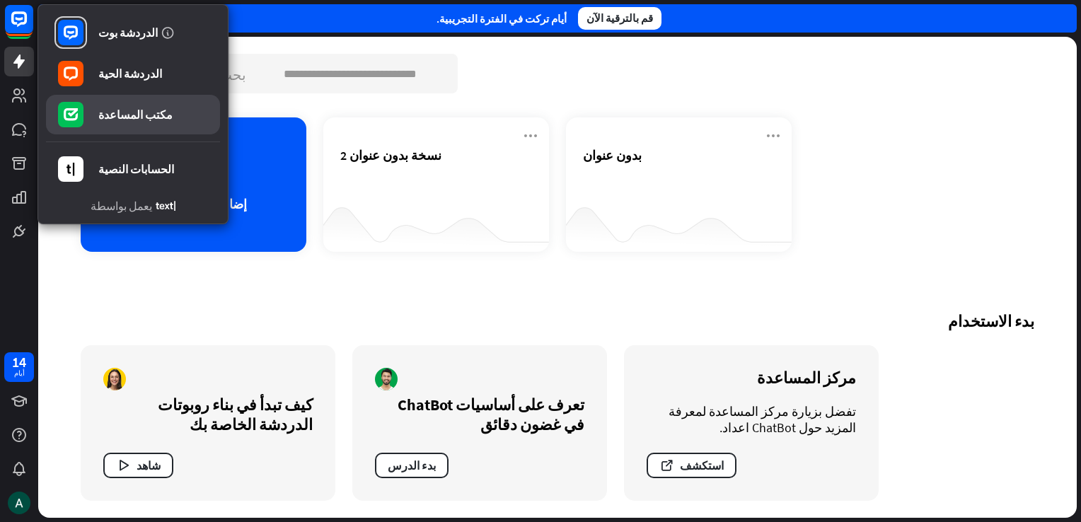
click at [125, 112] on div "مكتب المساعدة" at bounding box center [135, 115] width 74 height 14
